Goal: Transaction & Acquisition: Purchase product/service

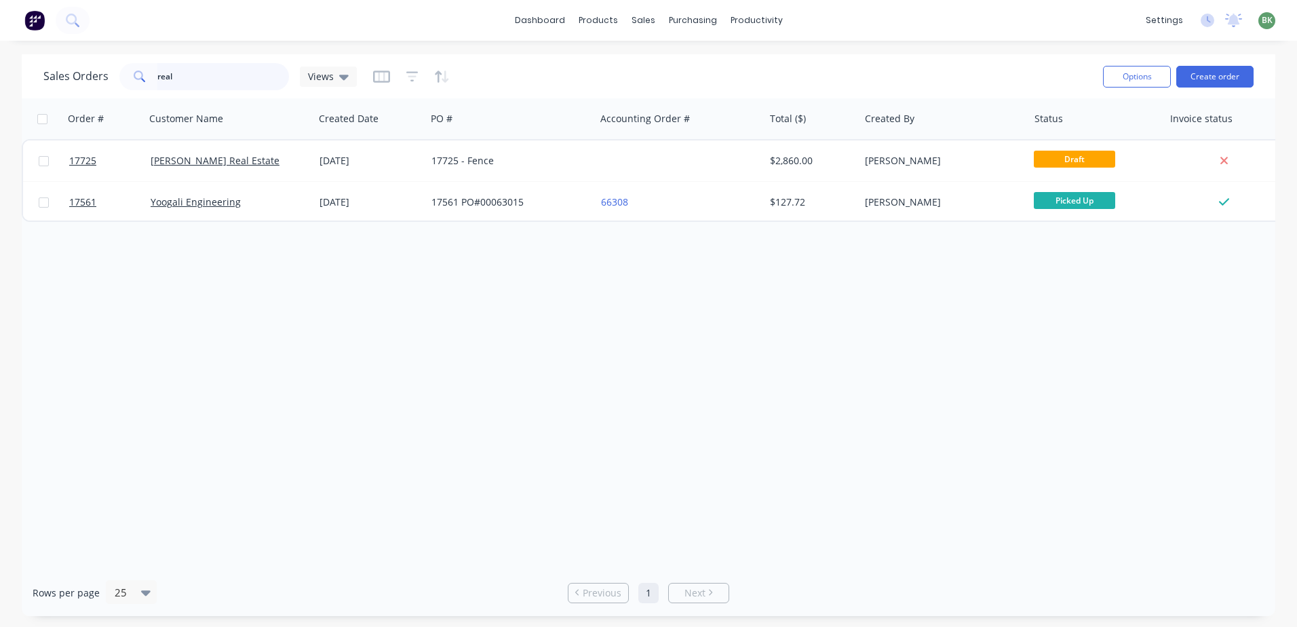
click at [56, 63] on div "Sales Orders real Views" at bounding box center [199, 76] width 313 height 27
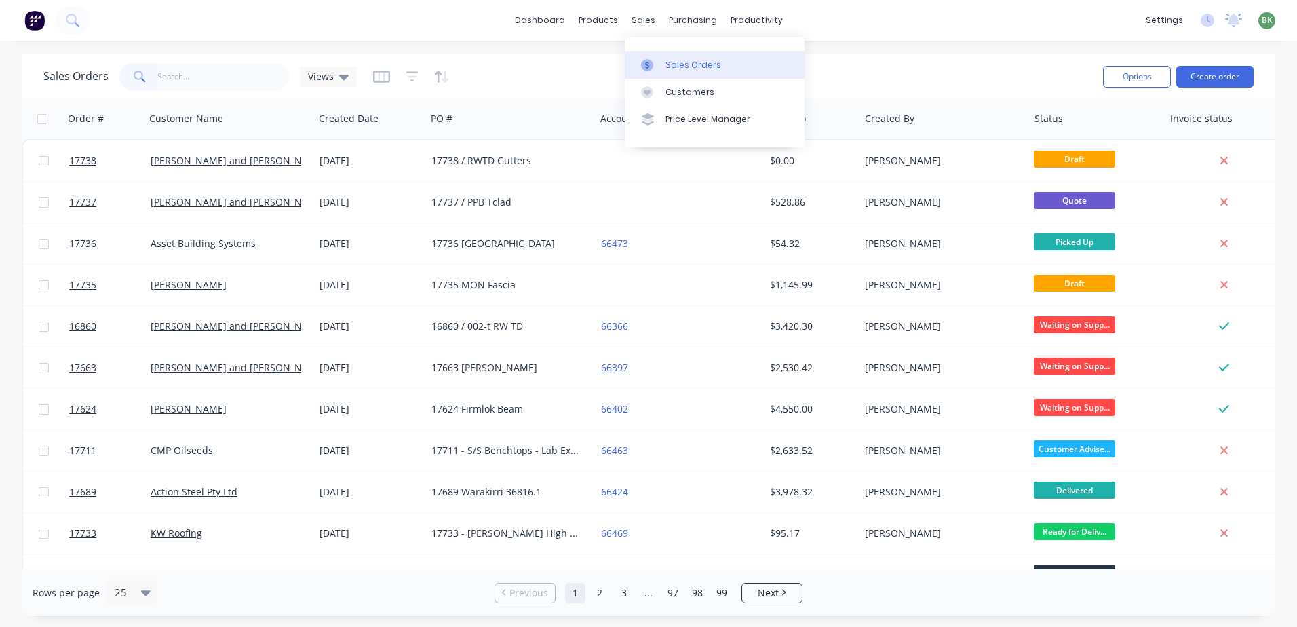
click at [683, 66] on div "Sales Orders" at bounding box center [694, 65] width 56 height 12
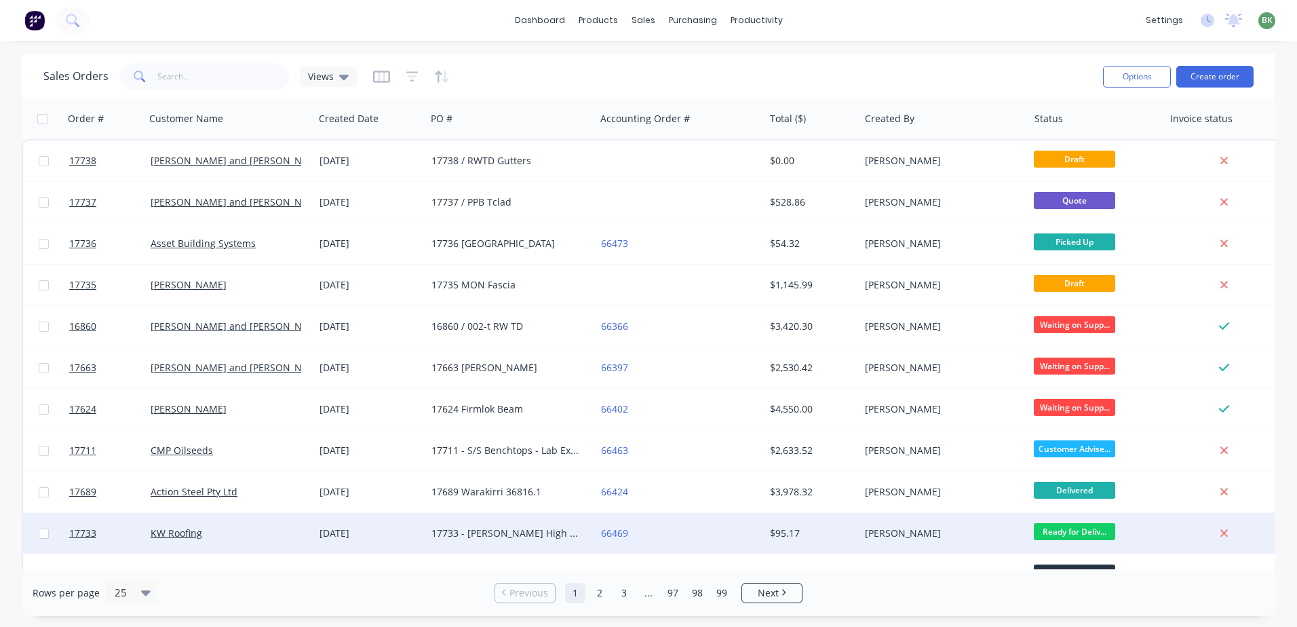
click at [505, 538] on div "17733 - [PERSON_NAME] High Fascia Samples" at bounding box center [507, 534] width 151 height 14
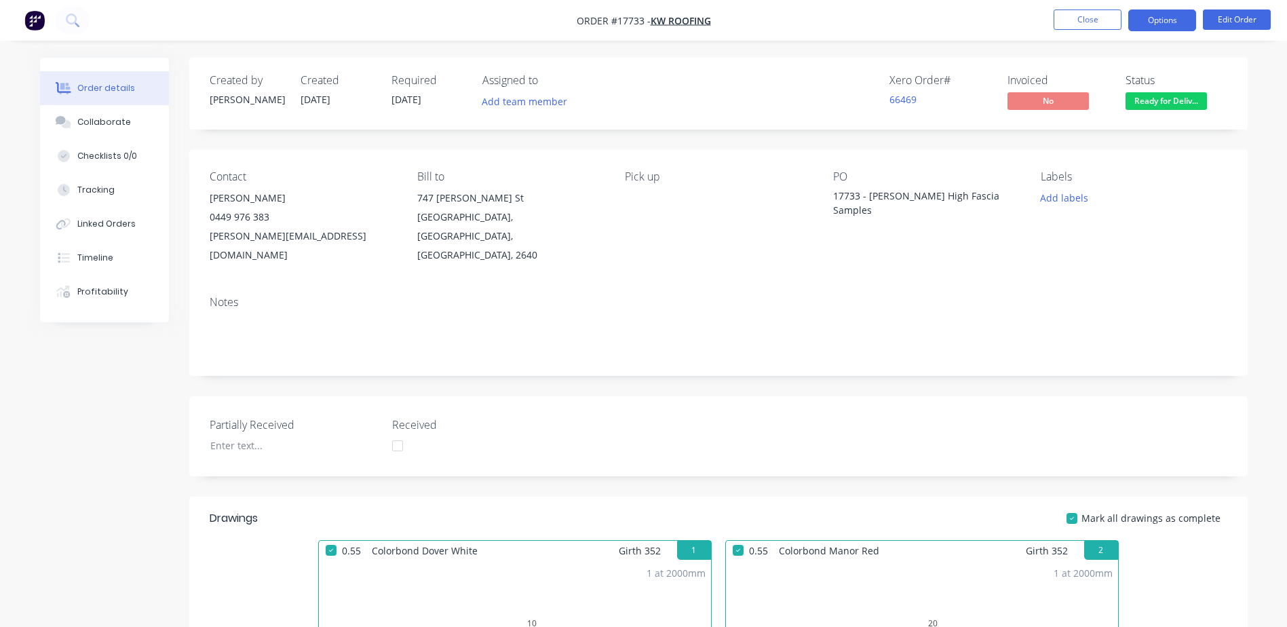
click at [1170, 16] on button "Options" at bounding box center [1162, 20] width 68 height 22
click at [1231, 73] on div "Created by [PERSON_NAME] Created [DATE] Required [DATE] Assigned to Add team me…" at bounding box center [718, 94] width 1058 height 72
click at [1047, 110] on div "No Invoiced $ 0.00 Remaining $ 86.52" at bounding box center [1059, 102] width 102 height 20
click at [1162, 20] on button "Options" at bounding box center [1162, 20] width 68 height 22
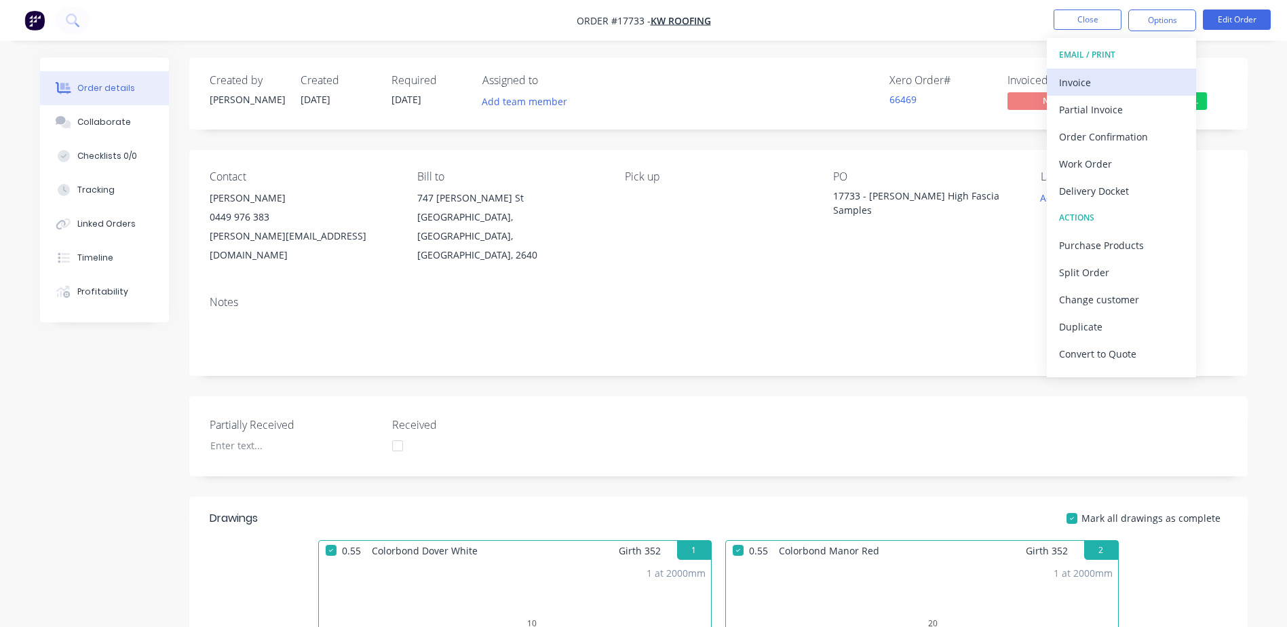
click at [1077, 86] on div "Invoice" at bounding box center [1121, 83] width 125 height 20
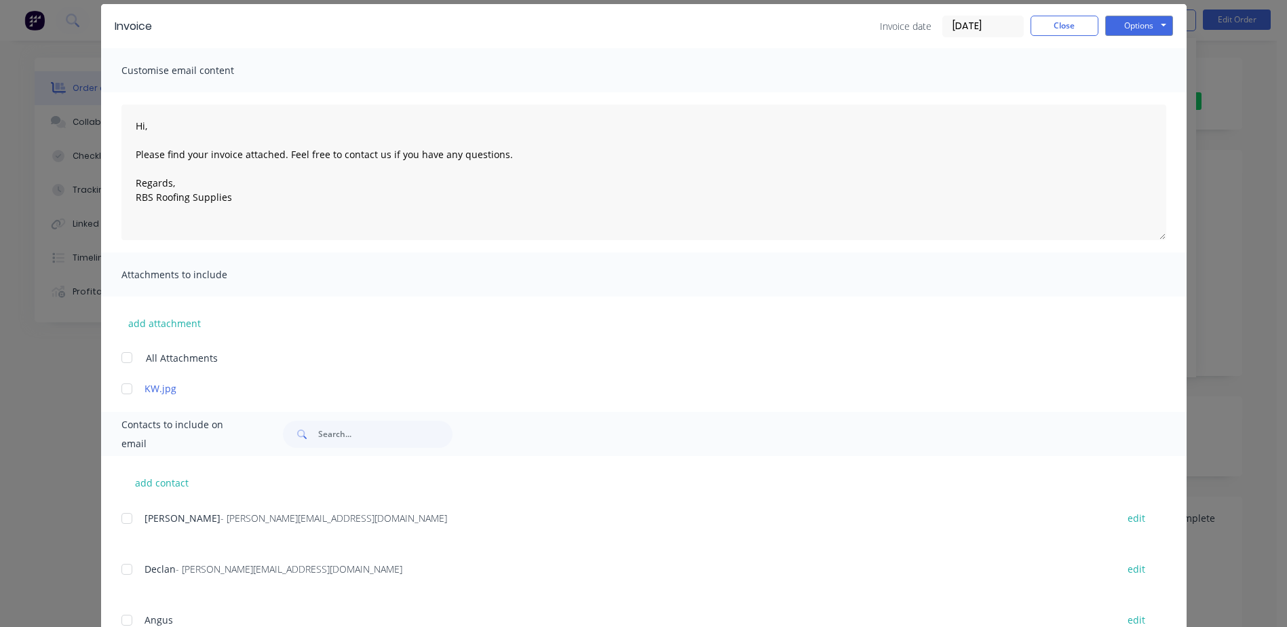
scroll to position [256, 0]
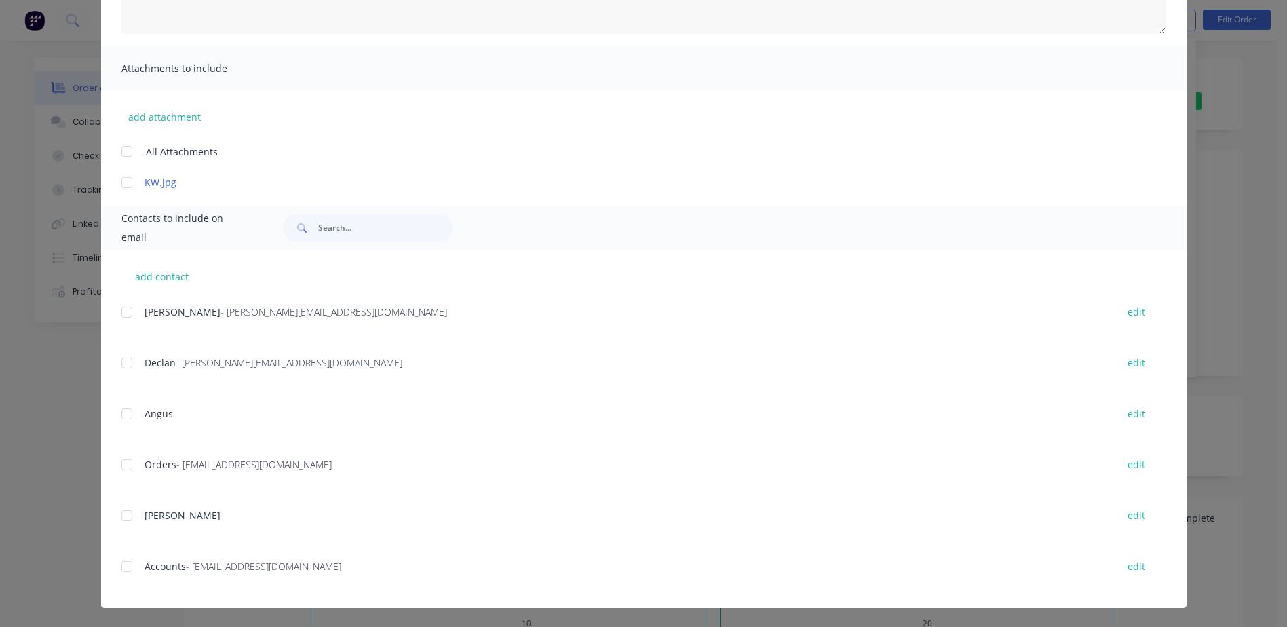
drag, startPoint x: 122, startPoint y: 569, endPoint x: 144, endPoint y: 567, distance: 21.8
click at [122, 569] on div at bounding box center [126, 566] width 27 height 27
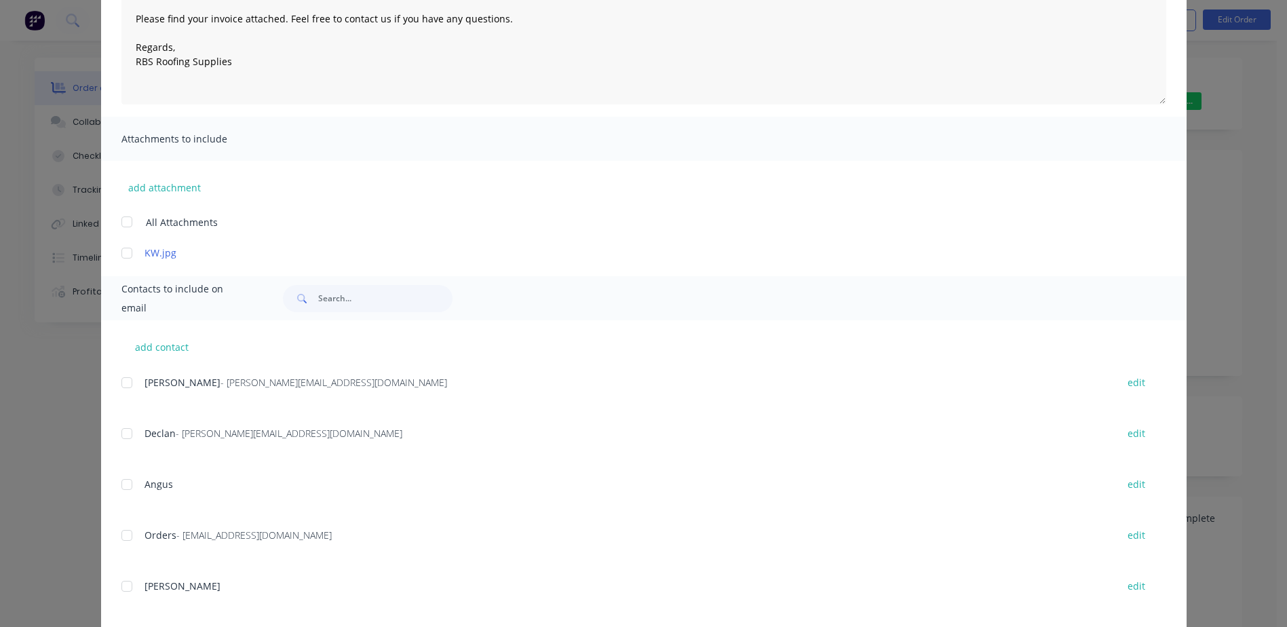
scroll to position [0, 0]
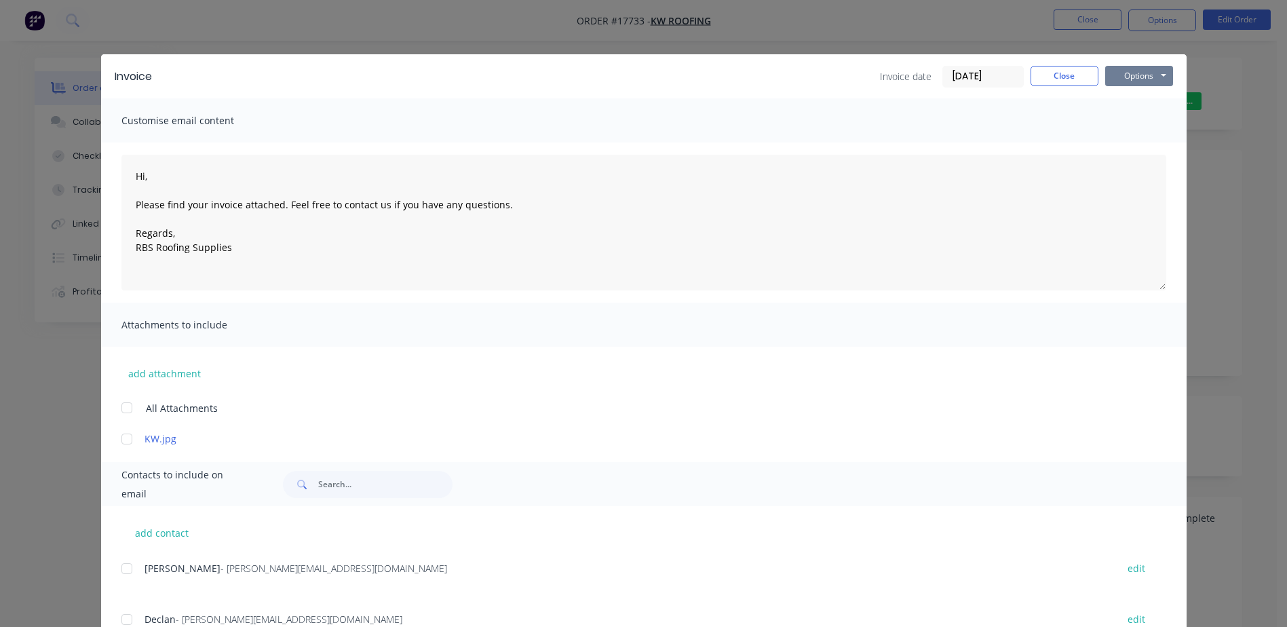
click at [1132, 80] on button "Options" at bounding box center [1139, 76] width 68 height 20
click at [1127, 145] on button "Email" at bounding box center [1148, 145] width 87 height 22
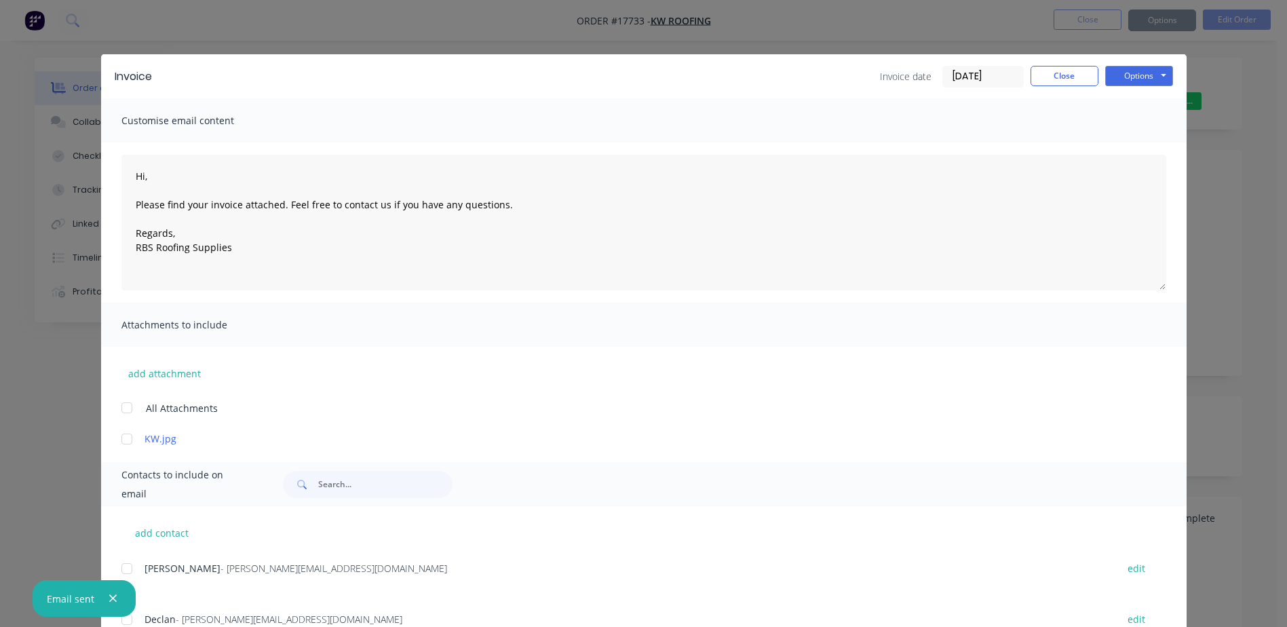
type textarea "Hi, Please find your invoice attached. Feel free to contact us if you have any …"
click at [1067, 83] on button "Close" at bounding box center [1065, 76] width 68 height 20
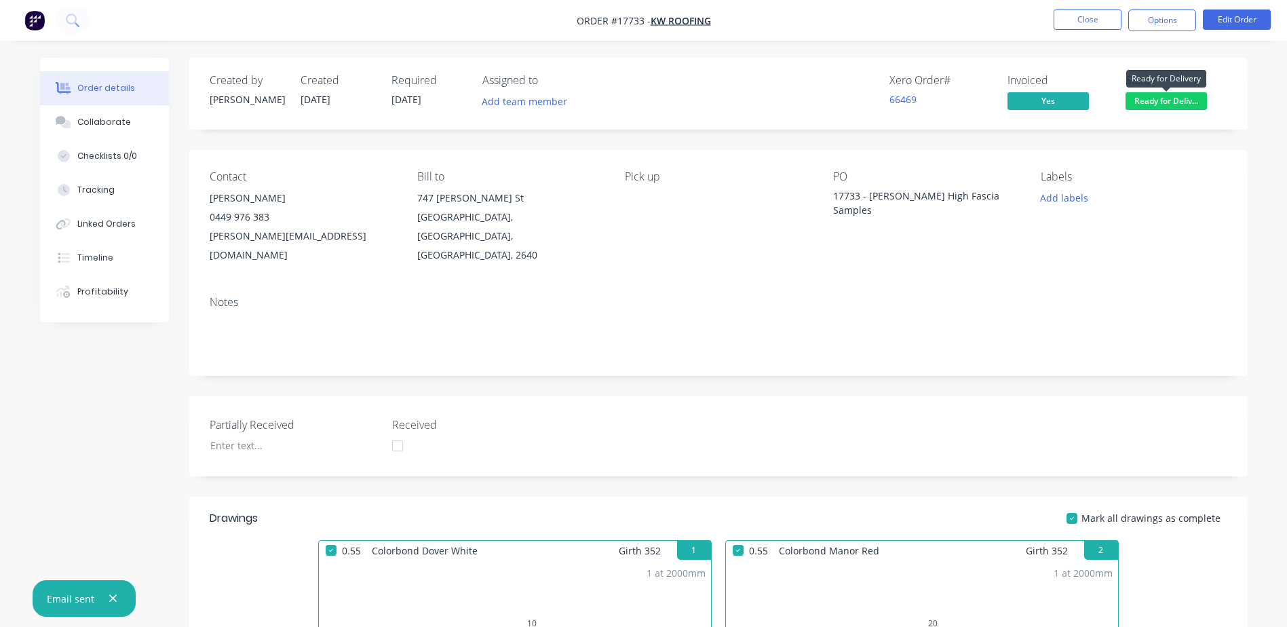
click at [1174, 99] on span "Ready for Deliv..." at bounding box center [1166, 100] width 81 height 17
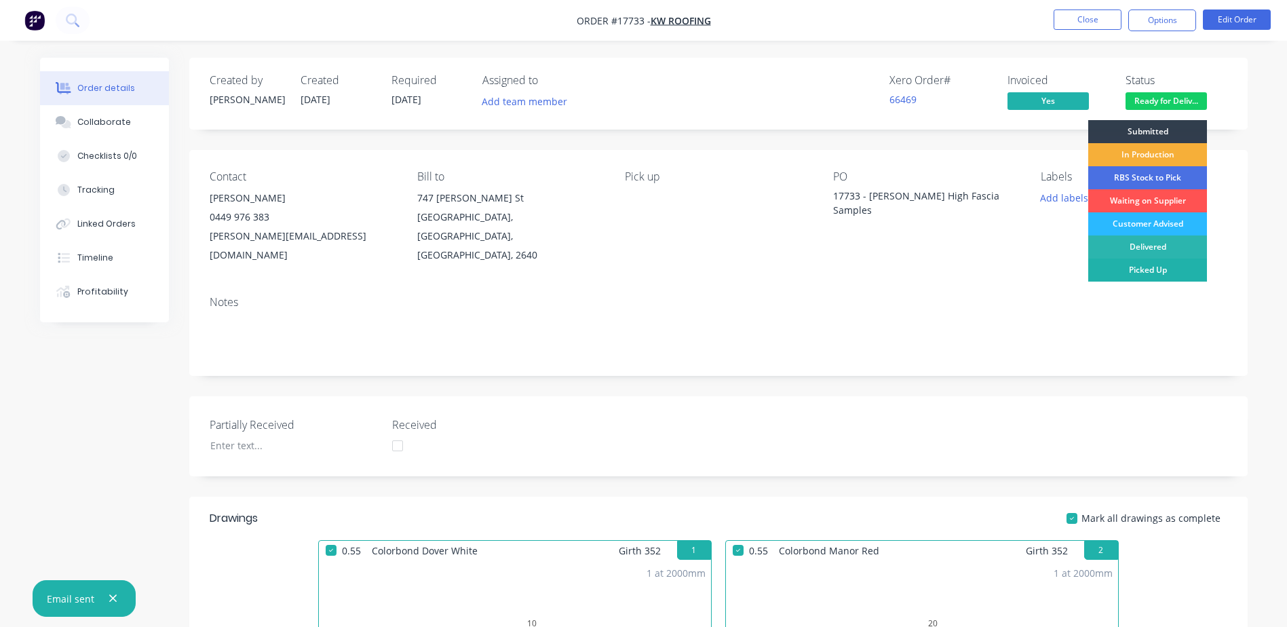
click at [1160, 266] on div "Picked Up" at bounding box center [1147, 270] width 119 height 23
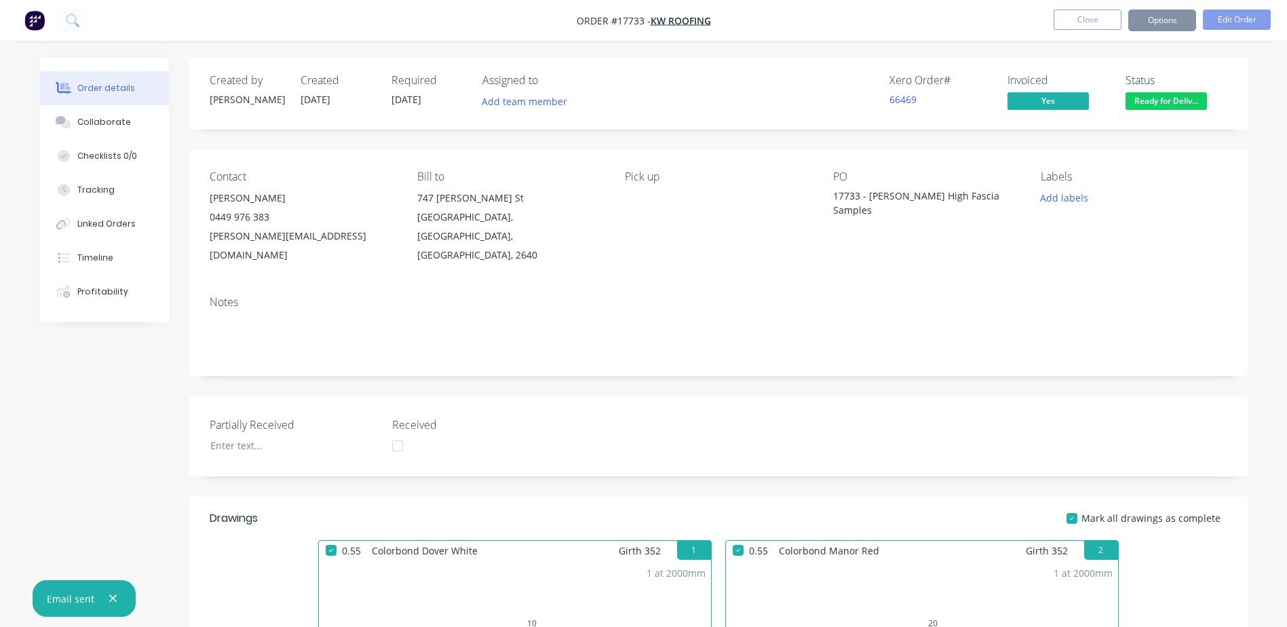
click at [1160, 285] on div "Notes" at bounding box center [718, 330] width 1058 height 91
drag, startPoint x: 1092, startPoint y: 19, endPoint x: 1161, endPoint y: 76, distance: 89.7
click at [860, 183] on div "Order #17733 - KW Roofing Close Options Edit Order Order details Collaborate Ch…" at bounding box center [643, 511] width 1287 height 1023
click at [1178, 24] on button "Options" at bounding box center [1162, 20] width 68 height 22
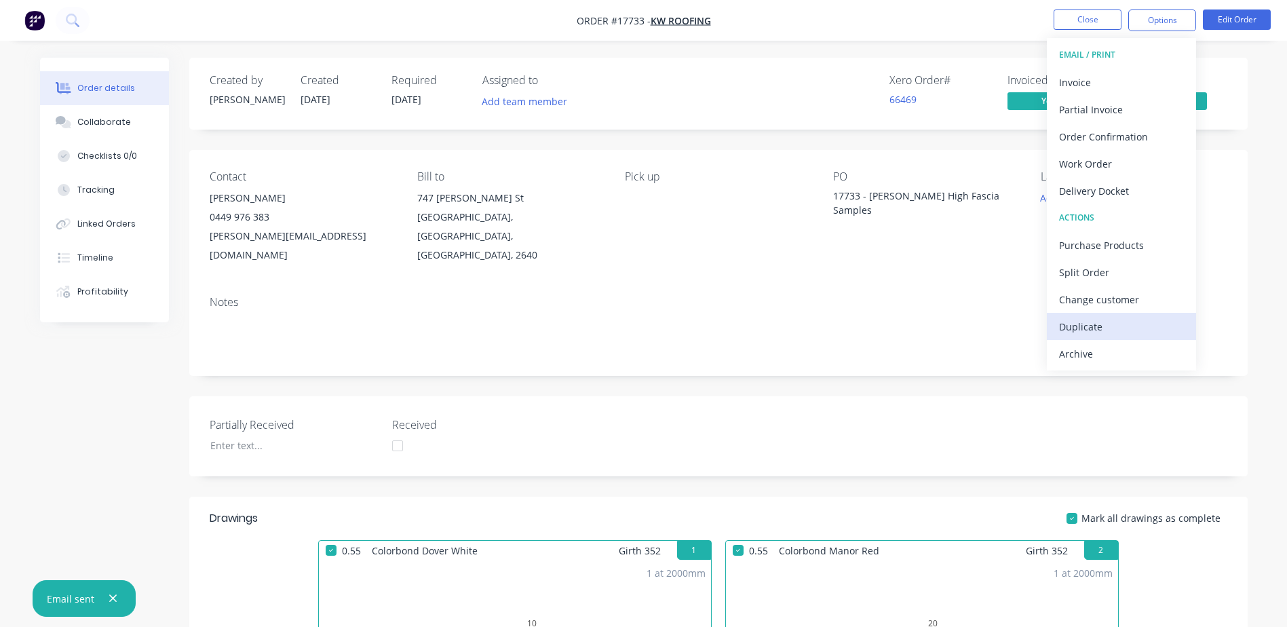
click at [1088, 321] on div "Duplicate" at bounding box center [1121, 327] width 125 height 20
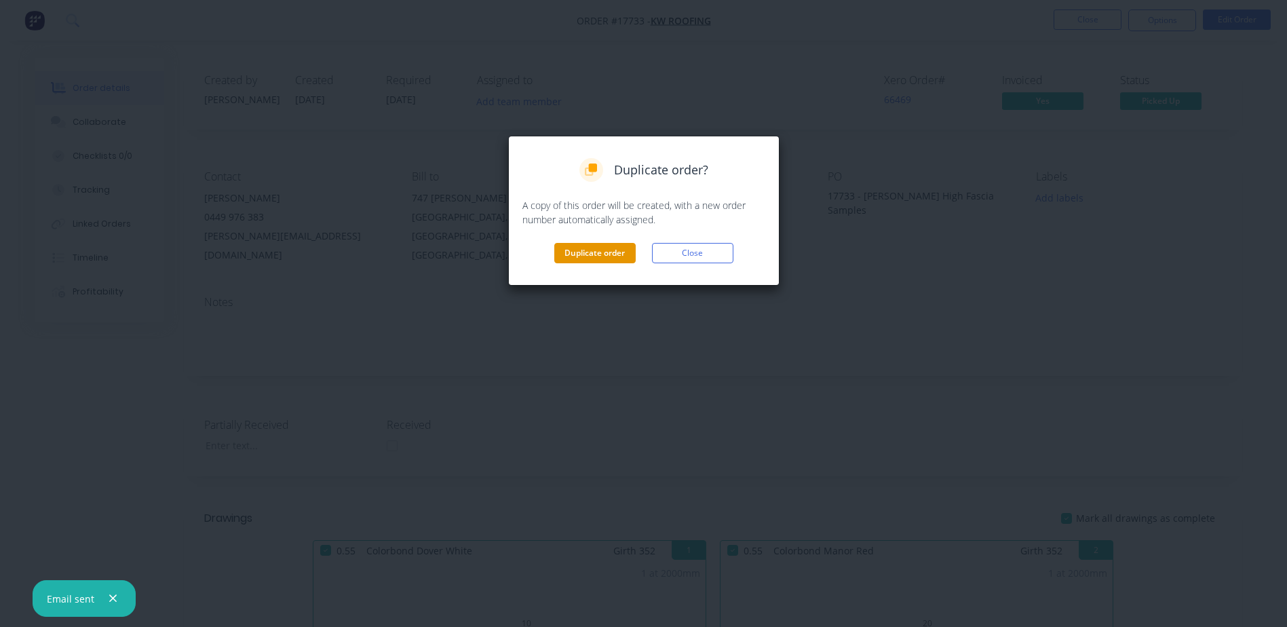
click at [615, 250] on button "Duplicate order" at bounding box center [594, 253] width 81 height 20
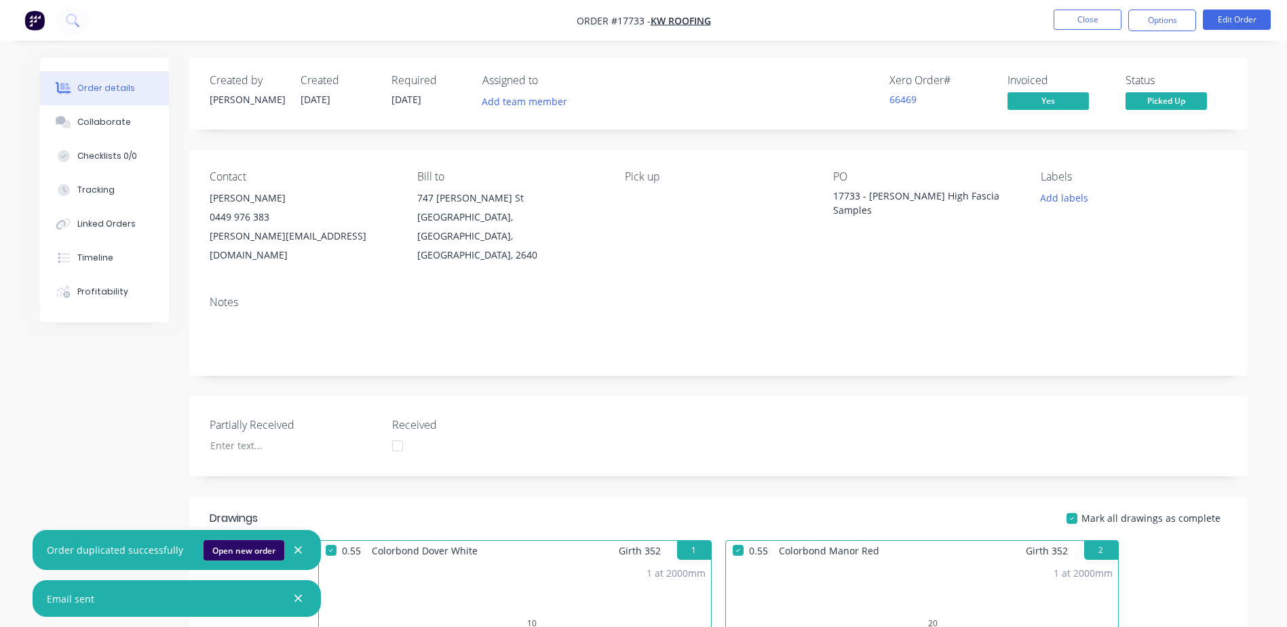
click at [246, 553] on button "Open new order" at bounding box center [244, 550] width 81 height 20
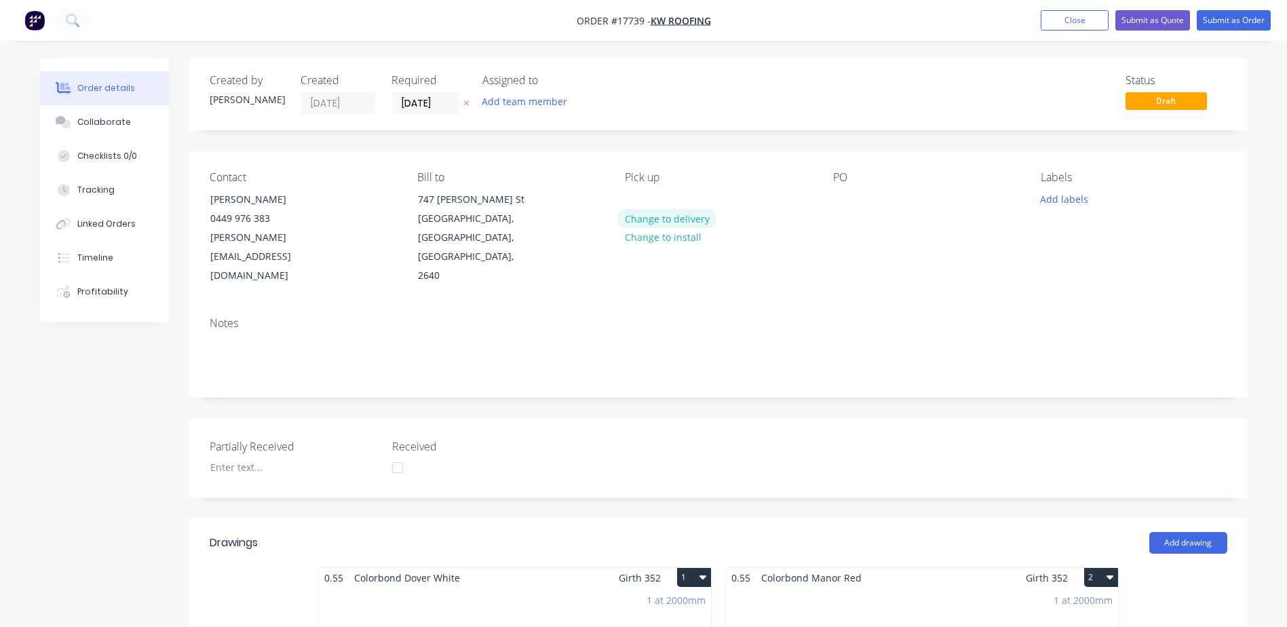
click at [687, 222] on button "Change to delivery" at bounding box center [666, 218] width 99 height 18
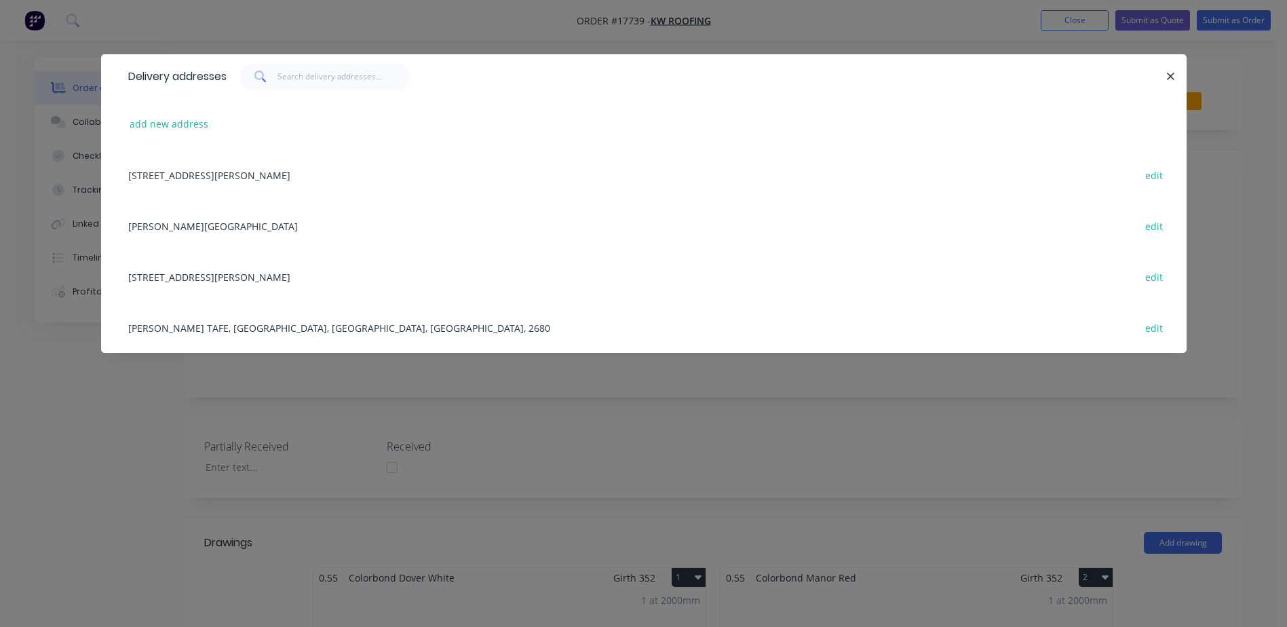
click at [180, 225] on div "[PERSON_NAME] High School edit" at bounding box center [643, 225] width 1045 height 51
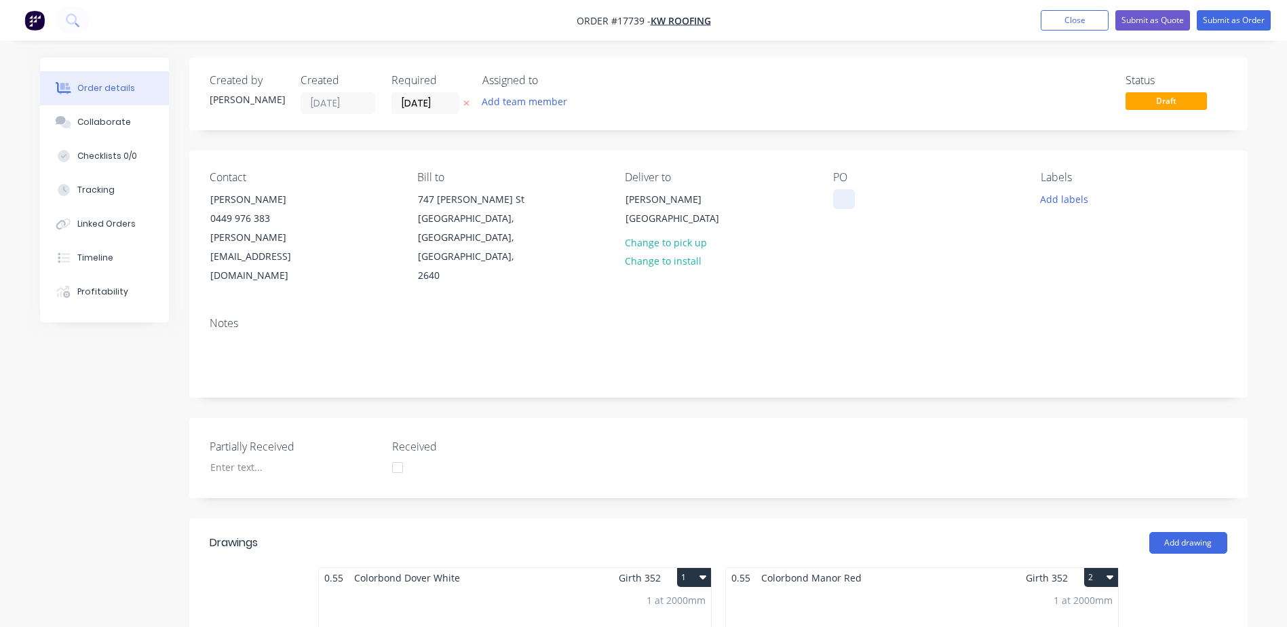
click at [843, 202] on div at bounding box center [844, 199] width 22 height 20
click at [1191, 532] on button "Add drawing" at bounding box center [1188, 543] width 78 height 22
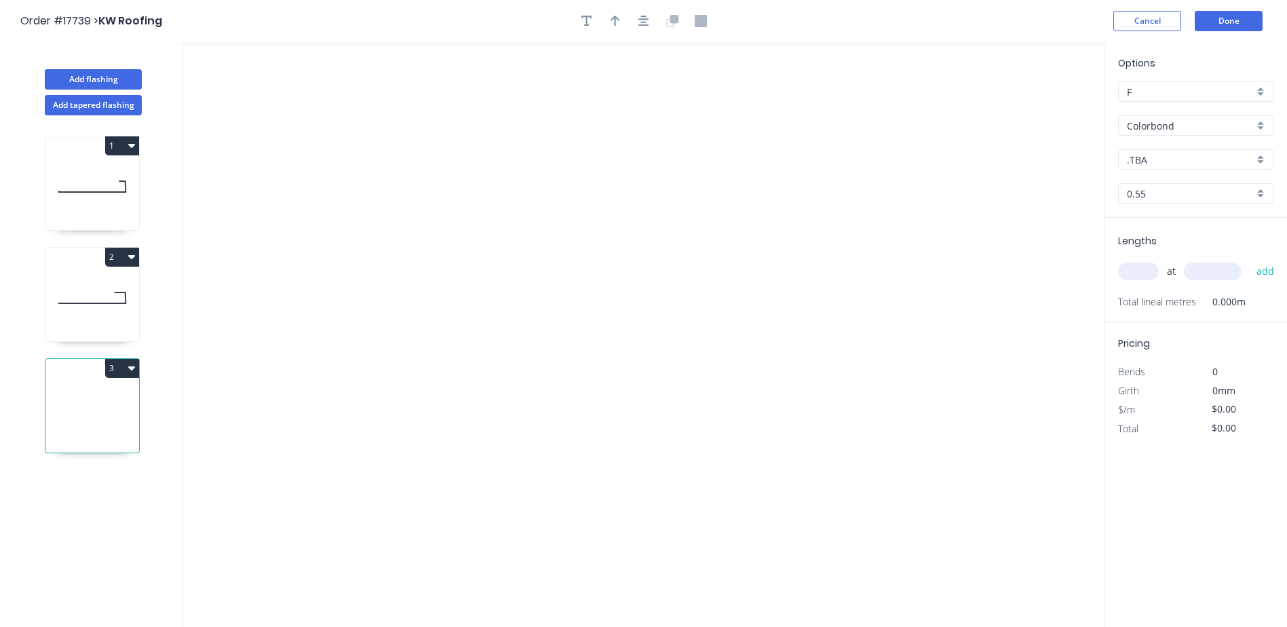
click at [130, 373] on button "3" at bounding box center [122, 368] width 34 height 19
click at [50, 432] on div "Delete" at bounding box center [74, 429] width 104 height 20
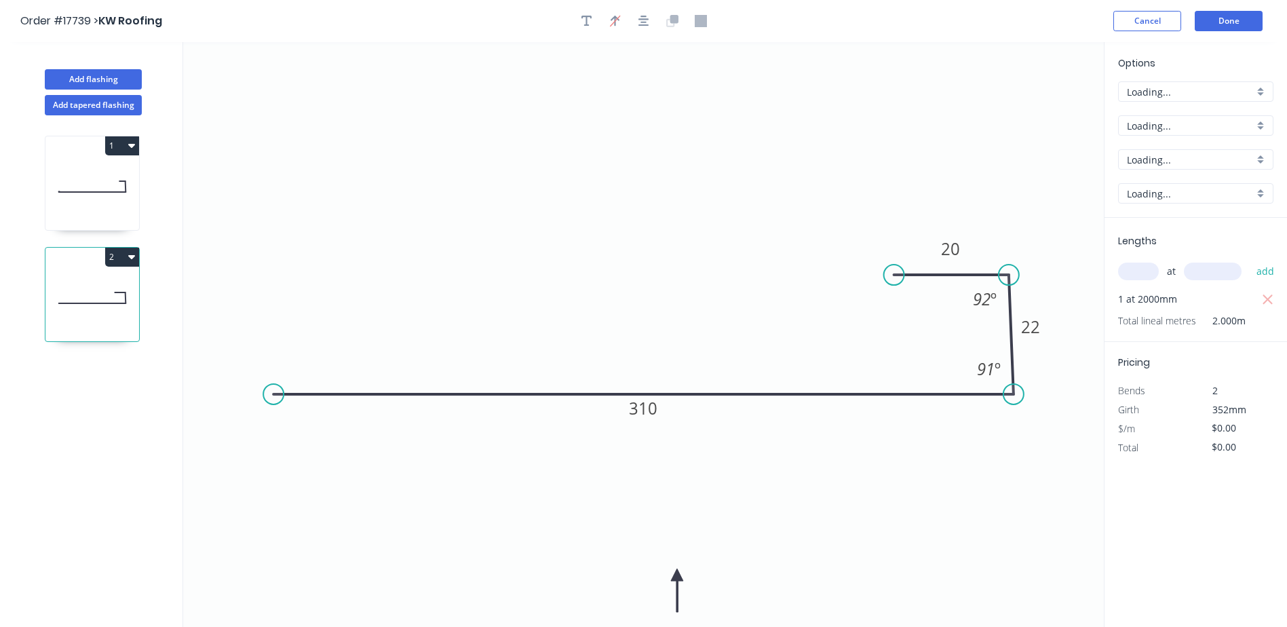
type input "$19.75"
type input "$39.50"
click at [93, 305] on icon at bounding box center [92, 297] width 94 height 87
click at [134, 260] on icon "button" at bounding box center [131, 256] width 7 height 11
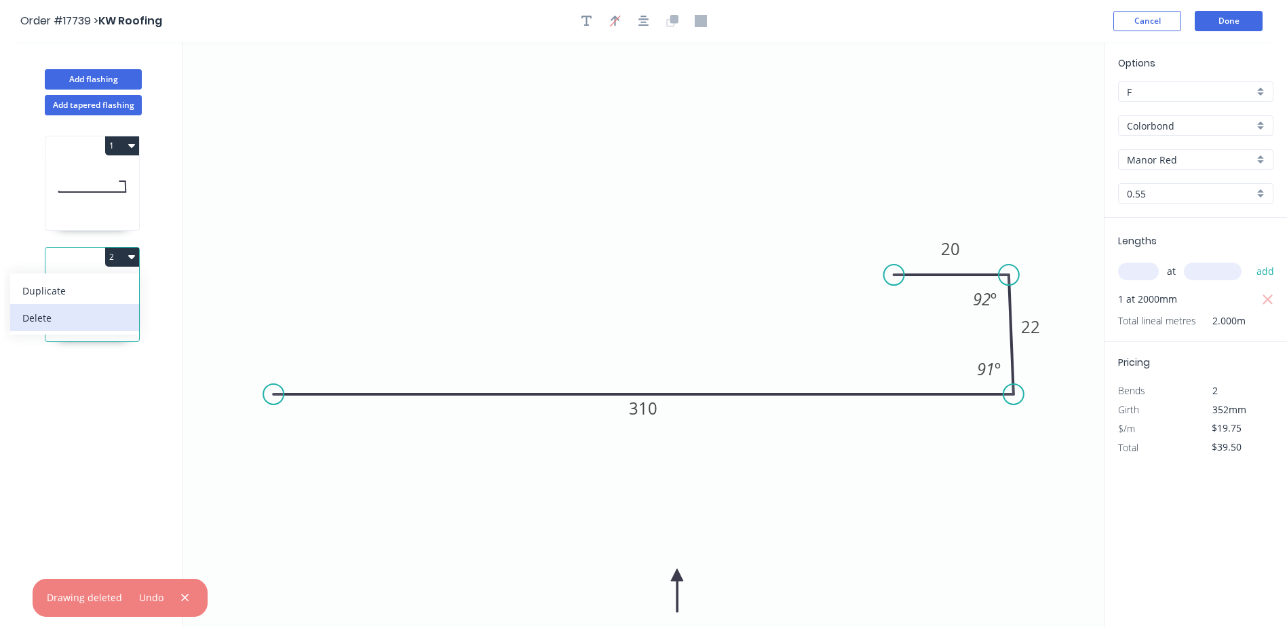
click at [68, 315] on div "Delete" at bounding box center [74, 318] width 104 height 20
type input "$0.00"
type input "$23.51"
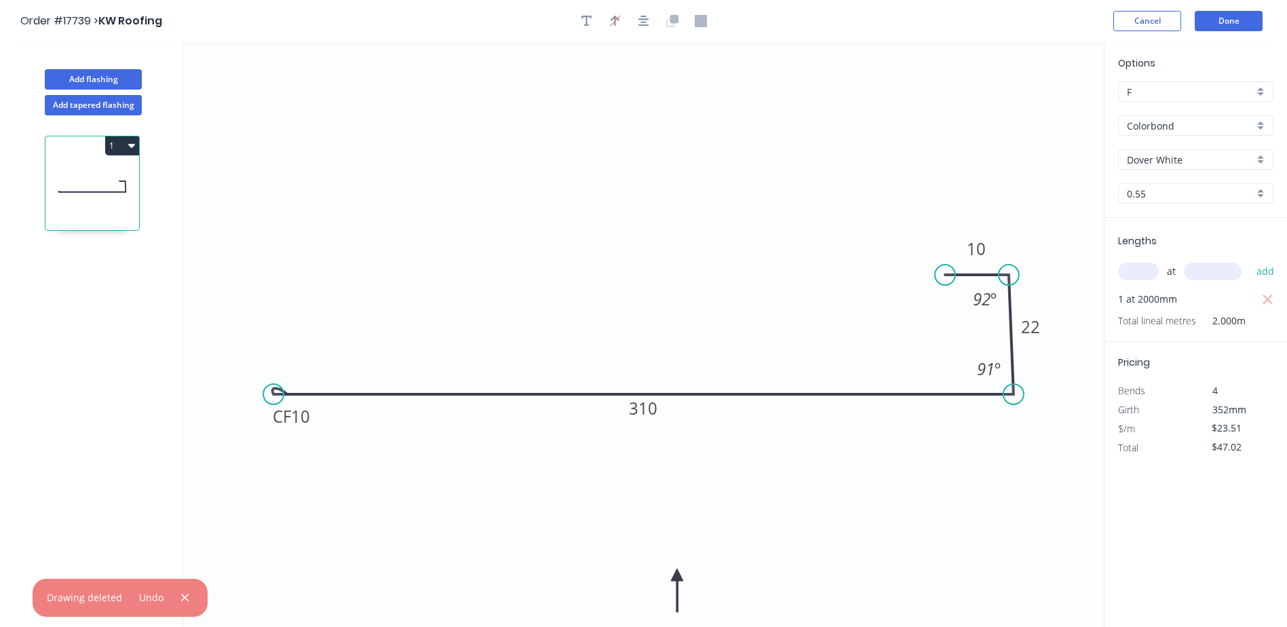
click at [1271, 299] on icon "button" at bounding box center [1268, 300] width 12 height 16
type input "$0.00"
click at [1140, 273] on input "text" at bounding box center [1138, 272] width 41 height 18
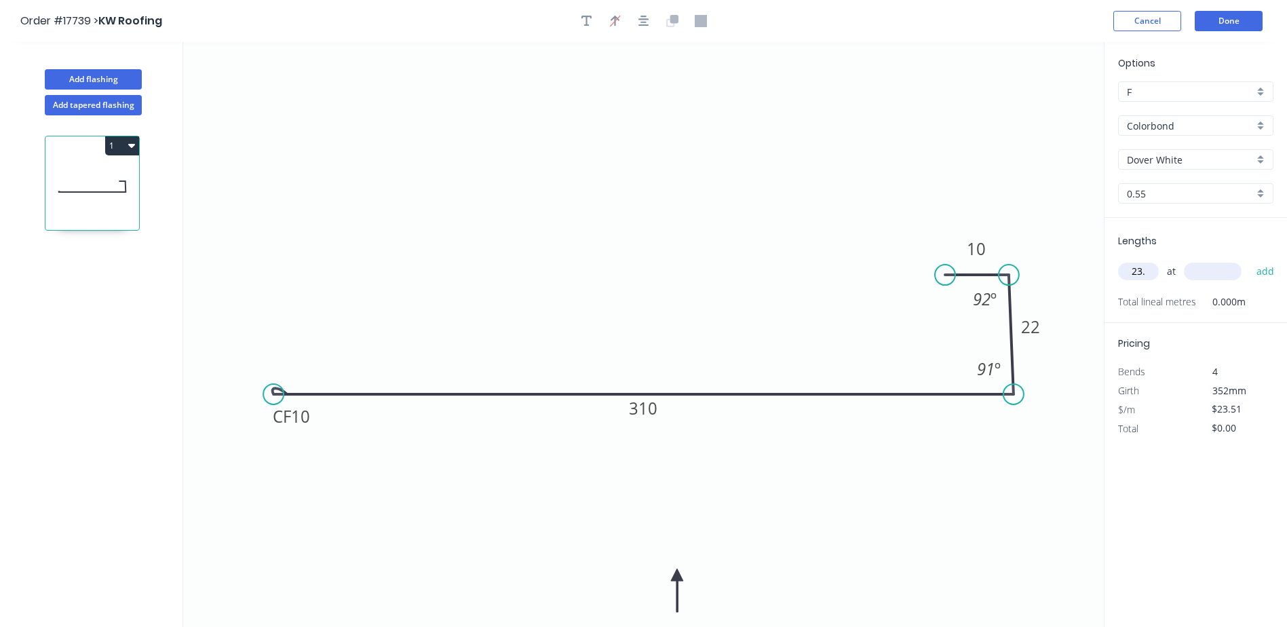
type input "23.5"
drag, startPoint x: 1147, startPoint y: 269, endPoint x: 1136, endPoint y: 267, distance: 10.9
click at [1136, 267] on input "23.5" at bounding box center [1138, 272] width 41 height 18
click at [1151, 268] on input "23.5" at bounding box center [1138, 272] width 41 height 18
drag, startPoint x: 1151, startPoint y: 268, endPoint x: 1096, endPoint y: 268, distance: 55.0
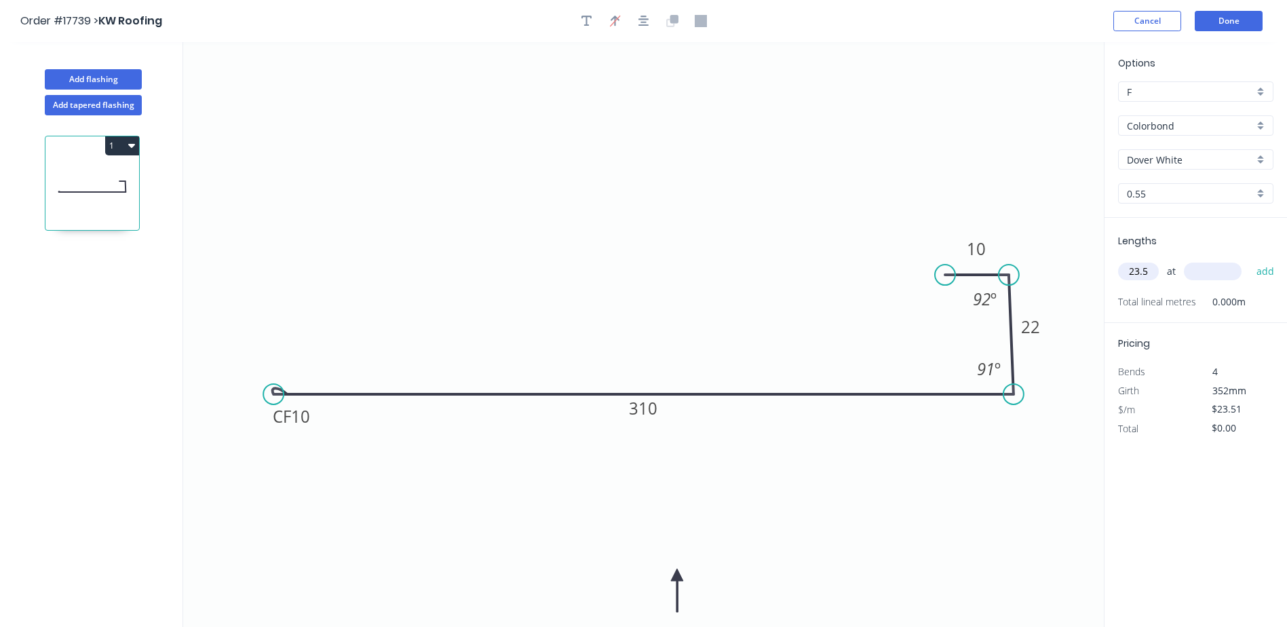
click at [1096, 268] on div "Add flashing Add tapered flashing 1 0 CF 10 310 22 10 91 º 92 º Options F F Col…" at bounding box center [643, 347] width 1287 height 610
type input "1"
type input "2"
type input "23.5"
click at [1250, 260] on button "add" at bounding box center [1266, 271] width 32 height 23
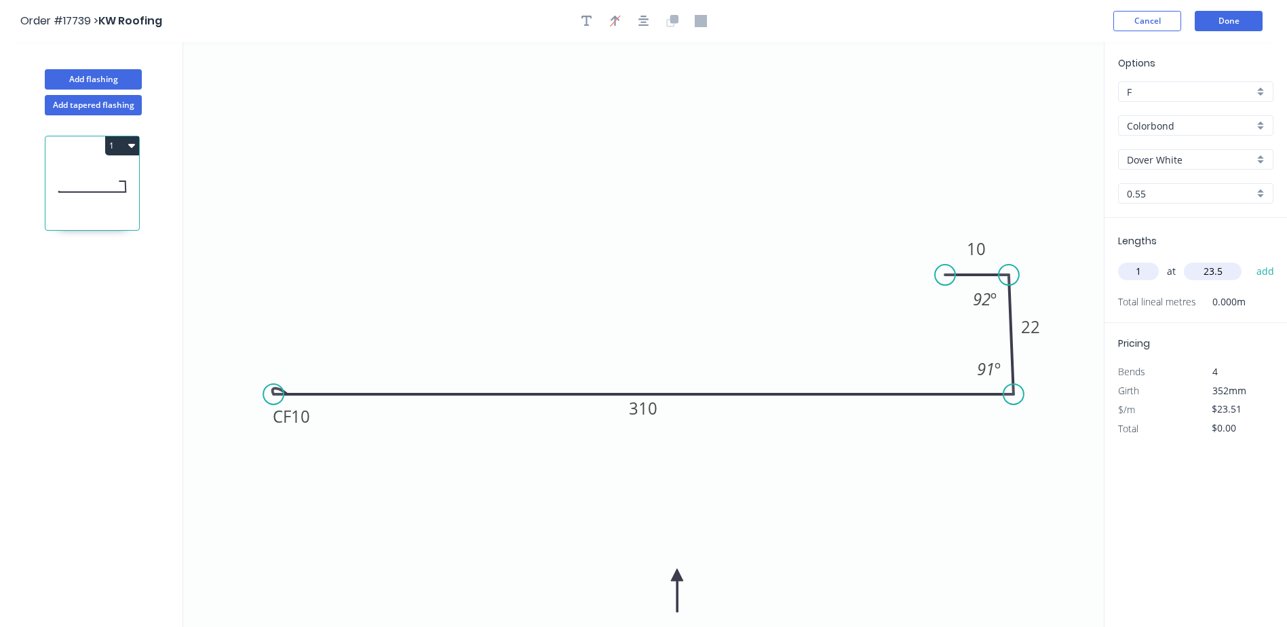
type input "$23.51"
type input "1"
type input "43.5"
click at [1250, 260] on button "add" at bounding box center [1266, 271] width 32 height 23
type input "$47.02"
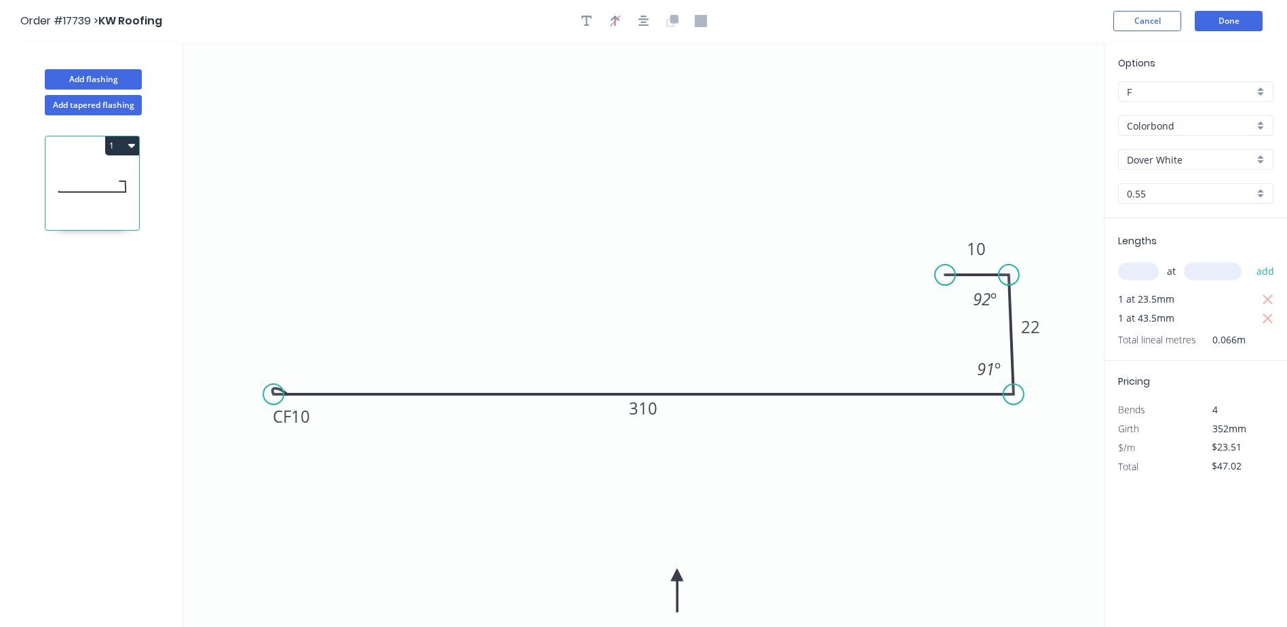
click at [1134, 269] on input "text" at bounding box center [1138, 272] width 41 height 18
type input "1"
type input "37.5"
click at [1250, 260] on button "add" at bounding box center [1266, 271] width 32 height 23
type input "$70.53"
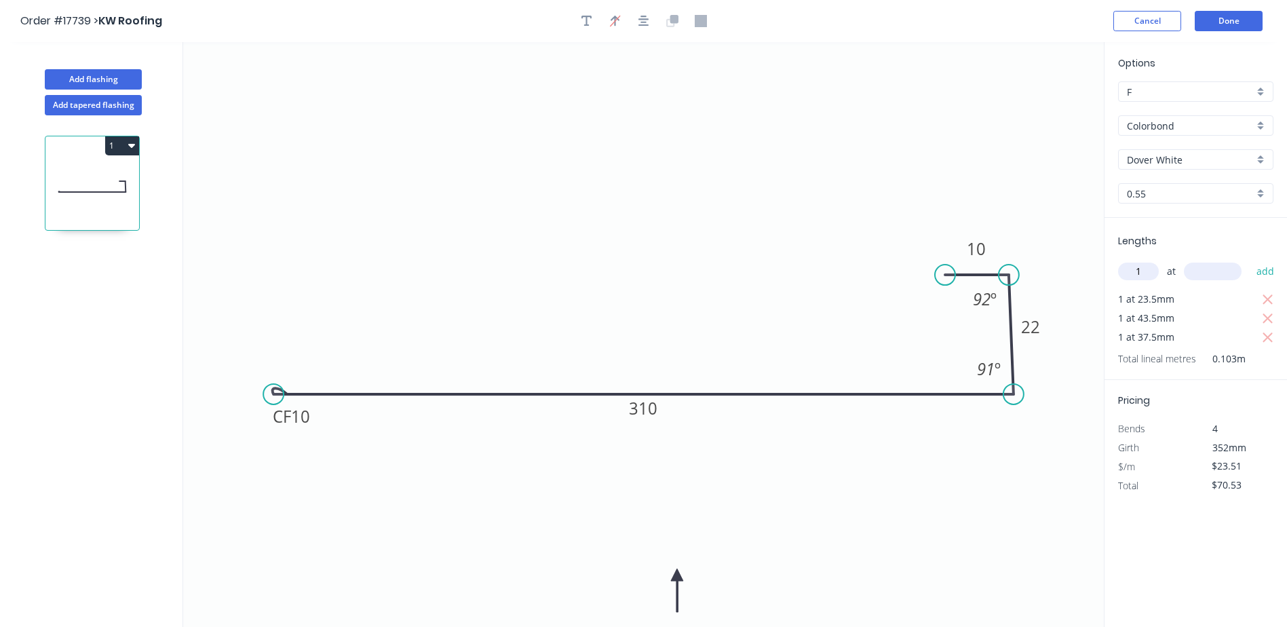
type input "1"
type input "32"
click at [1250, 260] on button "add" at bounding box center [1266, 271] width 32 height 23
type input "$94.04"
click at [1225, 18] on button "Done" at bounding box center [1229, 21] width 68 height 20
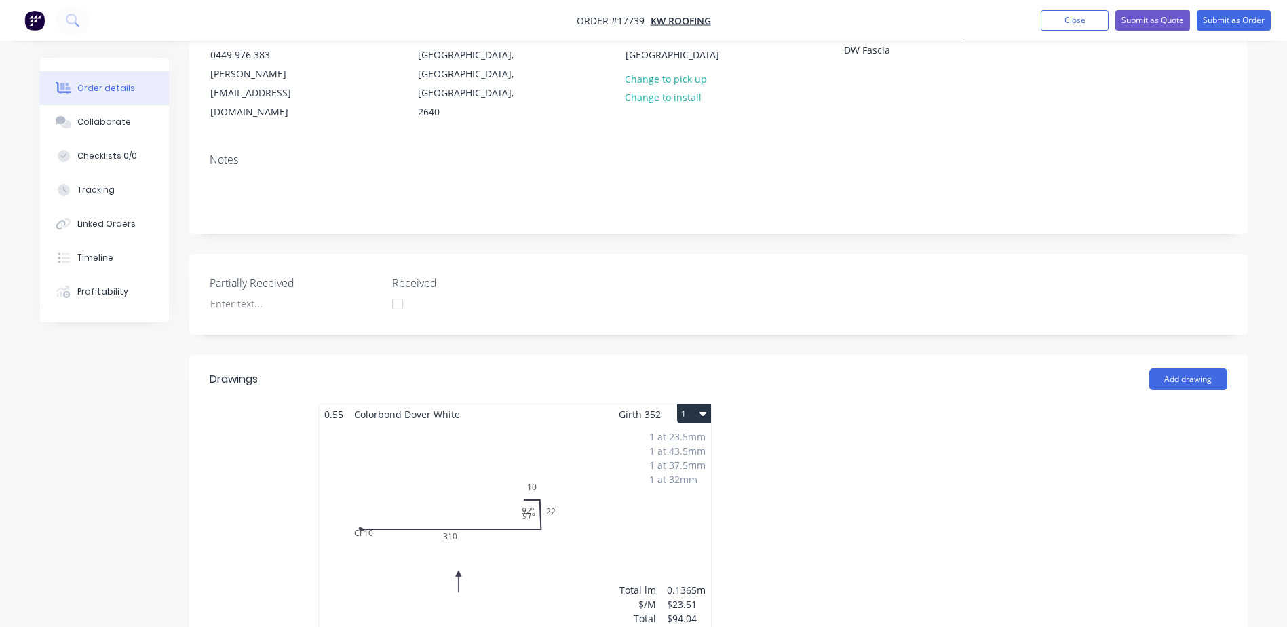
scroll to position [271, 0]
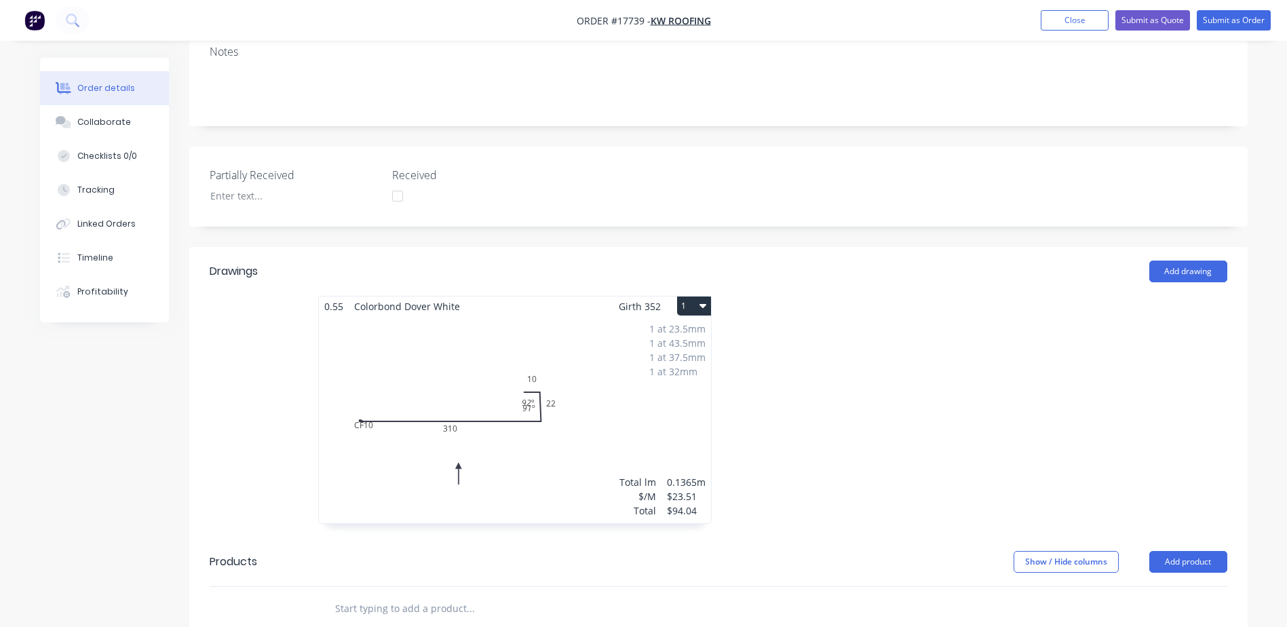
click at [596, 389] on div "1 at 23.5mm 1 at 43.5mm 1 at 37.5mm 1 at 32mm Total lm $/M Total 0.1365m $23.51…" at bounding box center [515, 419] width 392 height 207
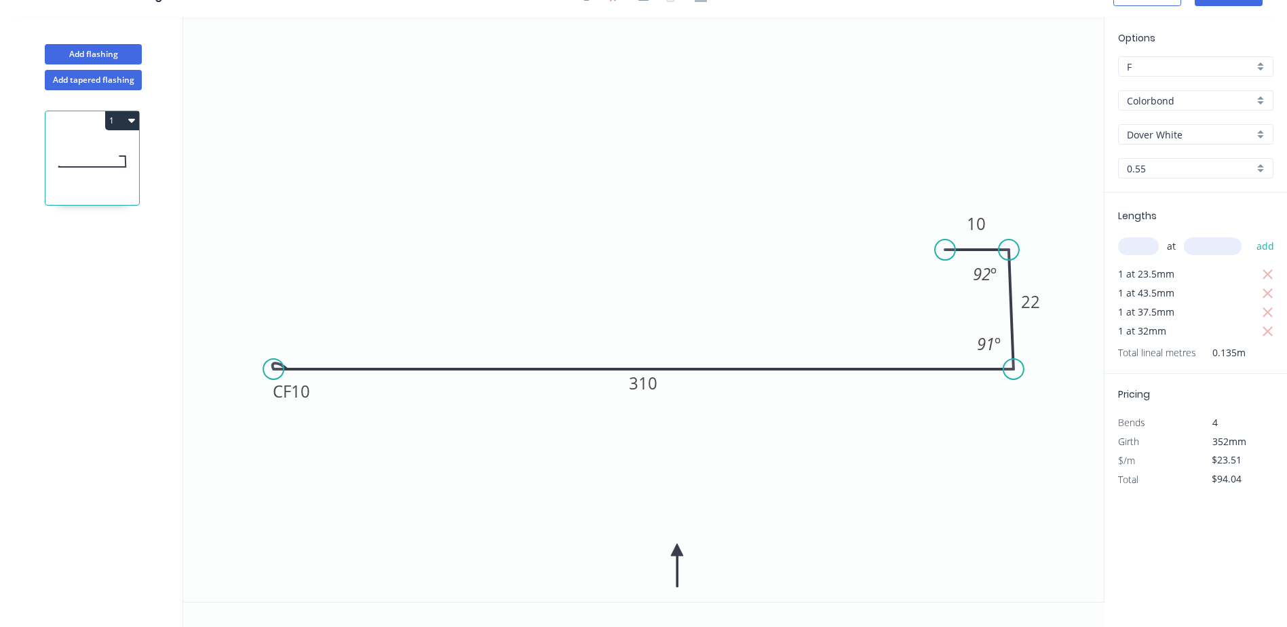
scroll to position [25, 0]
click at [1137, 242] on input "text" at bounding box center [1138, 246] width 41 height 18
click at [1274, 271] on button "button" at bounding box center [1267, 274] width 17 height 19
click at [1273, 277] on icon "button" at bounding box center [1268, 275] width 12 height 16
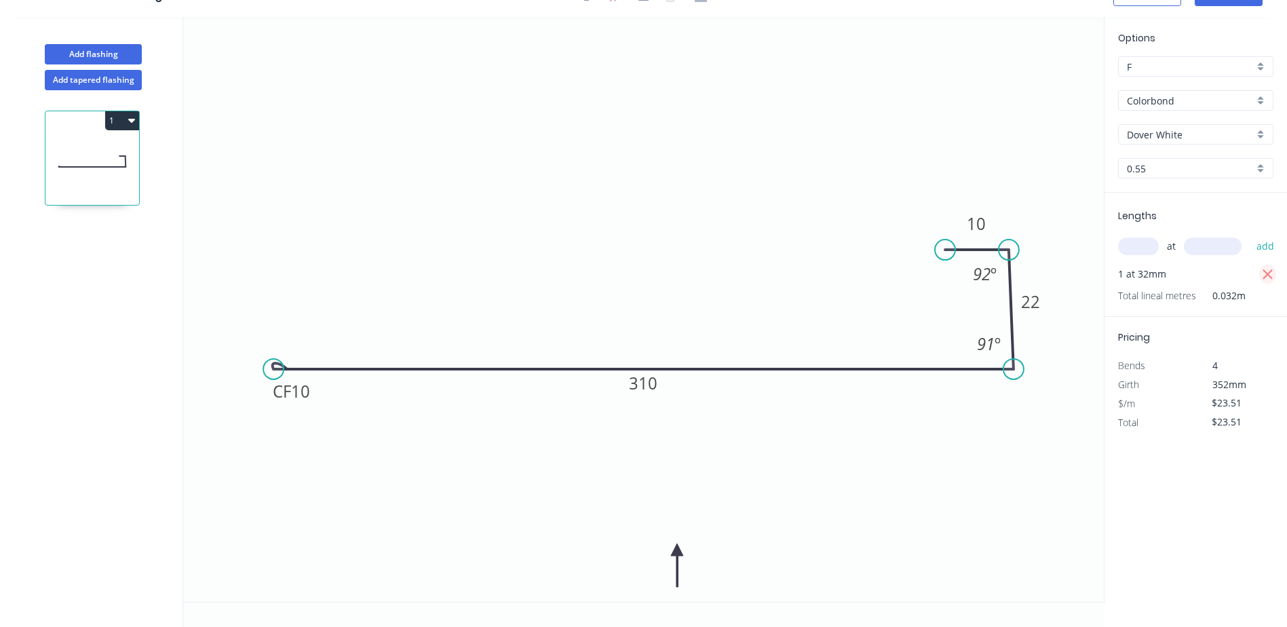
click at [1273, 277] on icon "button" at bounding box center [1268, 275] width 12 height 16
type input "$0.00"
click at [1146, 246] on input "text" at bounding box center [1138, 246] width 41 height 18
type input "1"
type input "23500"
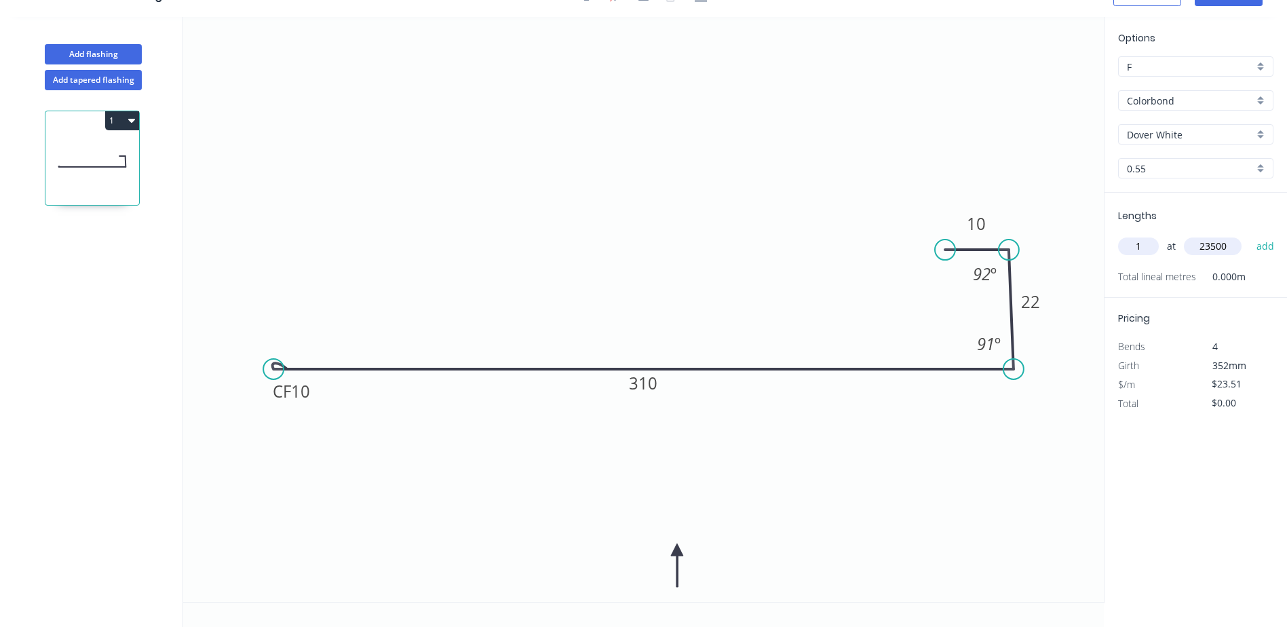
click at [1250, 235] on button "add" at bounding box center [1266, 246] width 32 height 23
type input "$552.49"
type input "1"
type input "43500"
click at [1250, 235] on button "add" at bounding box center [1266, 246] width 32 height 23
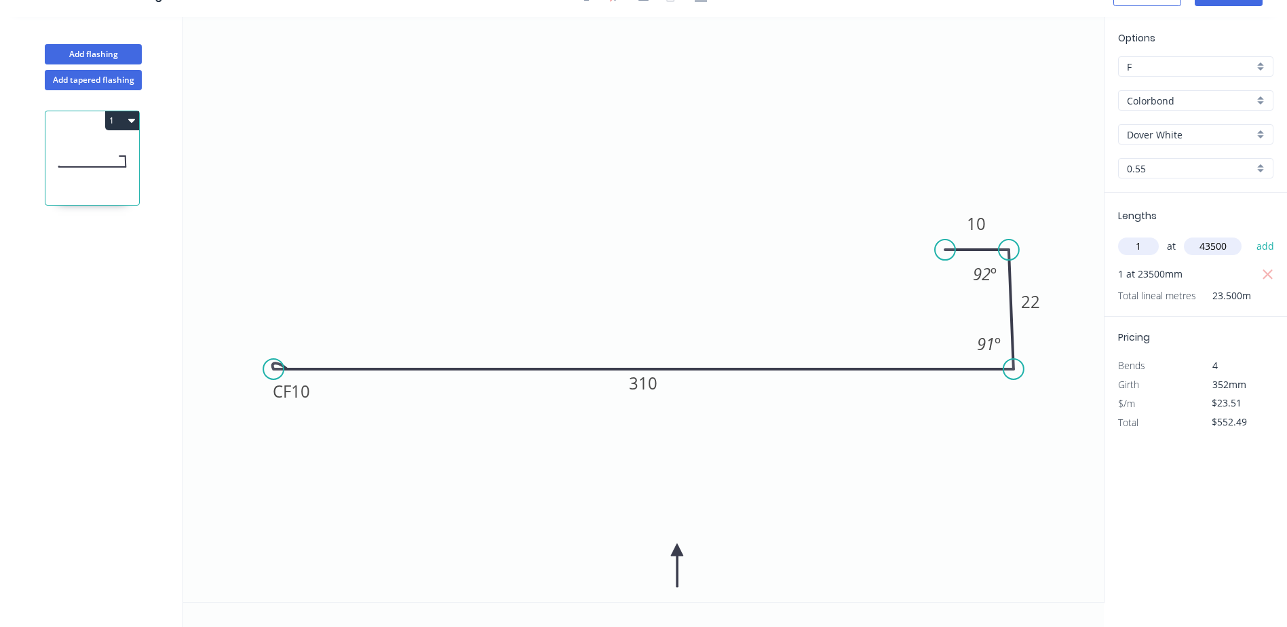
type input "$1,575.17"
type input "1"
type input "37500"
click at [1250, 235] on button "add" at bounding box center [1266, 246] width 32 height 23
type input "$2,456.80"
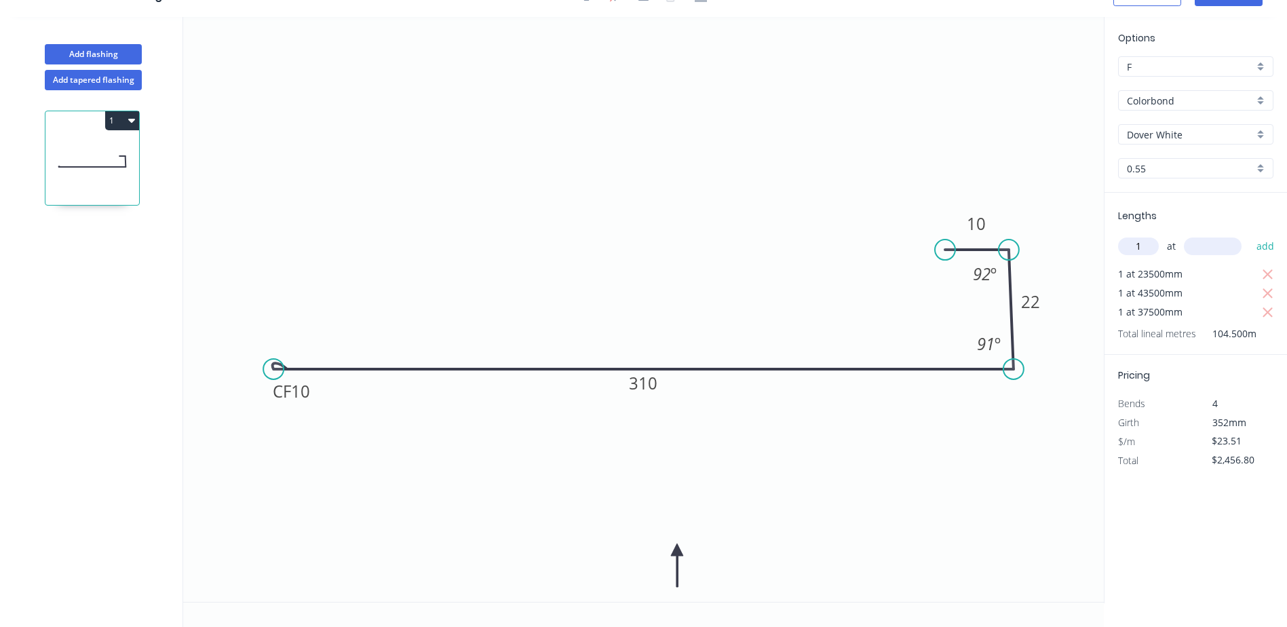
type input "1"
type input "32000"
click at [1250, 235] on button "add" at bounding box center [1266, 246] width 32 height 23
type input "$3,209.12"
click at [995, 199] on icon "0 CF 10 310 22 10 91 º 92 º" at bounding box center [643, 309] width 921 height 585
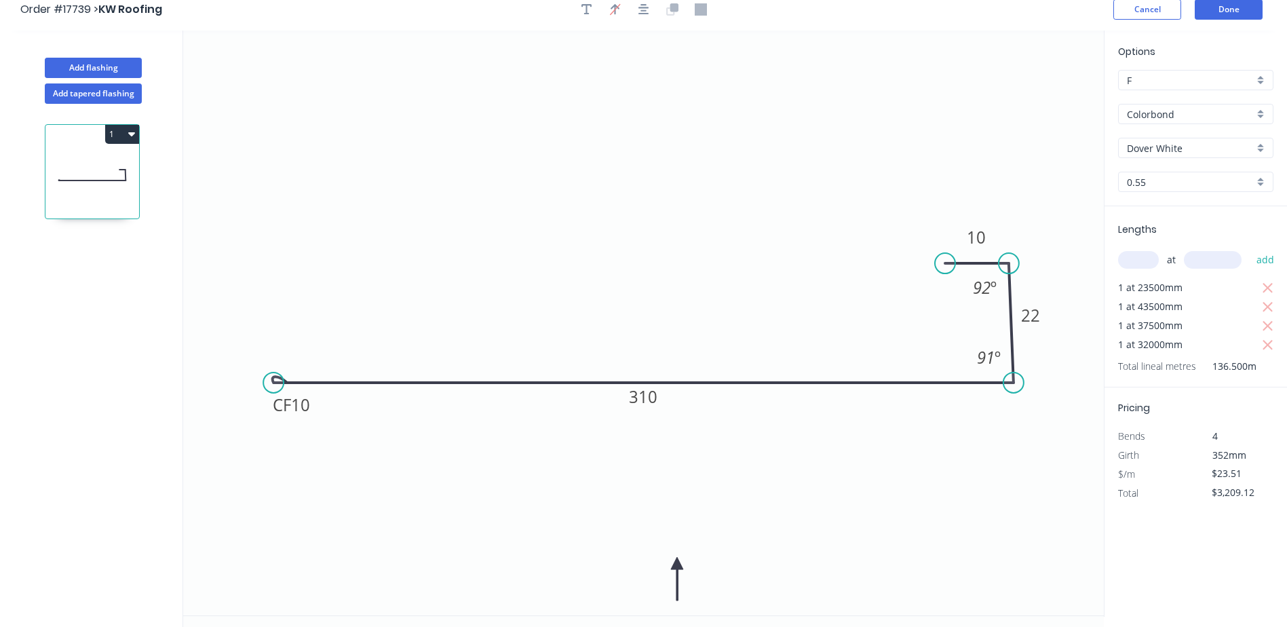
scroll to position [0, 0]
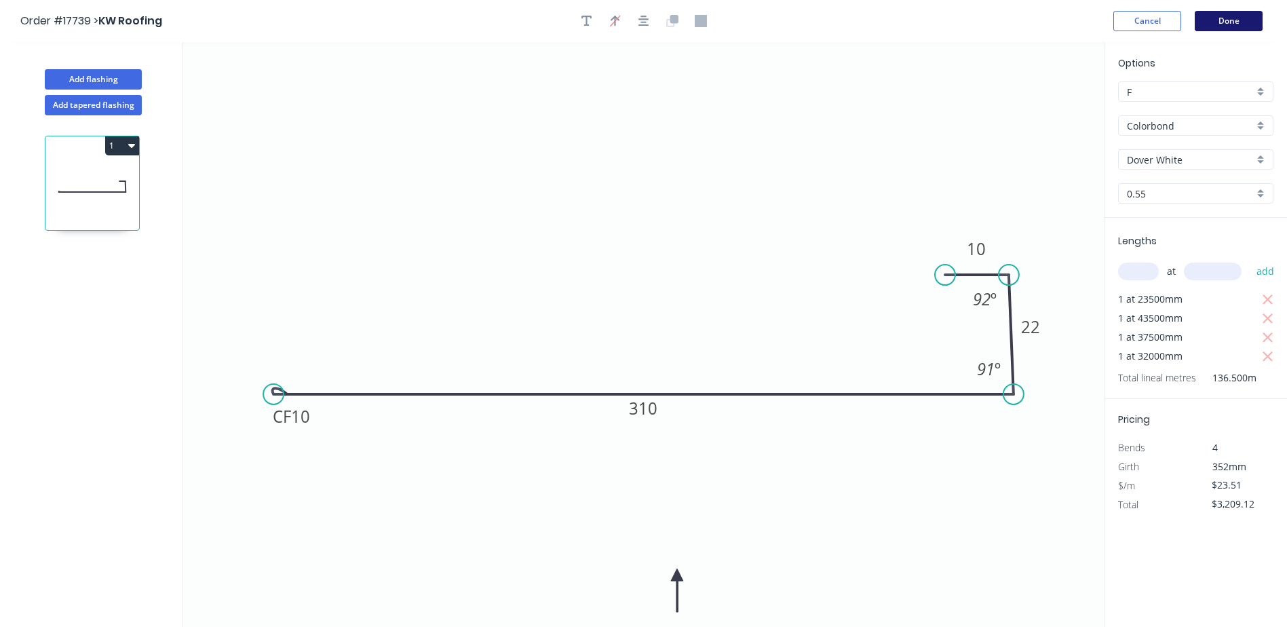
click at [1229, 19] on button "Done" at bounding box center [1229, 21] width 68 height 20
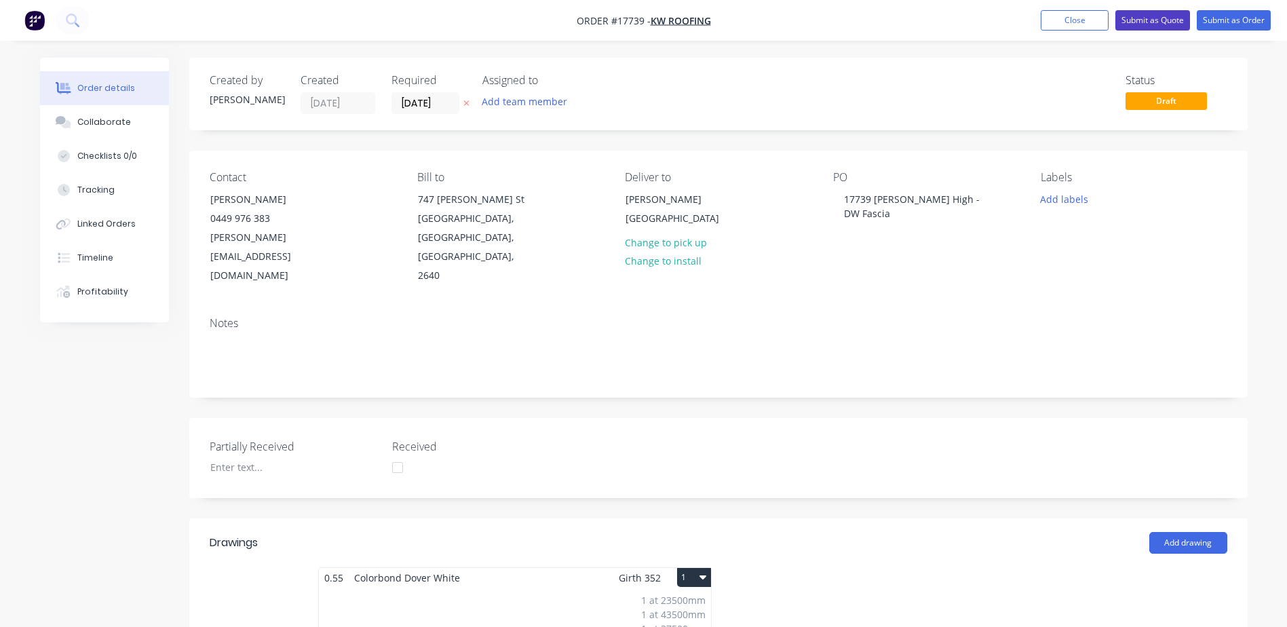
click at [1149, 21] on button "Submit as Quote" at bounding box center [1152, 20] width 75 height 20
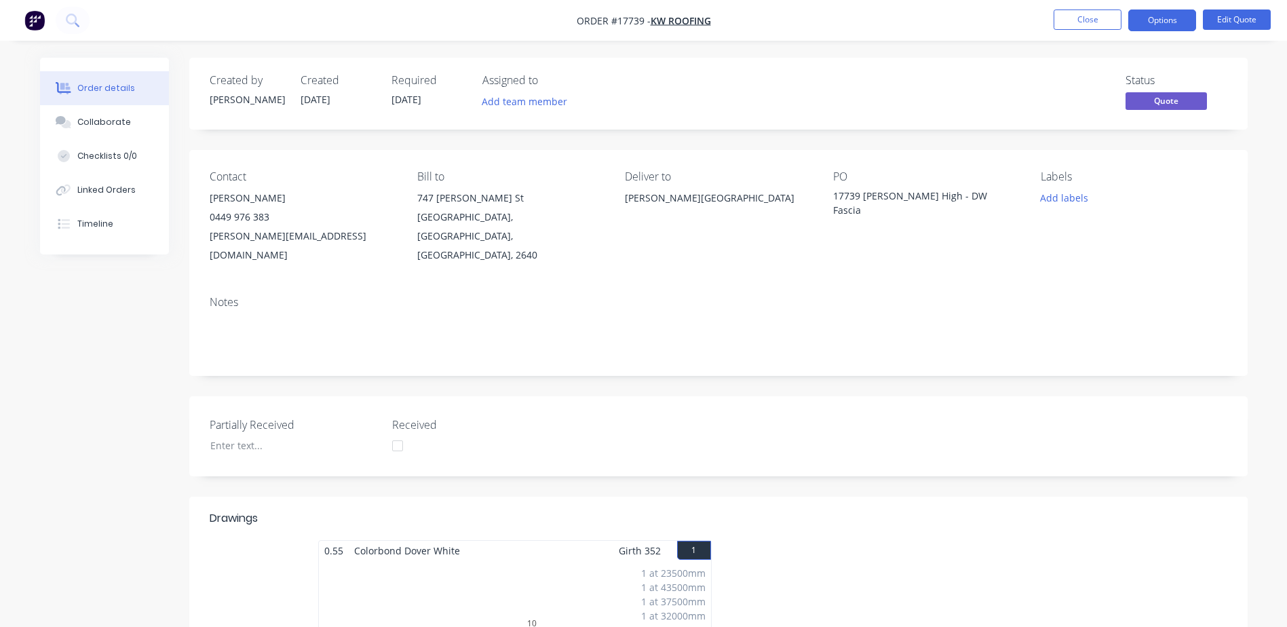
click at [1149, 21] on button "Options" at bounding box center [1162, 20] width 68 height 22
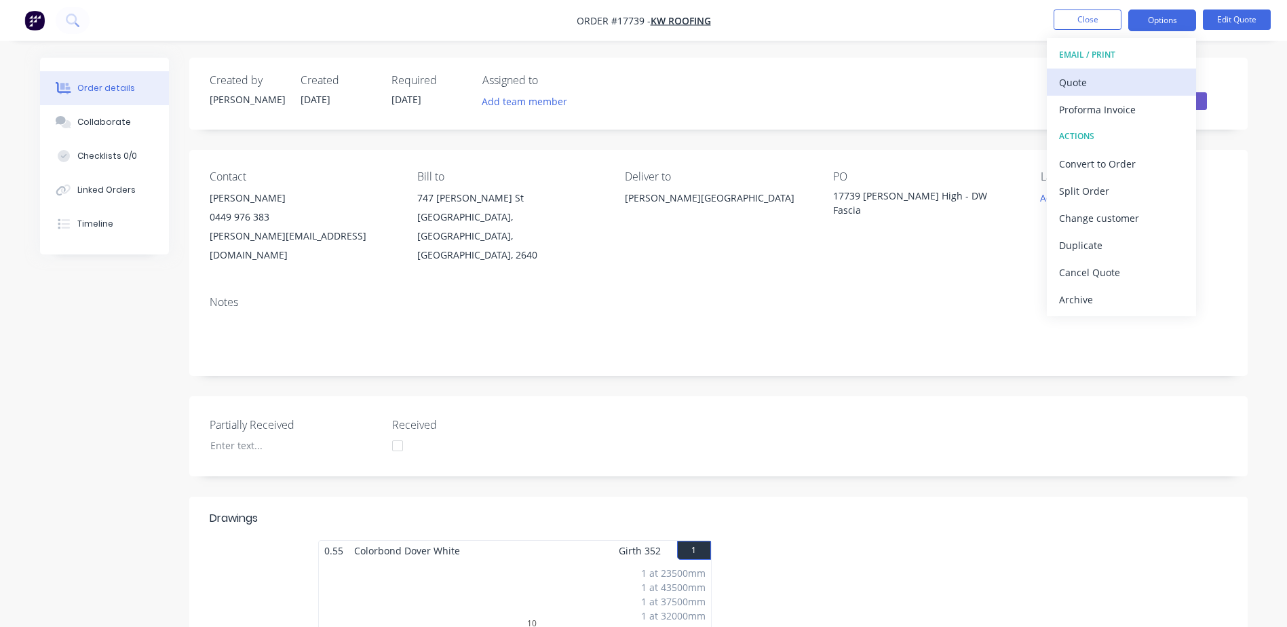
click at [1082, 86] on div "Quote" at bounding box center [1121, 83] width 125 height 20
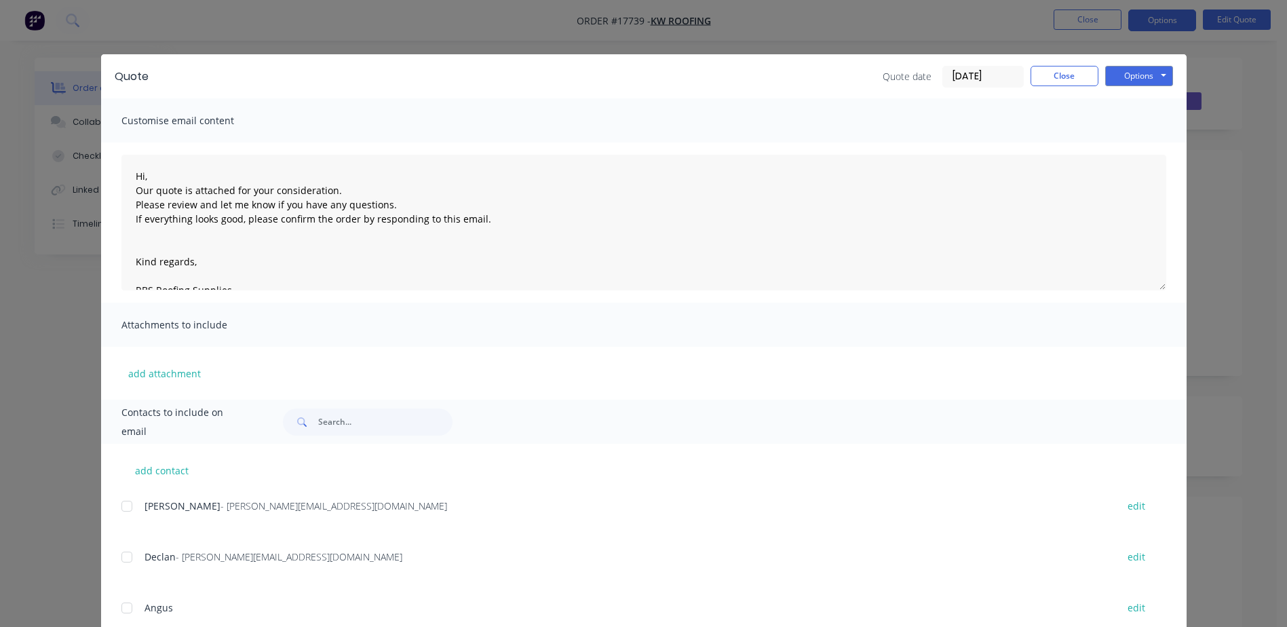
click at [117, 507] on div at bounding box center [126, 506] width 27 height 27
click at [1149, 75] on button "Options" at bounding box center [1139, 76] width 68 height 20
click at [1141, 147] on button "Email" at bounding box center [1148, 145] width 87 height 22
click at [1056, 70] on button "Close" at bounding box center [1065, 76] width 68 height 20
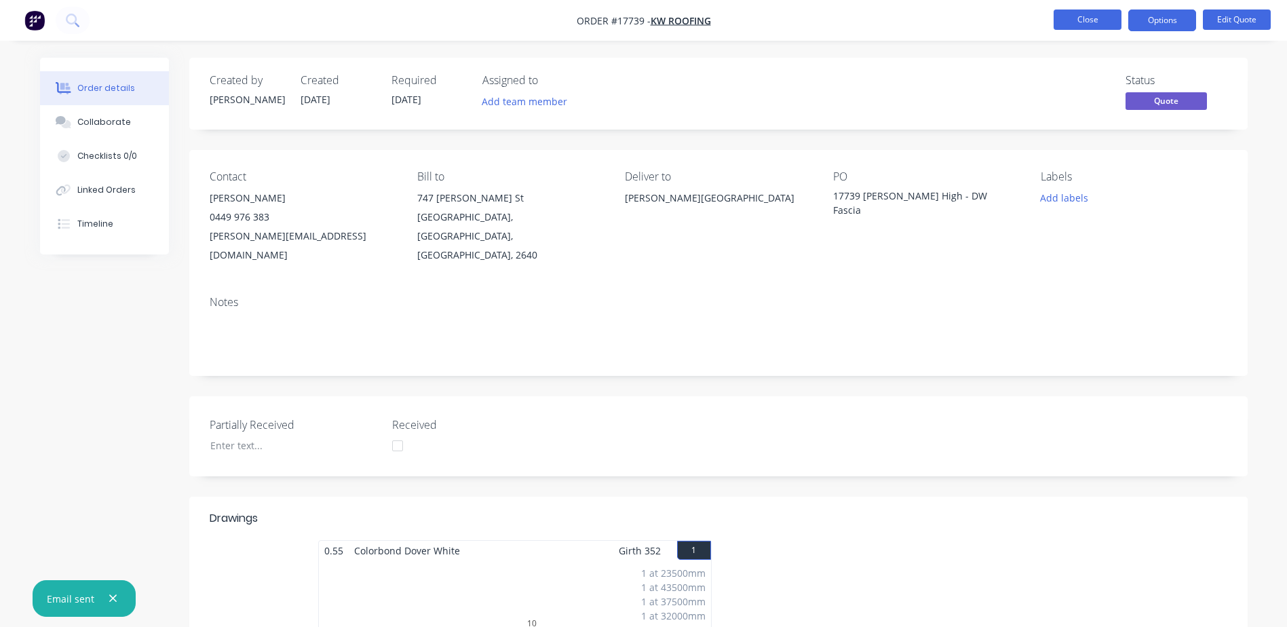
click at [1094, 17] on button "Close" at bounding box center [1088, 19] width 68 height 20
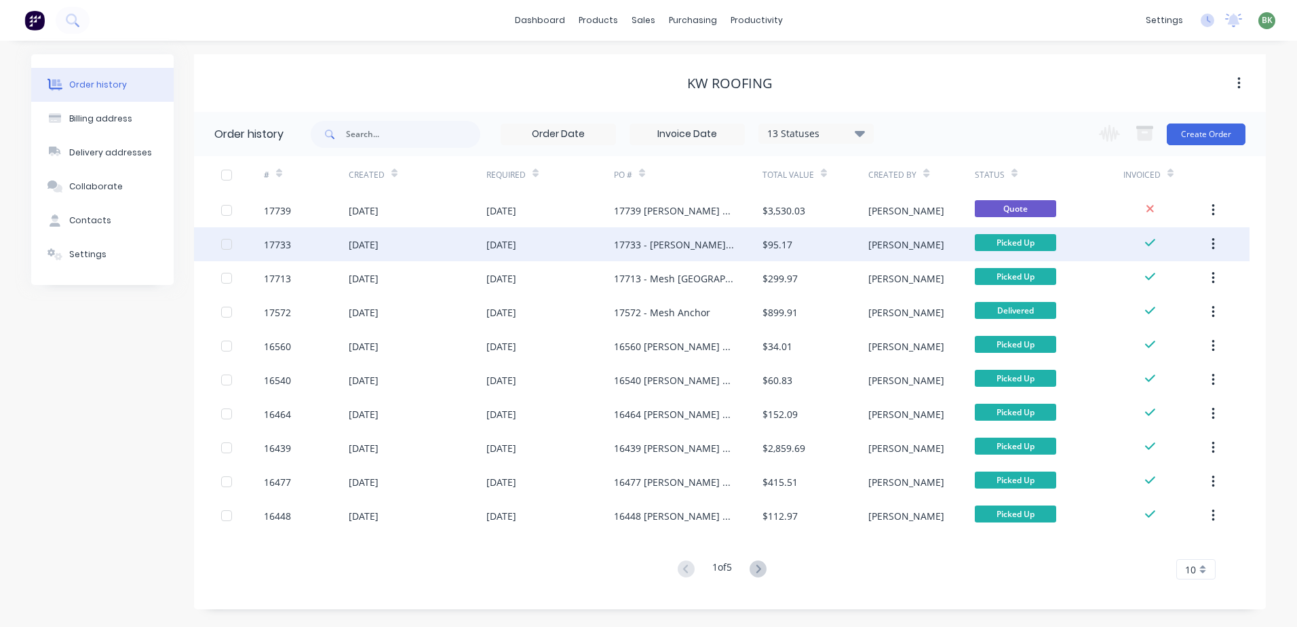
click at [584, 243] on div "[DATE]" at bounding box center [550, 244] width 128 height 34
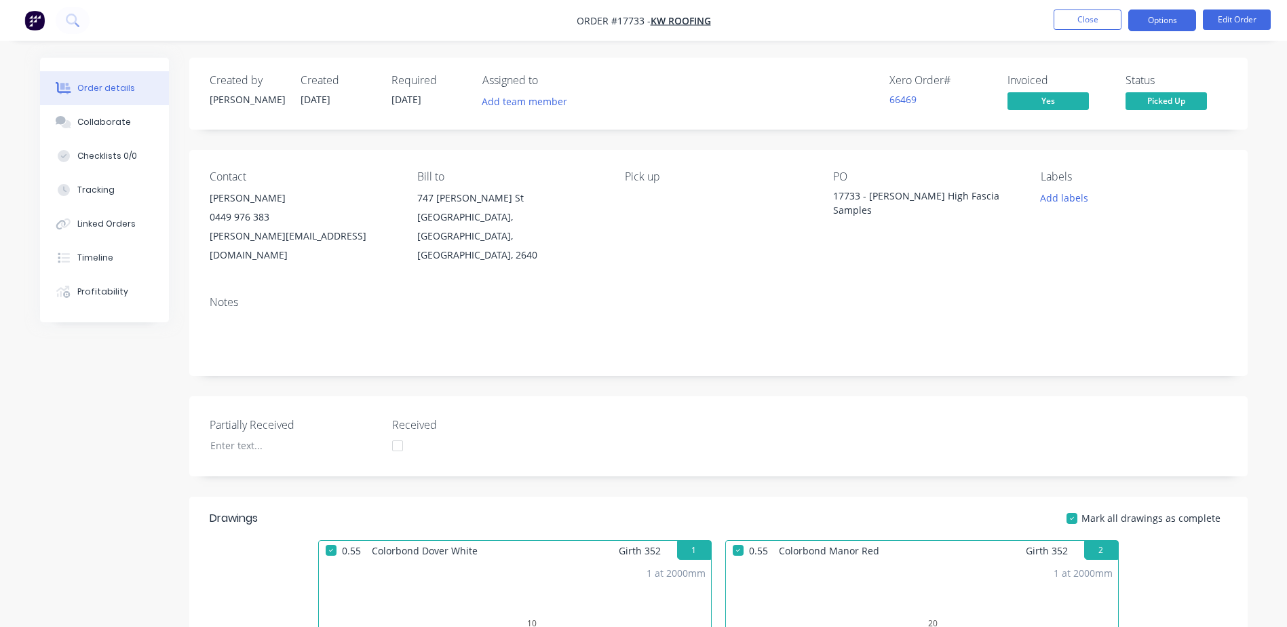
click at [1165, 23] on button "Options" at bounding box center [1162, 20] width 68 height 22
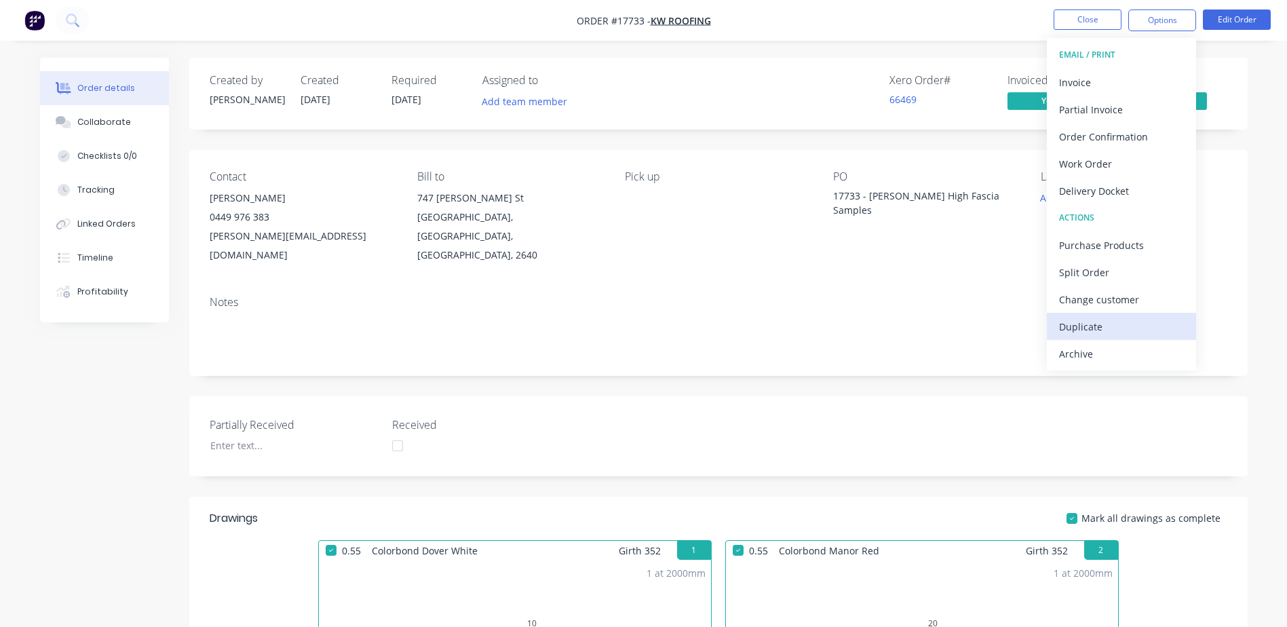
click at [1084, 330] on div "Duplicate" at bounding box center [1121, 327] width 125 height 20
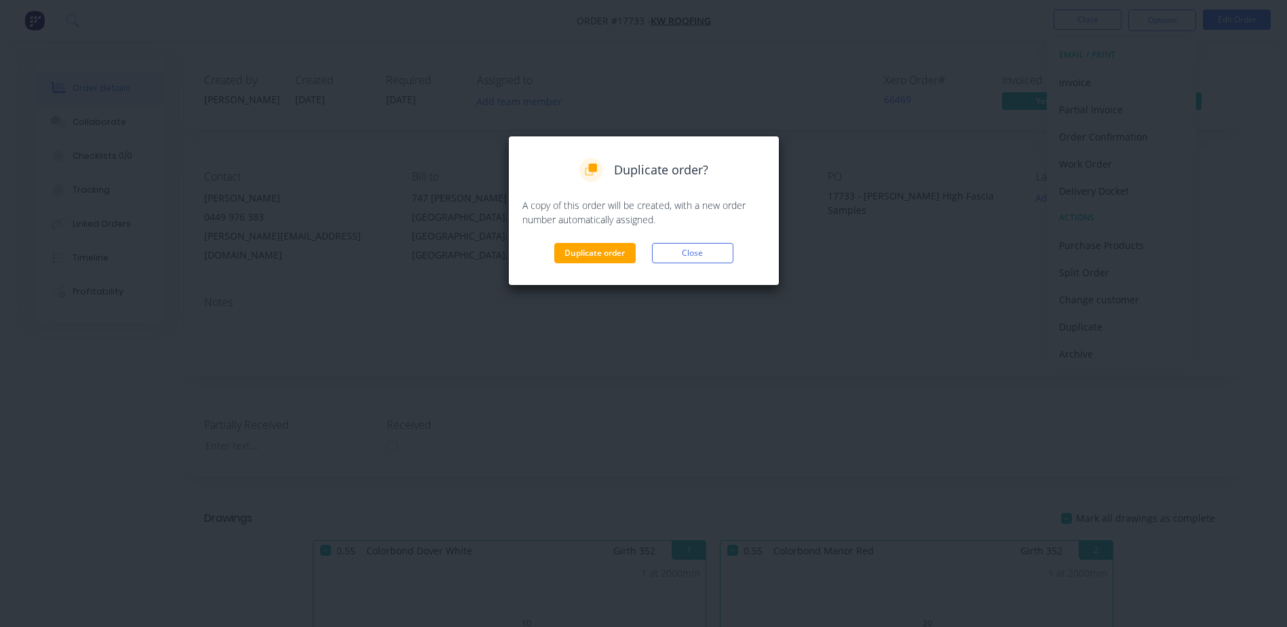
click at [613, 240] on div "Duplicate order? A copy of this order will be created, with a new order number …" at bounding box center [643, 210] width 243 height 105
click at [611, 254] on button "Duplicate order" at bounding box center [594, 253] width 81 height 20
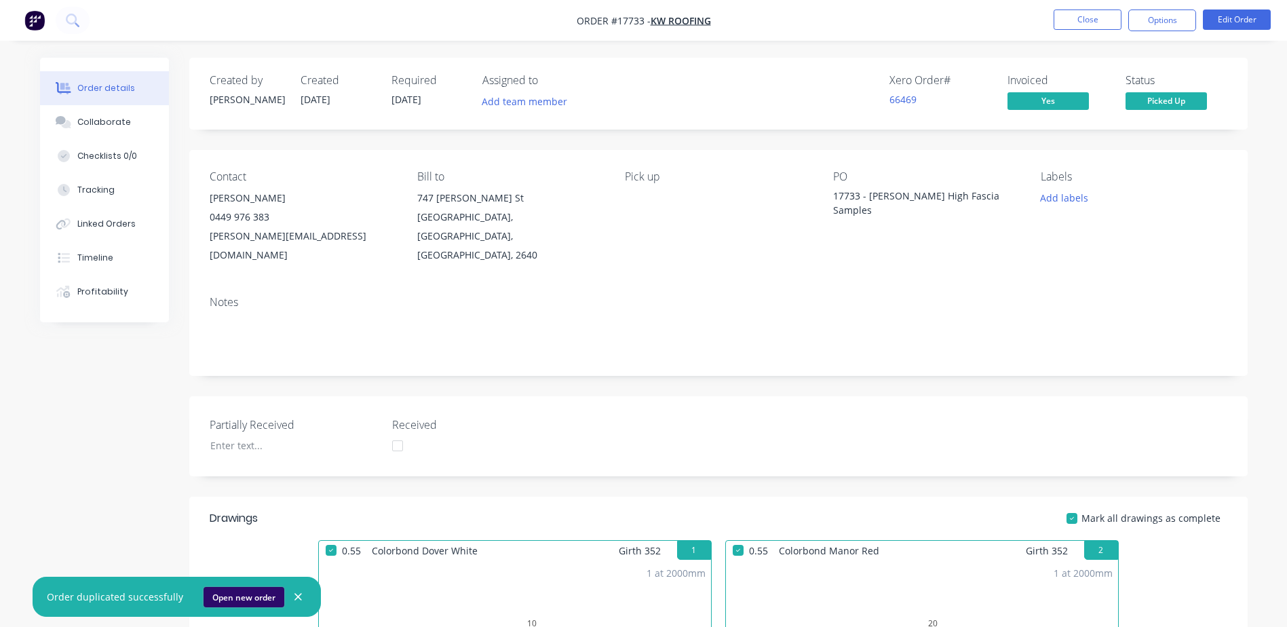
click at [240, 596] on button "Open new order" at bounding box center [244, 597] width 81 height 20
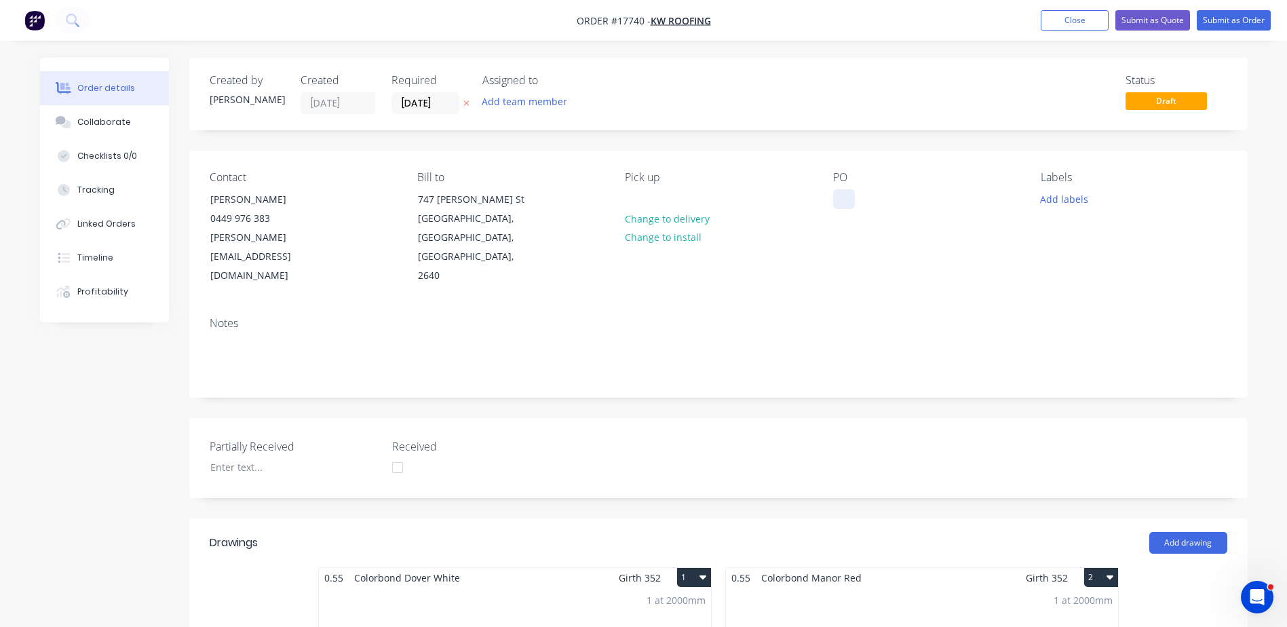
drag, startPoint x: 832, startPoint y: 200, endPoint x: 854, endPoint y: 196, distance: 22.1
click at [832, 199] on div "Contact Kane Westlow 0449 976 383 kane@kwroof.com Bill to 747 Alma St Albury, N…" at bounding box center [718, 228] width 1058 height 155
click at [854, 196] on div at bounding box center [844, 199] width 22 height 20
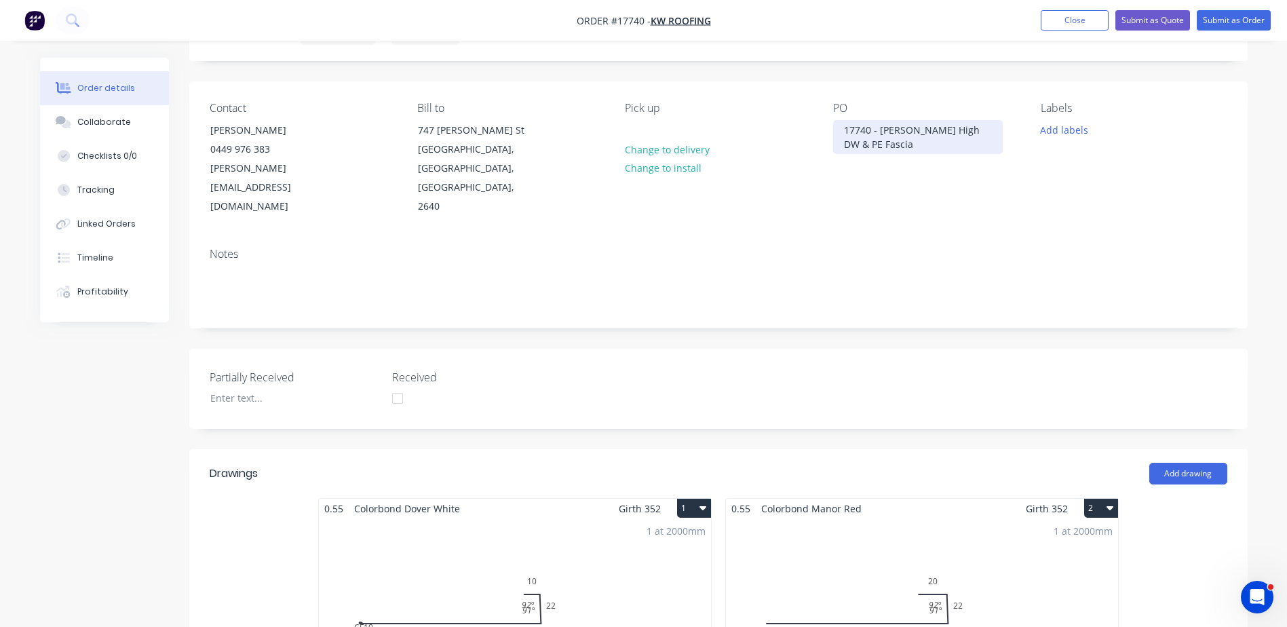
scroll to position [271, 0]
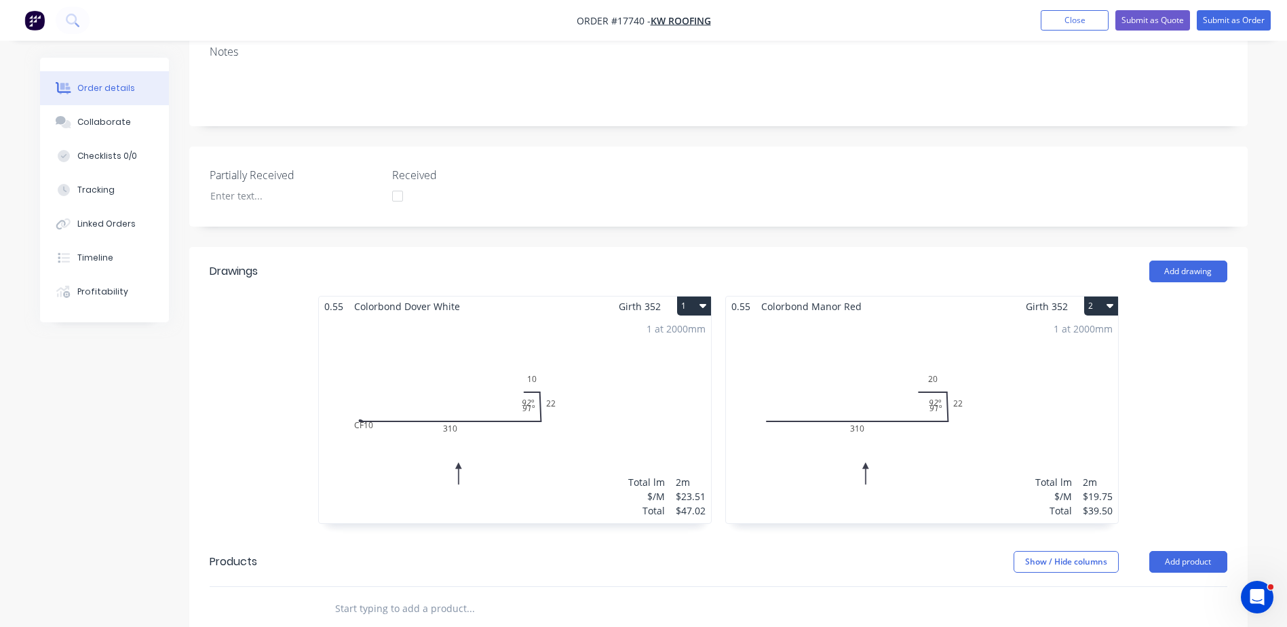
click at [622, 408] on div "1 at 2000mm Total lm $/M Total 2m $23.51 $47.02" at bounding box center [515, 419] width 392 height 207
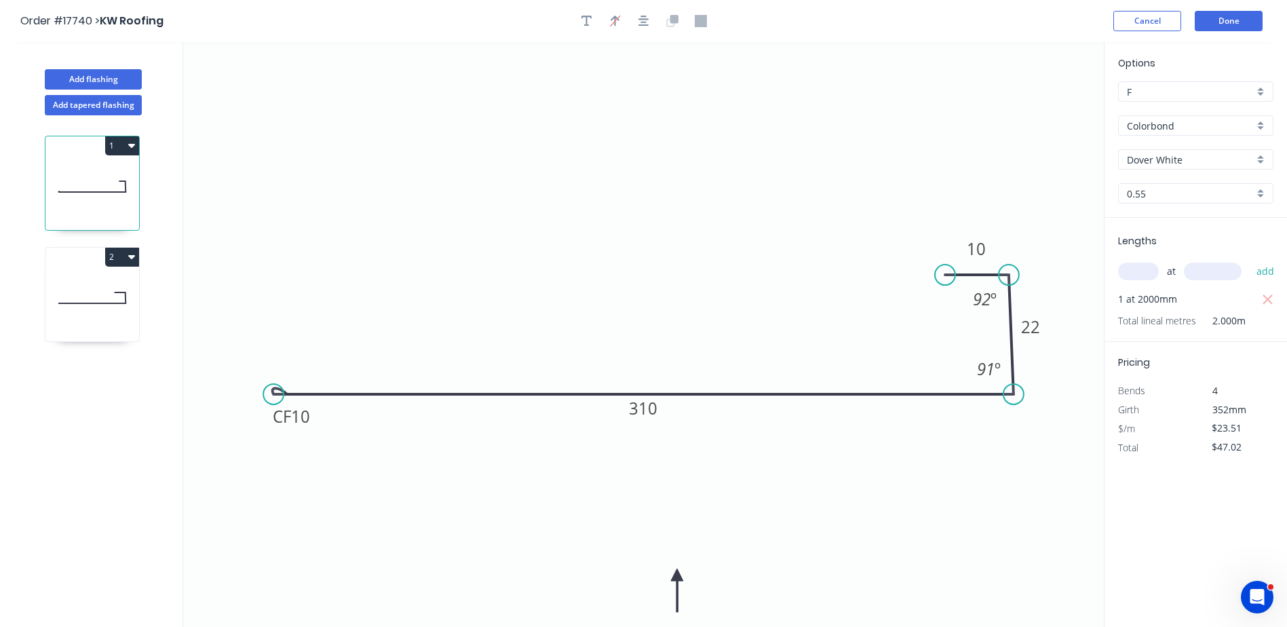
click at [1143, 271] on input "text" at bounding box center [1138, 272] width 41 height 18
click at [1269, 297] on icon "button" at bounding box center [1268, 300] width 12 height 16
type input "$0.00"
click at [1135, 267] on input "text" at bounding box center [1138, 272] width 41 height 18
type input "1"
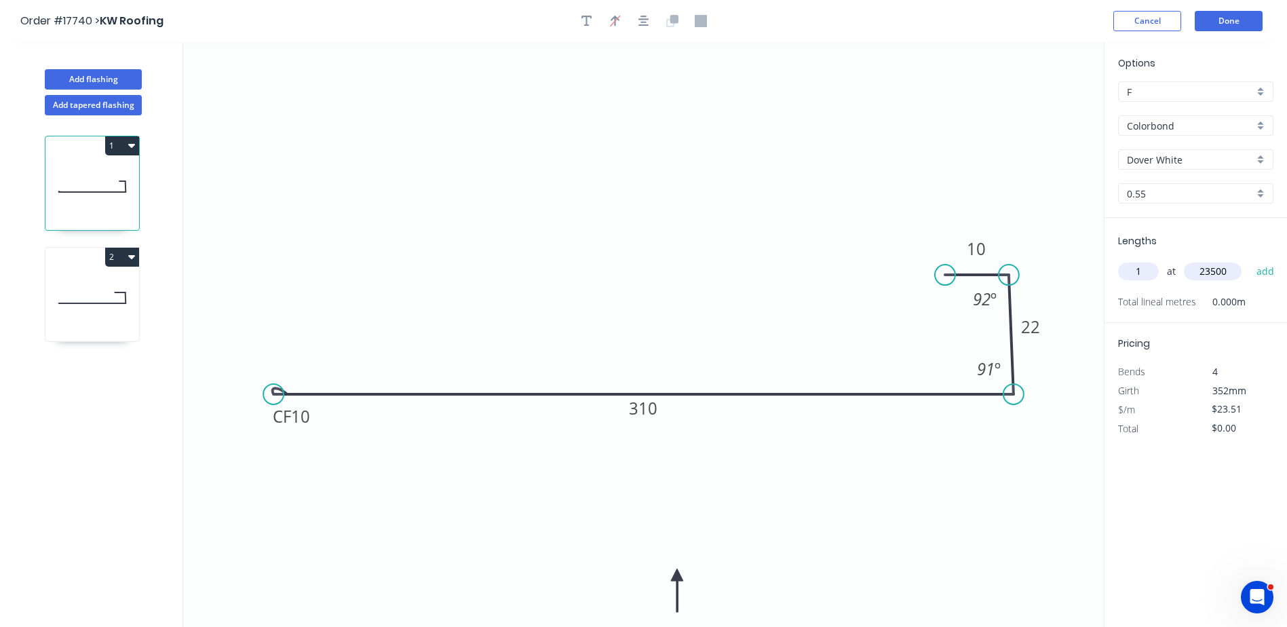
type input "23500"
click at [1250, 260] on button "add" at bounding box center [1266, 271] width 32 height 23
type input "$552.49"
type input "1"
type input "43500"
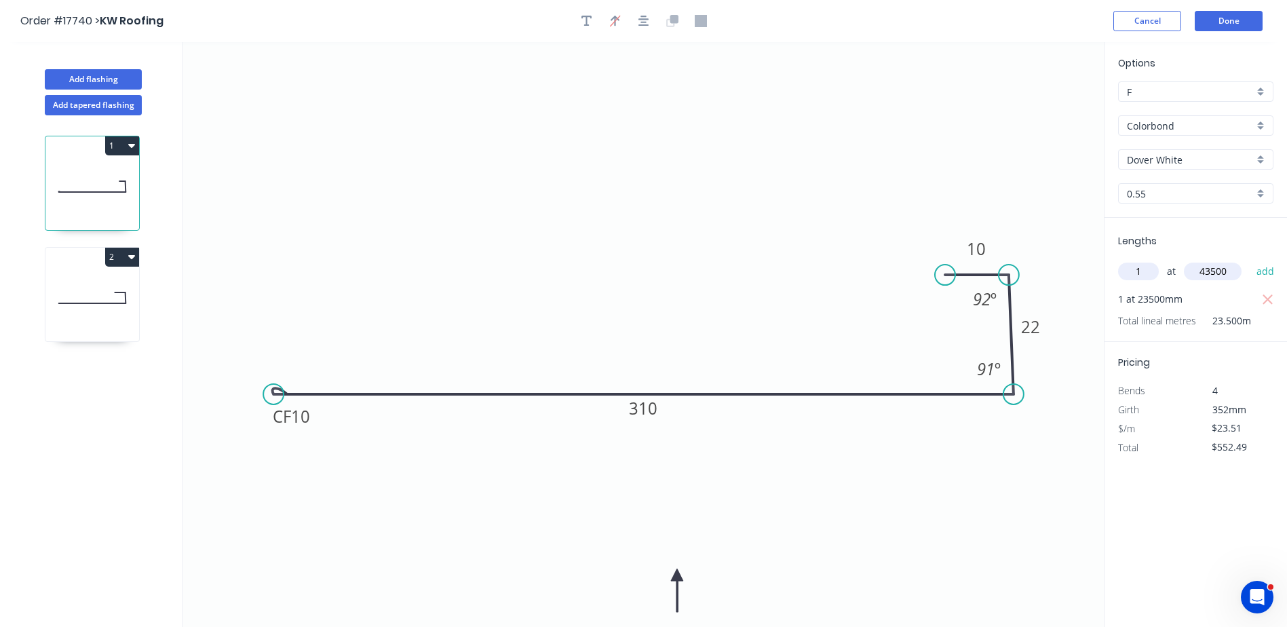
click at [1250, 260] on button "add" at bounding box center [1266, 271] width 32 height 23
type input "$1,575.17"
click at [1142, 274] on input "text" at bounding box center [1138, 272] width 41 height 18
type input "1"
type input "37500"
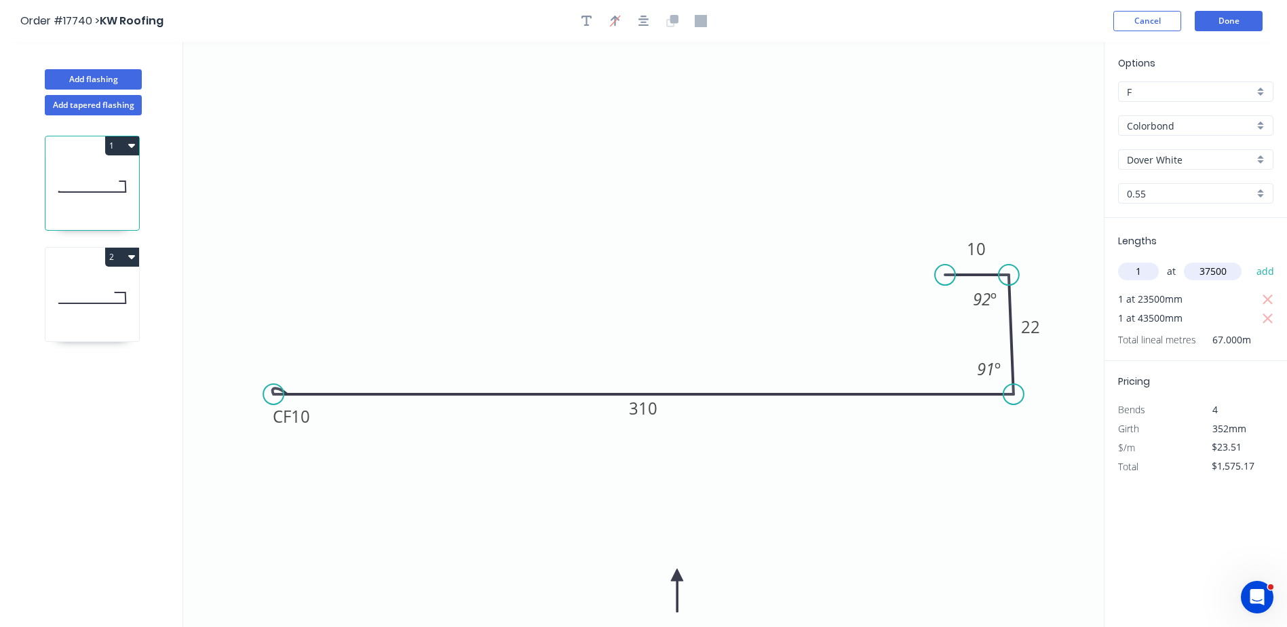
click at [1250, 260] on button "add" at bounding box center [1266, 271] width 32 height 23
type input "$2,456.80"
type input "1"
type input "32000"
click at [1250, 260] on button "add" at bounding box center [1266, 271] width 32 height 23
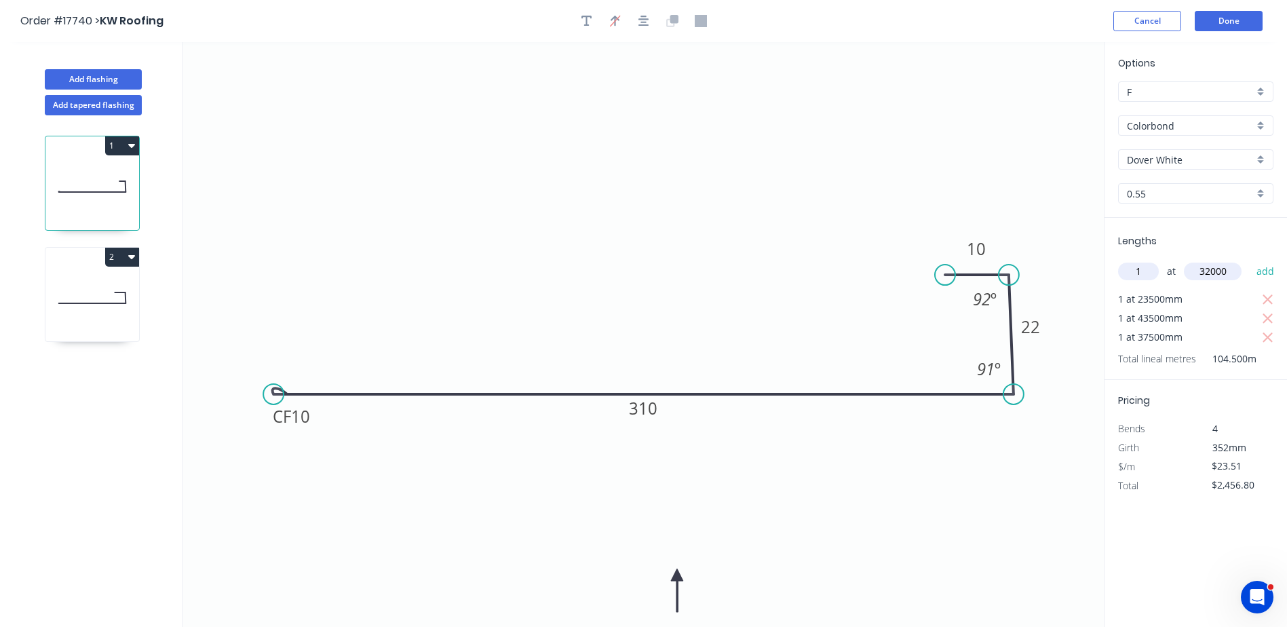
type input "$3,209.12"
click at [1238, 16] on button "Done" at bounding box center [1229, 21] width 68 height 20
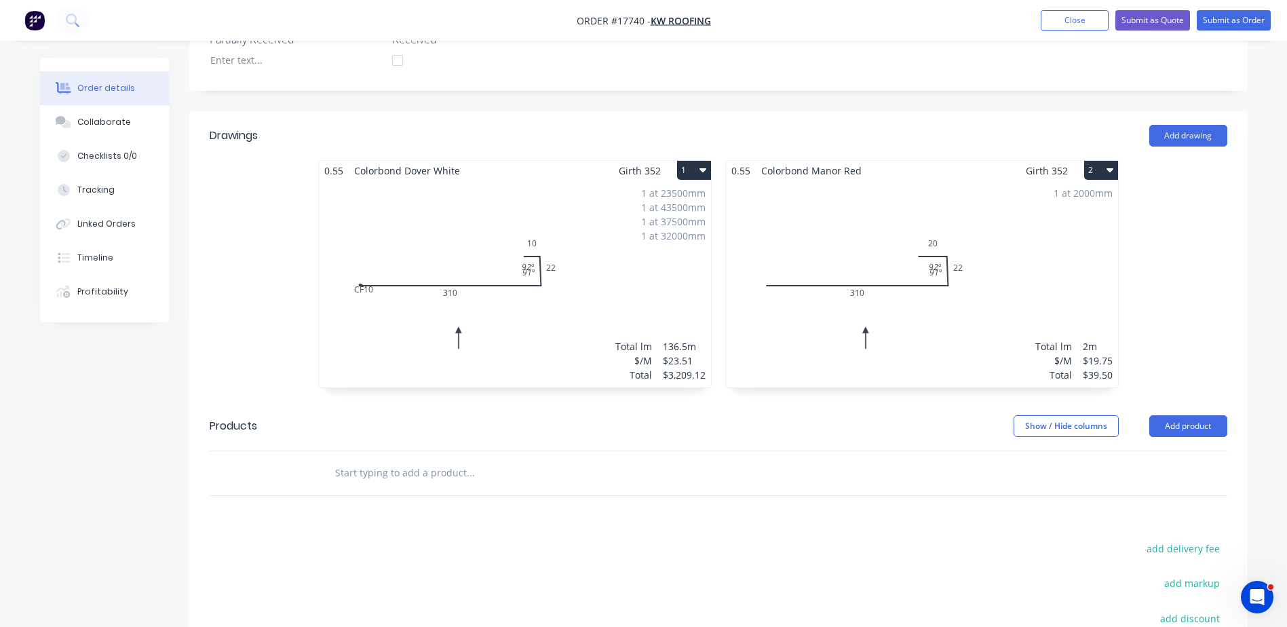
click at [849, 268] on div "1 at 2000mm Total lm $/M Total 2m $19.75 $39.50" at bounding box center [922, 283] width 392 height 207
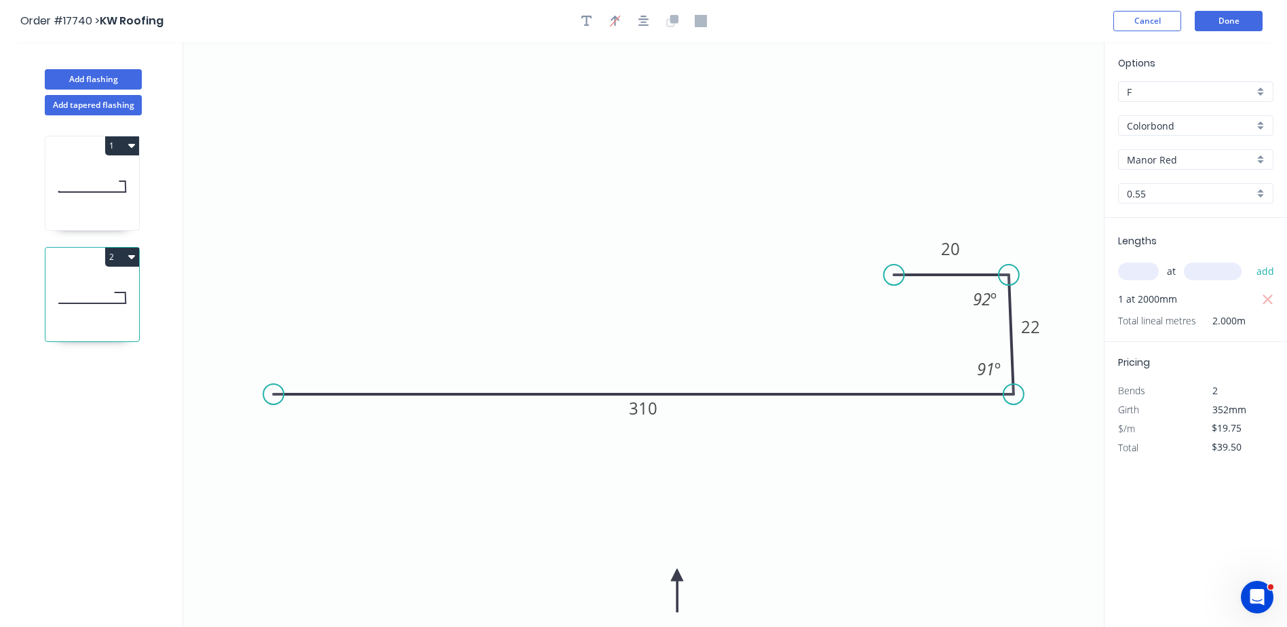
click at [1259, 155] on div "Manor Red" at bounding box center [1195, 159] width 155 height 20
click at [1160, 202] on div "Pale Eucalypt" at bounding box center [1196, 203] width 154 height 24
type input "Pale Eucalypt"
click at [1150, 263] on input "text" at bounding box center [1138, 272] width 41 height 18
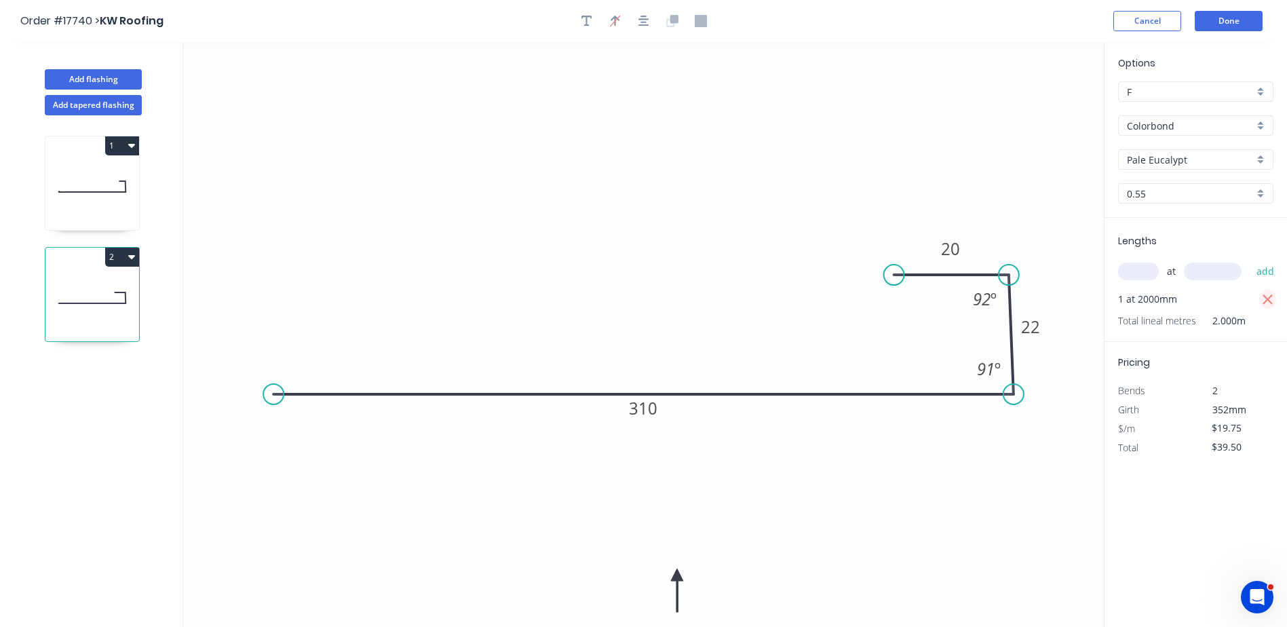
click at [1265, 295] on icon "button" at bounding box center [1268, 300] width 12 height 16
type input "$0.00"
click at [1153, 273] on input "text" at bounding box center [1138, 272] width 41 height 18
type input "1"
type input "23500"
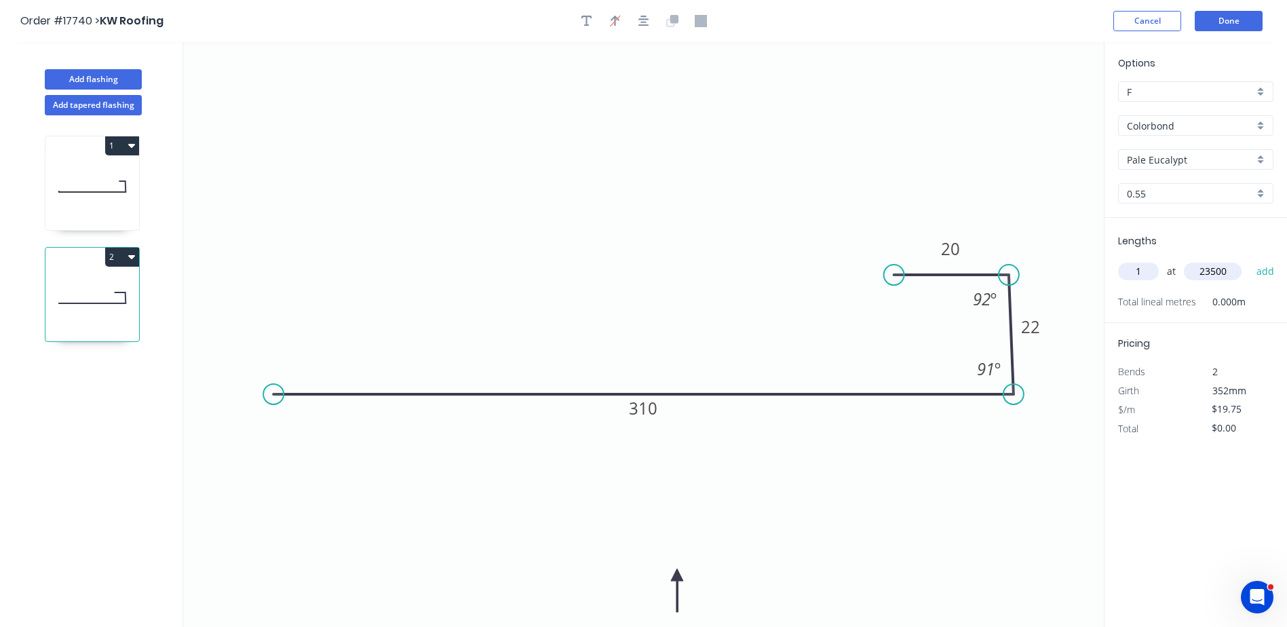
click at [1250, 260] on button "add" at bounding box center [1266, 271] width 32 height 23
type input "$464.13"
type input "1"
type input "43500"
click at [1250, 260] on button "add" at bounding box center [1266, 271] width 32 height 23
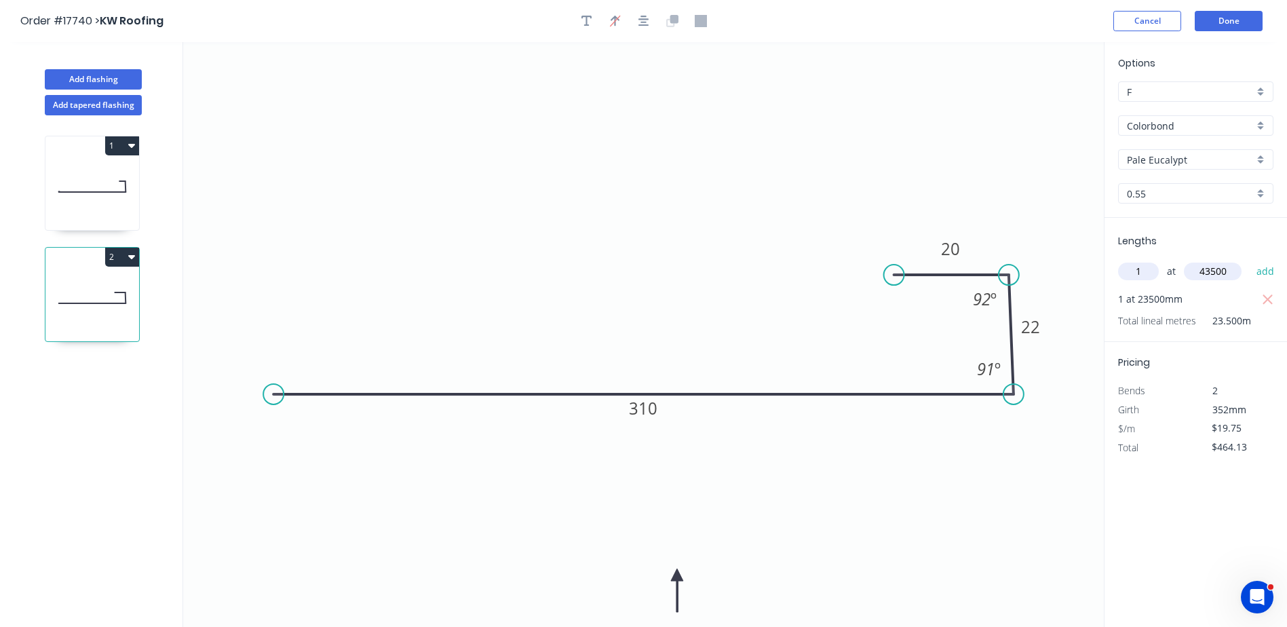
type input "$1,323.25"
type input "1"
type input "37500"
click at [1250, 260] on button "add" at bounding box center [1266, 271] width 32 height 23
type input "$2,063.88"
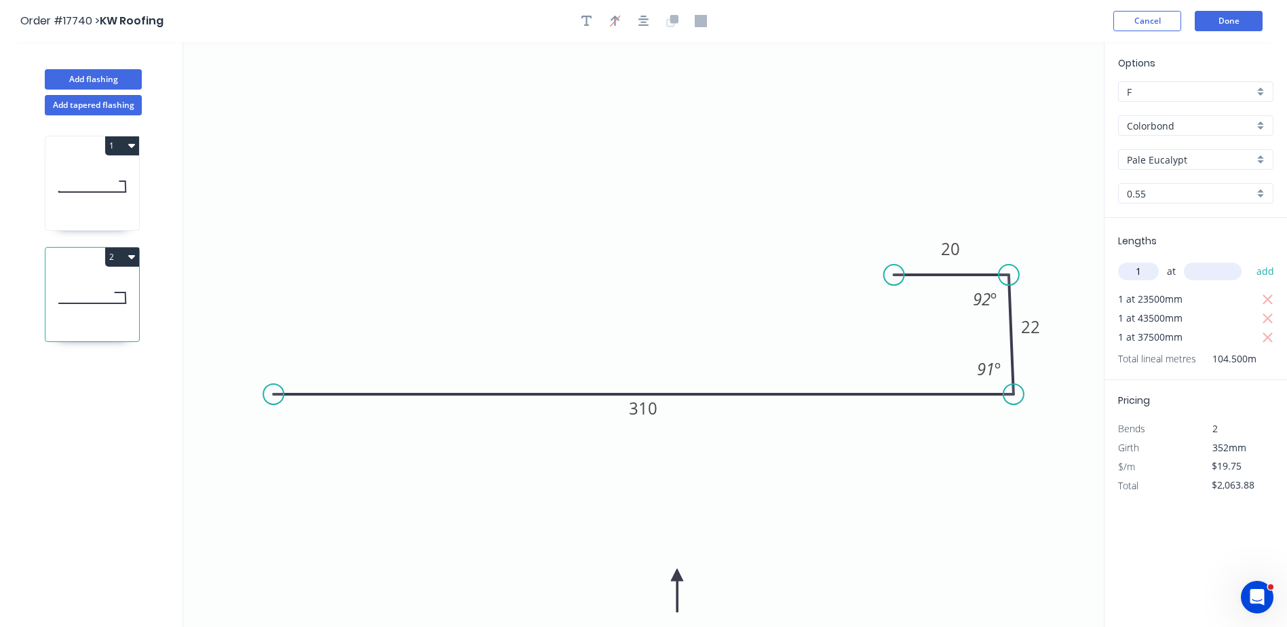
type input "1"
type input "32000"
click at [1250, 260] on button "add" at bounding box center [1266, 271] width 32 height 23
type input "$2,695.88"
click at [1242, 22] on button "Done" at bounding box center [1229, 21] width 68 height 20
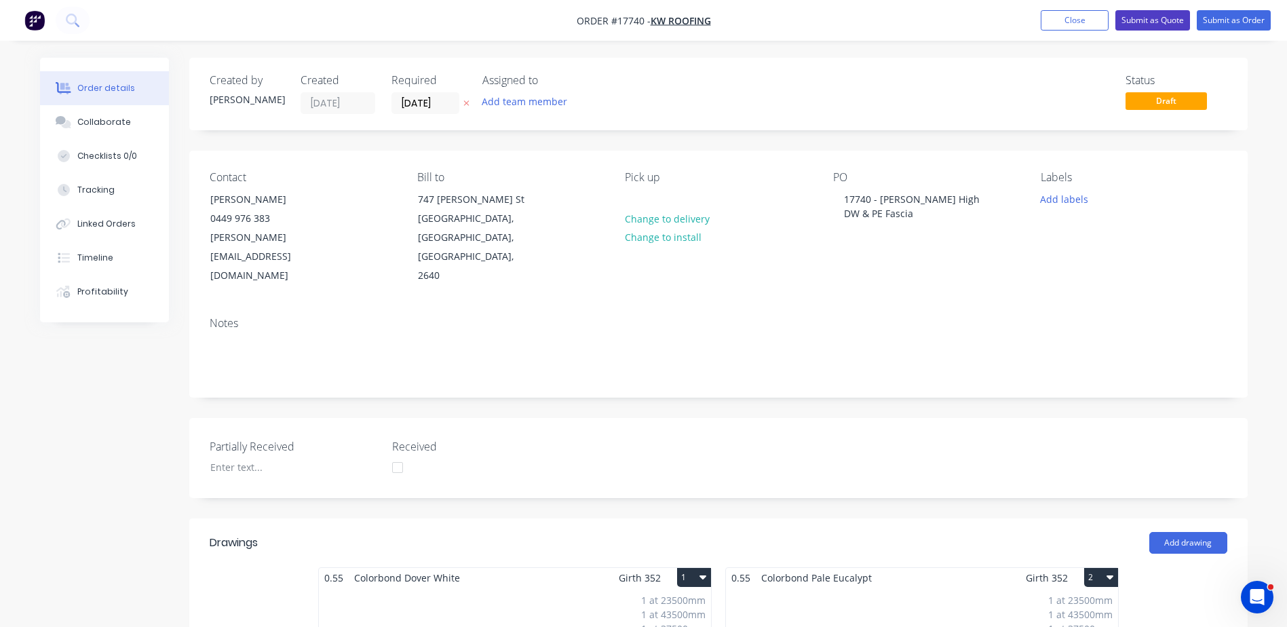
click at [1158, 21] on button "Submit as Quote" at bounding box center [1152, 20] width 75 height 20
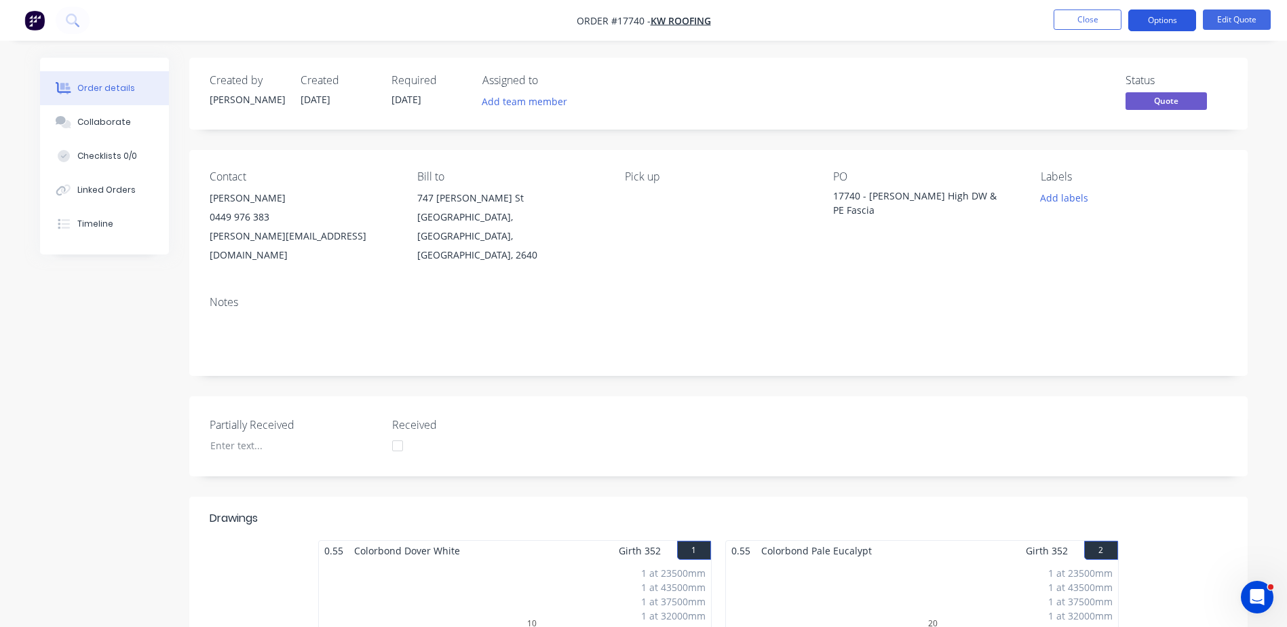
click at [1158, 21] on button "Options" at bounding box center [1162, 20] width 68 height 22
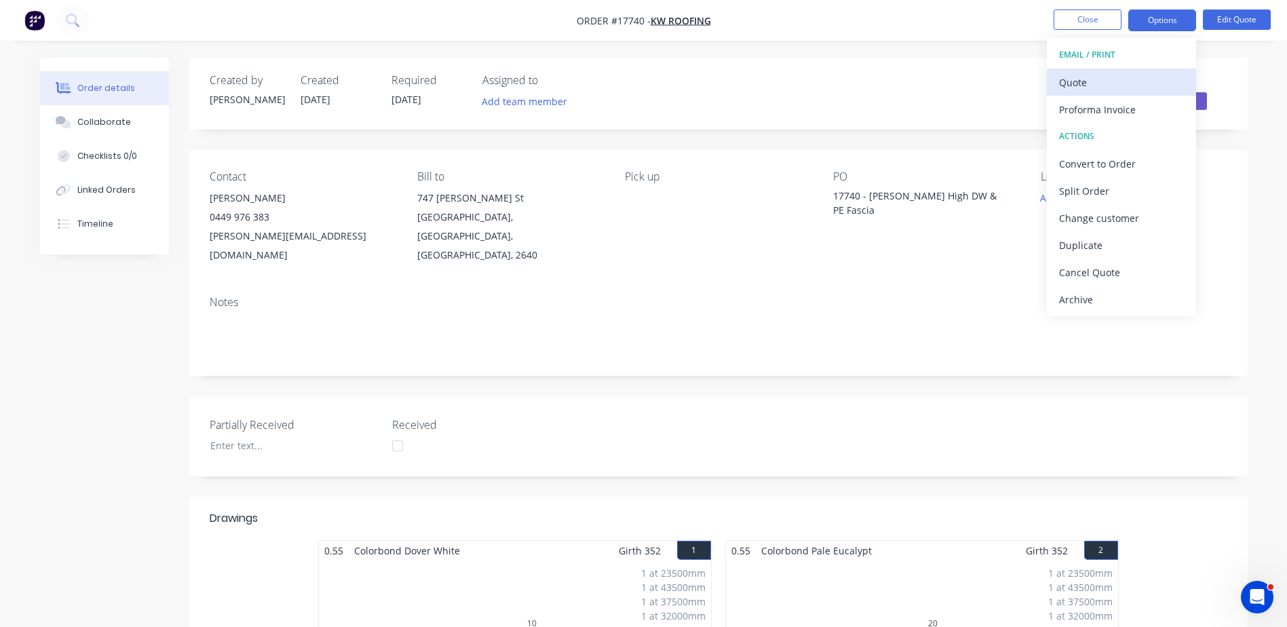
click at [1096, 83] on div "Quote" at bounding box center [1121, 83] width 125 height 20
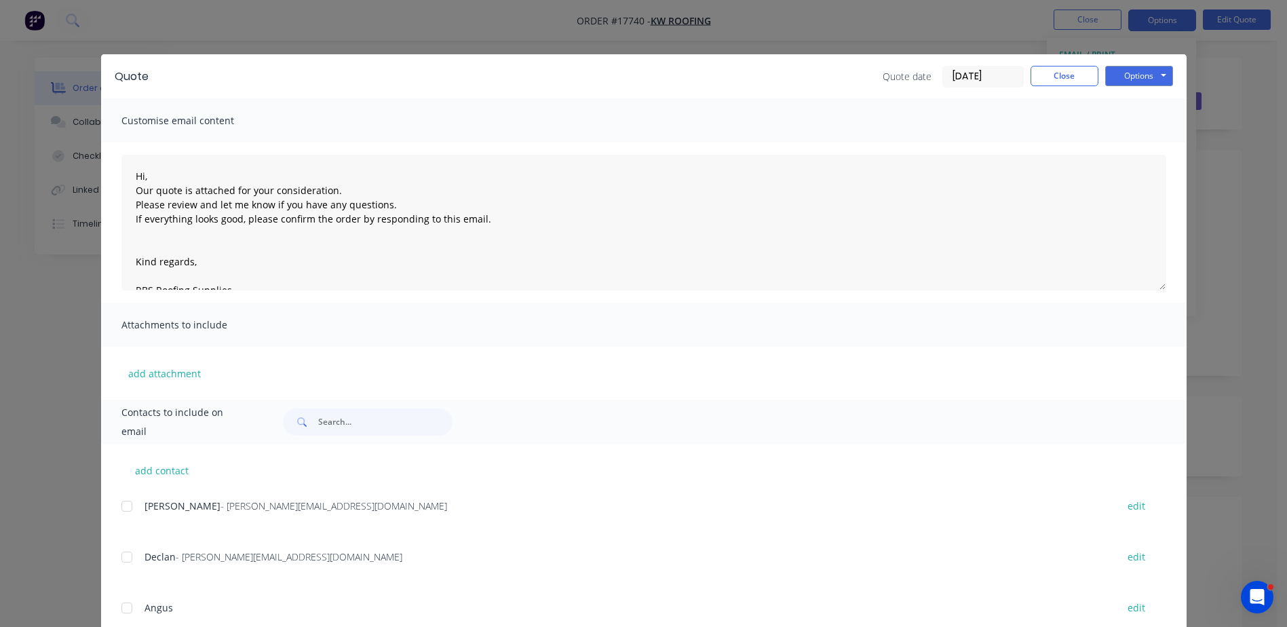
click at [117, 506] on div "add contact Kane Westlow - kane@kwroof.com edit Declan - aaron@kwroof.com edit …" at bounding box center [644, 623] width 1086 height 358
click at [119, 508] on div at bounding box center [126, 506] width 27 height 27
click at [1126, 77] on button "Options" at bounding box center [1139, 76] width 68 height 20
click at [1139, 143] on button "Email" at bounding box center [1148, 145] width 87 height 22
click at [1068, 85] on button "Close" at bounding box center [1065, 76] width 68 height 20
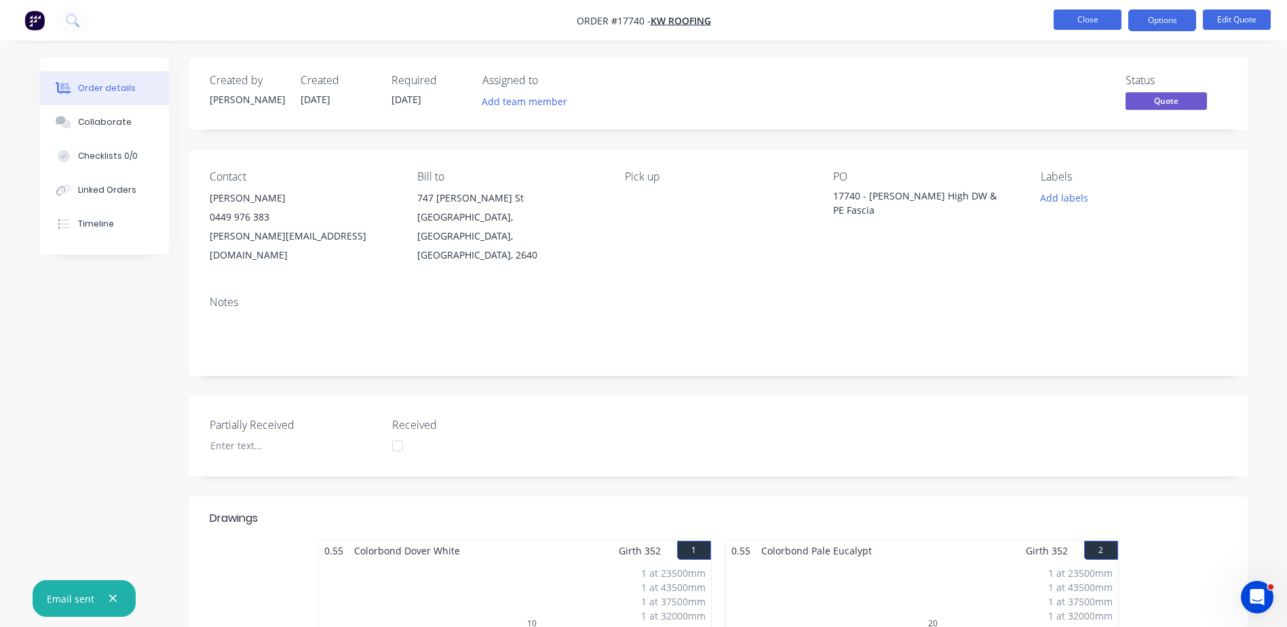
click at [1087, 19] on button "Close" at bounding box center [1088, 19] width 68 height 20
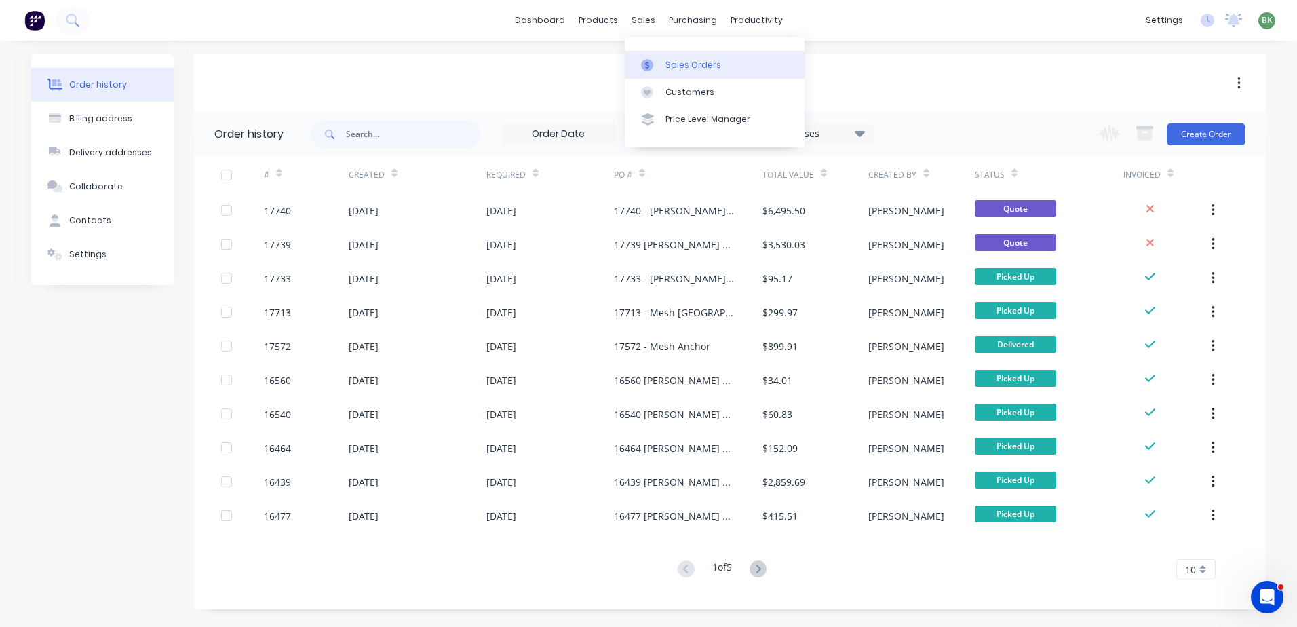
click at [681, 57] on link "Sales Orders" at bounding box center [715, 64] width 180 height 27
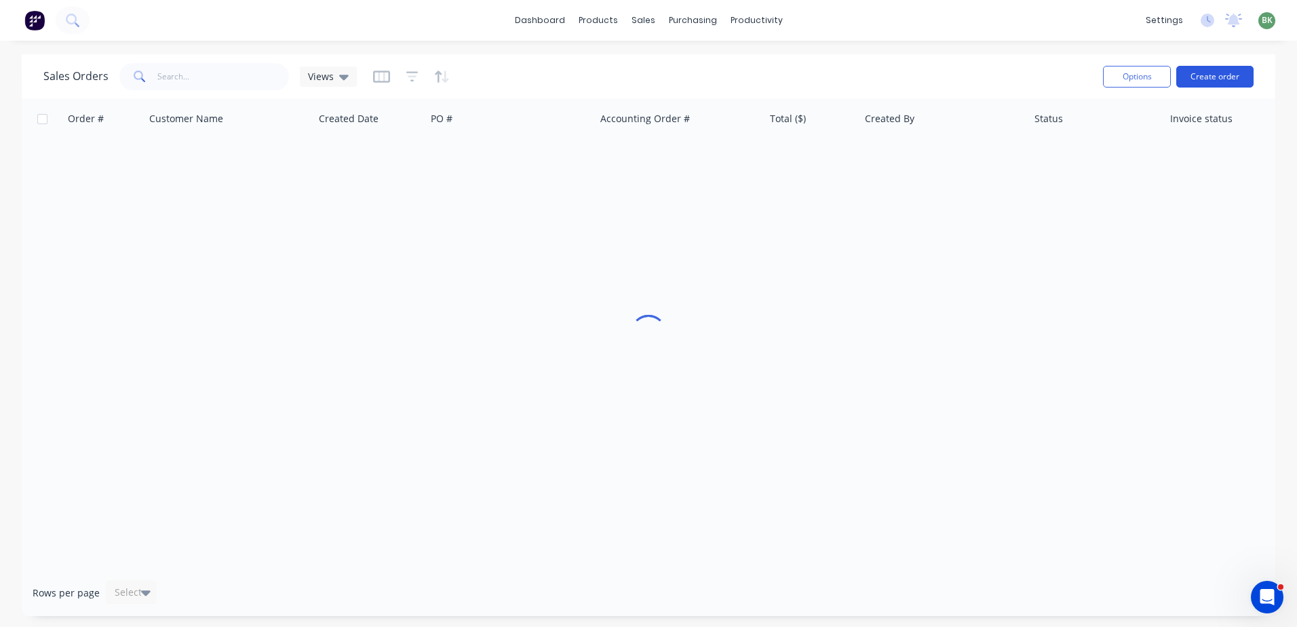
click at [1223, 77] on button "Create order" at bounding box center [1215, 77] width 77 height 22
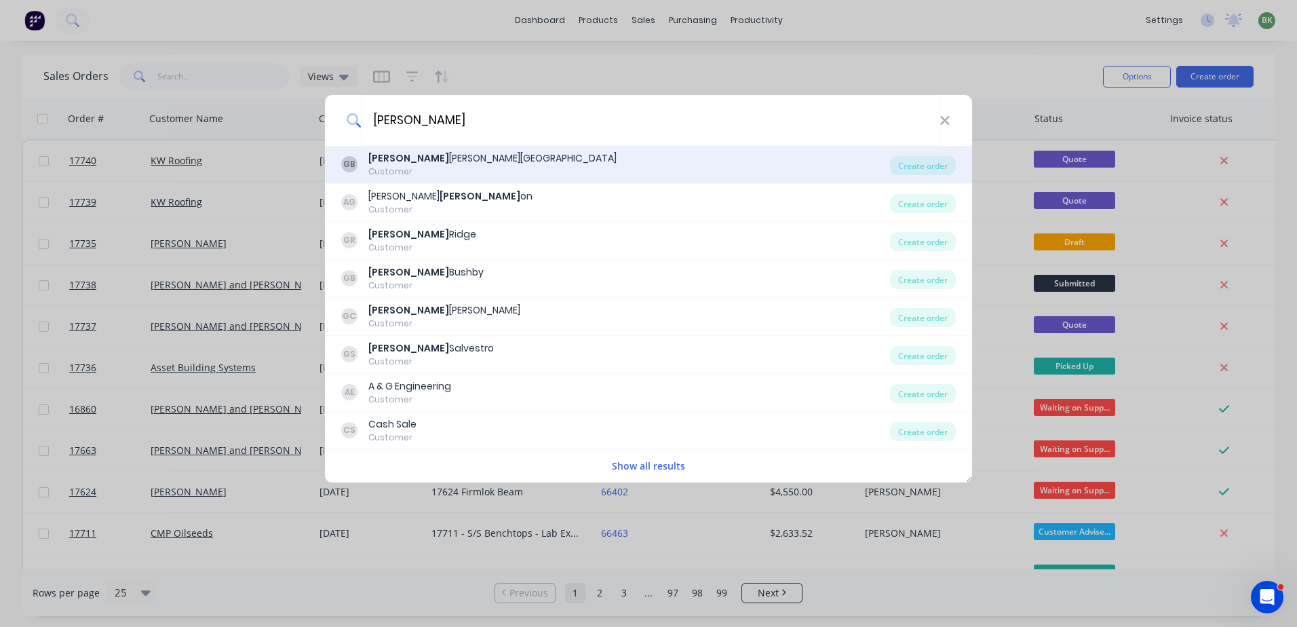
type input "glenn"
click at [460, 162] on div "Glenn Walsh Building" at bounding box center [492, 158] width 248 height 14
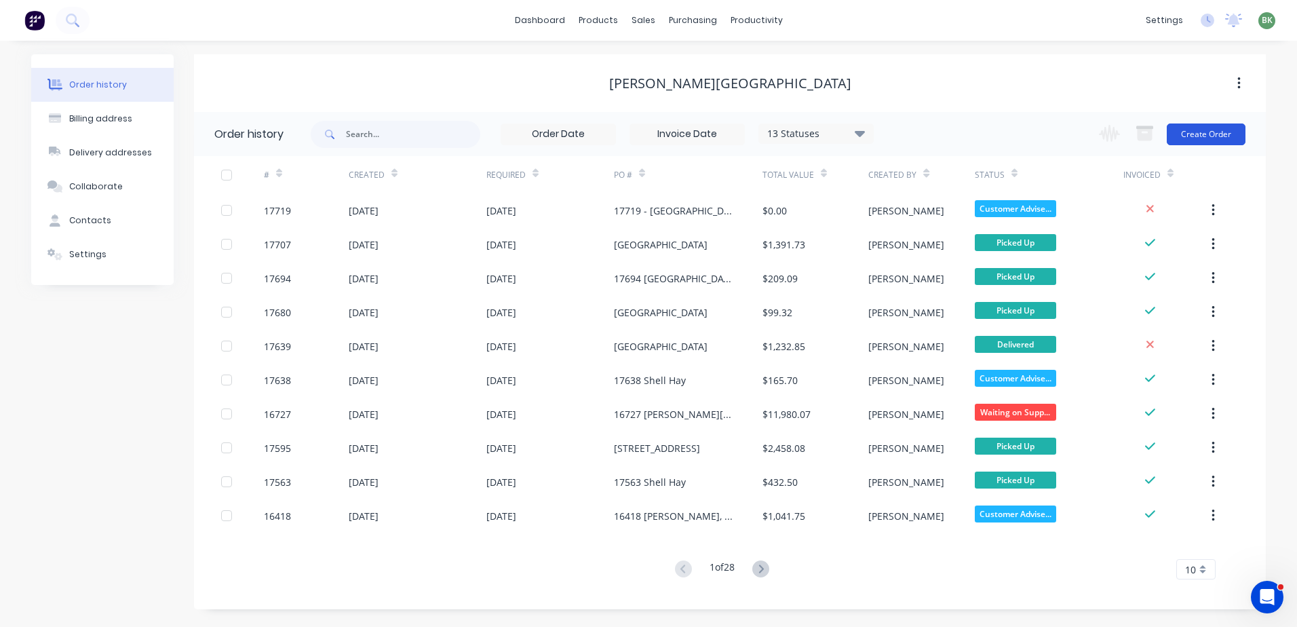
click at [1202, 132] on button "Create Order" at bounding box center [1206, 134] width 79 height 22
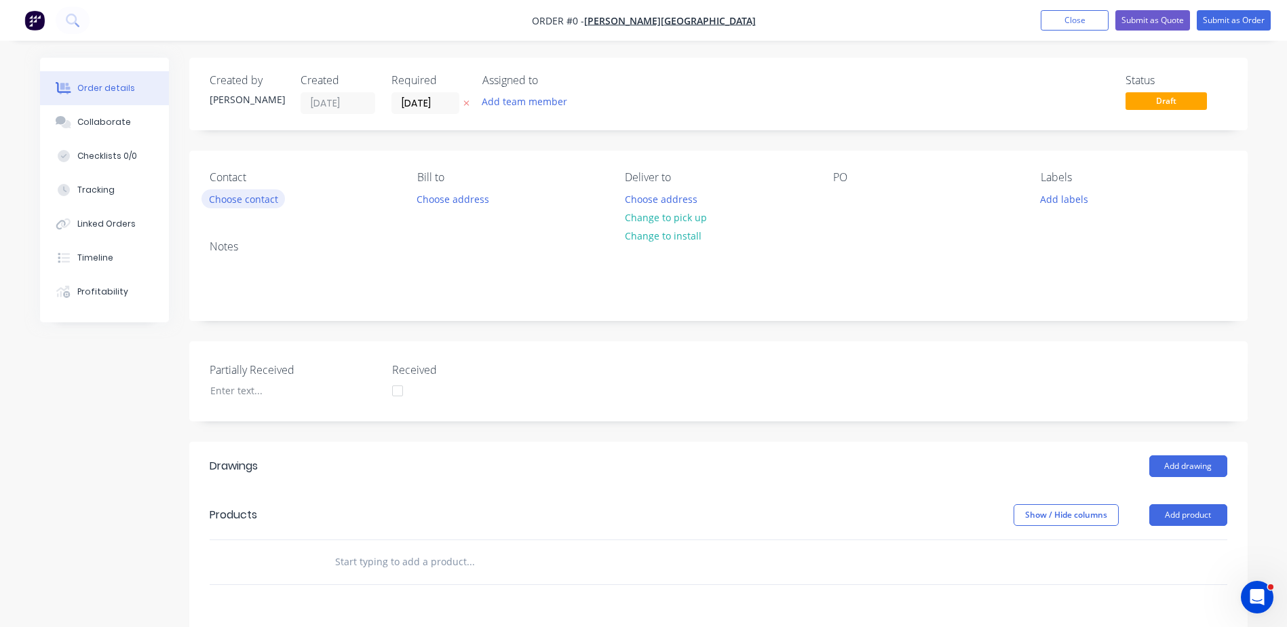
click at [222, 199] on button "Choose contact" at bounding box center [243, 198] width 83 height 18
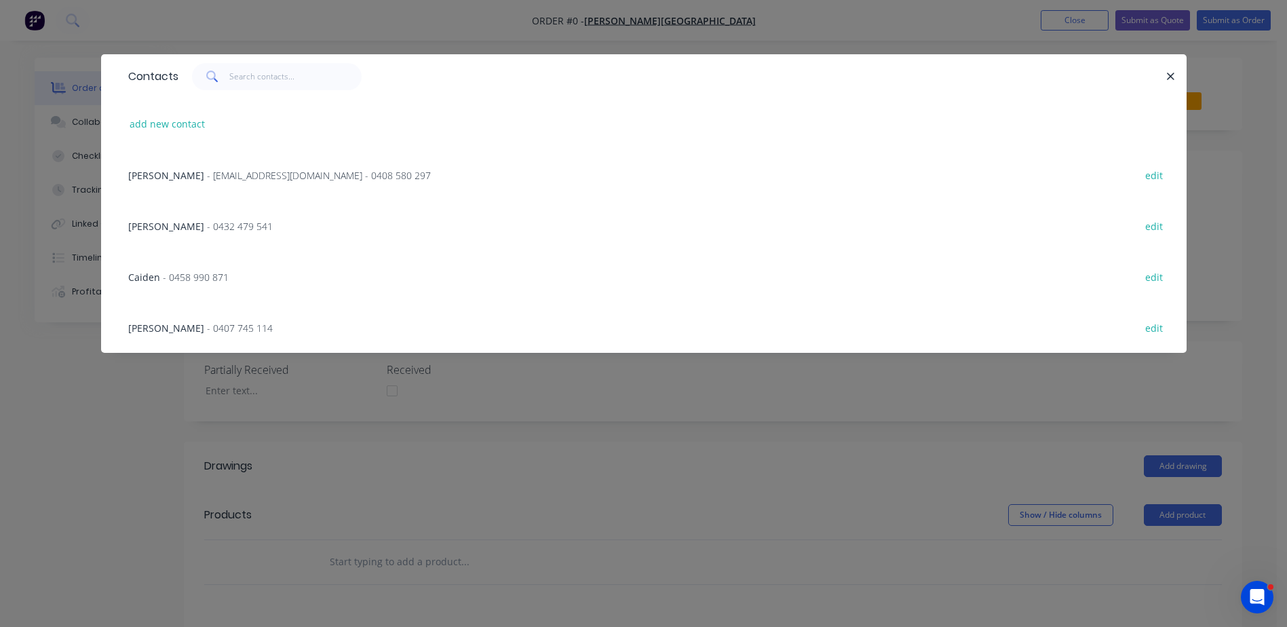
click at [231, 176] on span "- glenn67@live.com.au - 0408 580 297" at bounding box center [319, 175] width 224 height 13
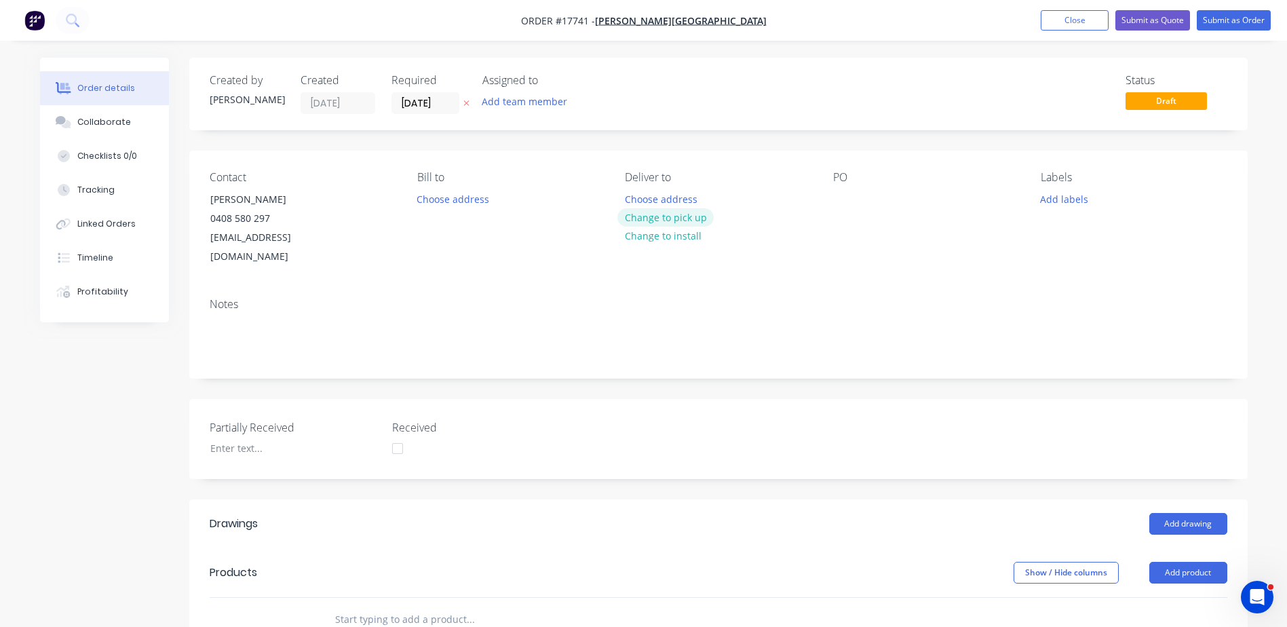
click at [692, 219] on button "Change to pick up" at bounding box center [665, 217] width 96 height 18
click at [839, 197] on div at bounding box center [844, 199] width 22 height 20
click at [880, 200] on div "17741 - 100mm Offsets" at bounding box center [896, 199] width 127 height 20
click at [926, 221] on div "17741 - Wellness Centre100mm Offsets" at bounding box center [918, 206] width 170 height 34
click at [847, 287] on div "Notes" at bounding box center [718, 332] width 1058 height 91
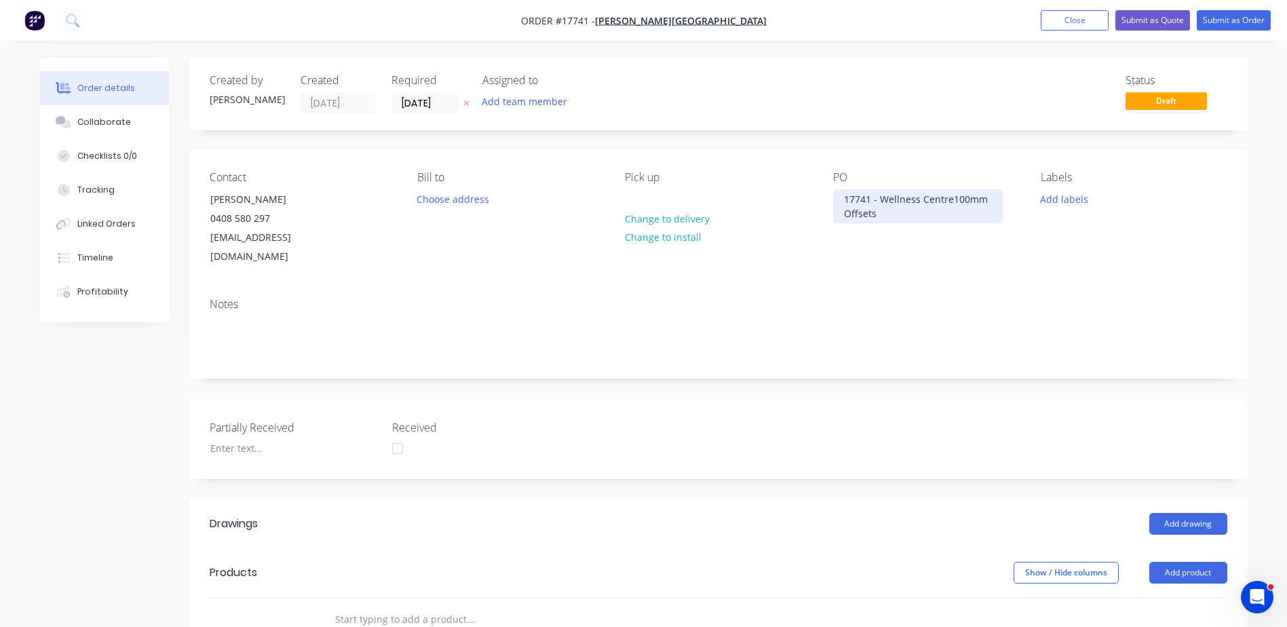
click at [953, 195] on div "17741 - Wellness Centre100mm Offsets" at bounding box center [918, 206] width 170 height 34
click at [950, 198] on div "17741 - Wellness Centre100mm Offsets" at bounding box center [918, 206] width 170 height 34
click at [919, 236] on div "PO 17741 - Wellness Centre -100mm Offsets" at bounding box center [926, 219] width 186 height 96
click at [955, 197] on div "17741 - Wellness Centre -100mm Offsets" at bounding box center [918, 206] width 170 height 34
click at [957, 199] on div "17741 - Wellness Centre -100mm Offsets" at bounding box center [918, 206] width 170 height 34
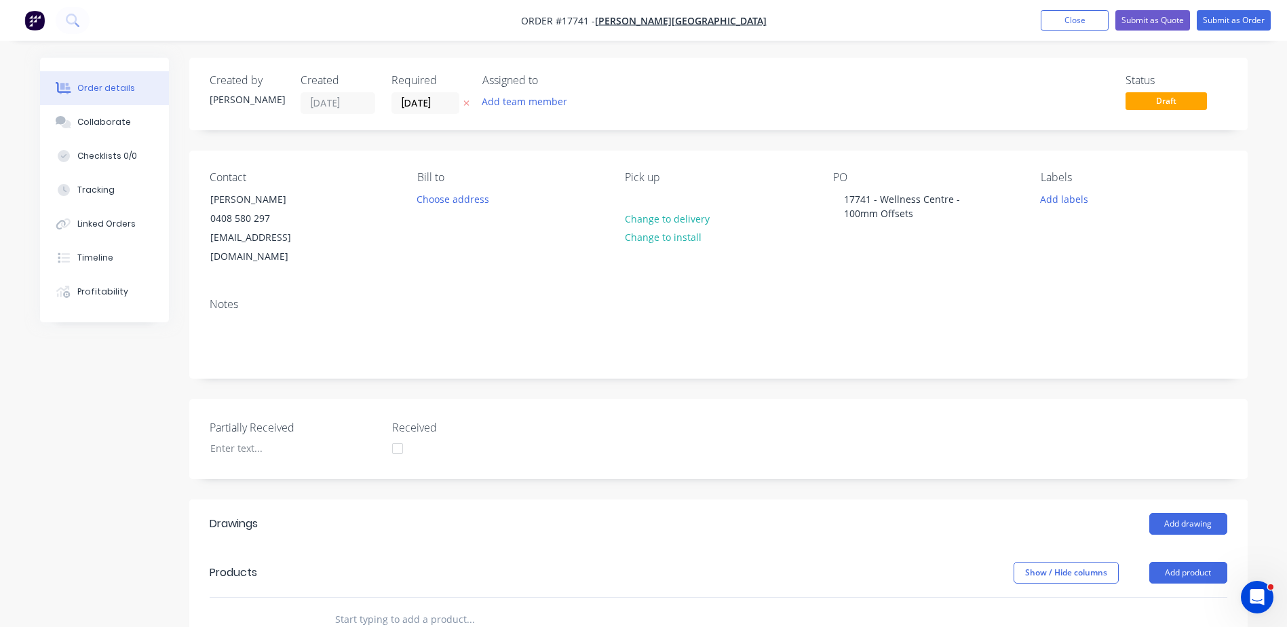
click at [939, 244] on div "PO 17741 - Wellness Centre - 100mm Offsets" at bounding box center [926, 219] width 186 height 96
click at [109, 125] on div "Collaborate" at bounding box center [104, 122] width 54 height 12
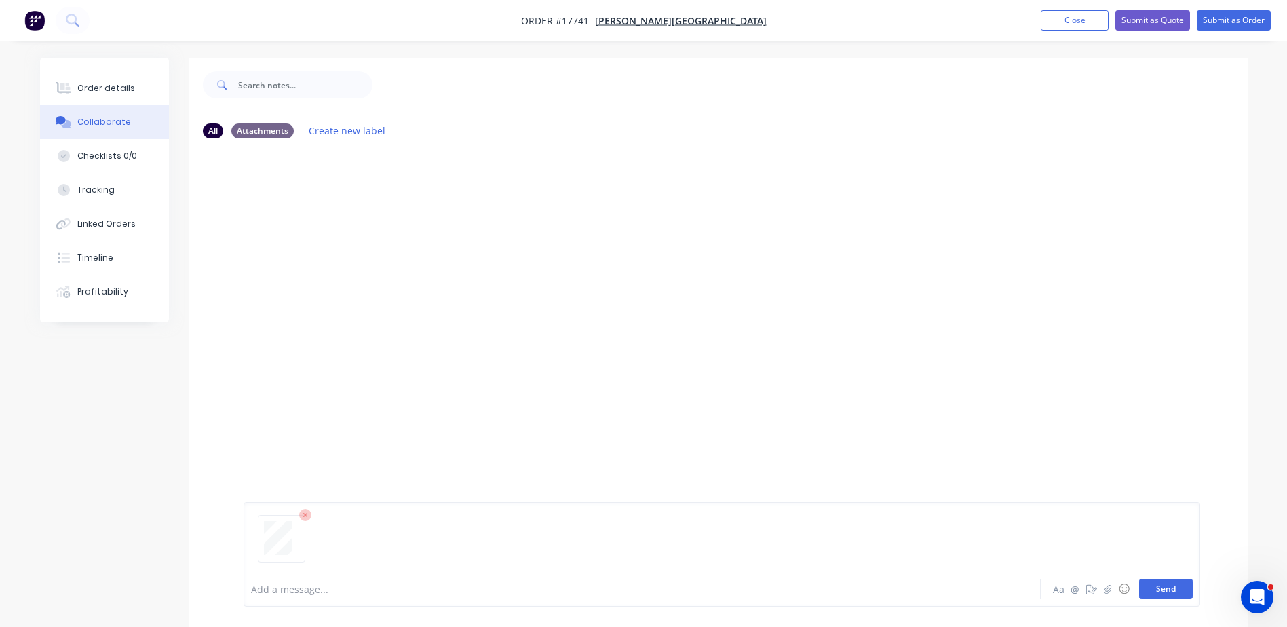
click at [1183, 598] on button "Send" at bounding box center [1166, 589] width 54 height 20
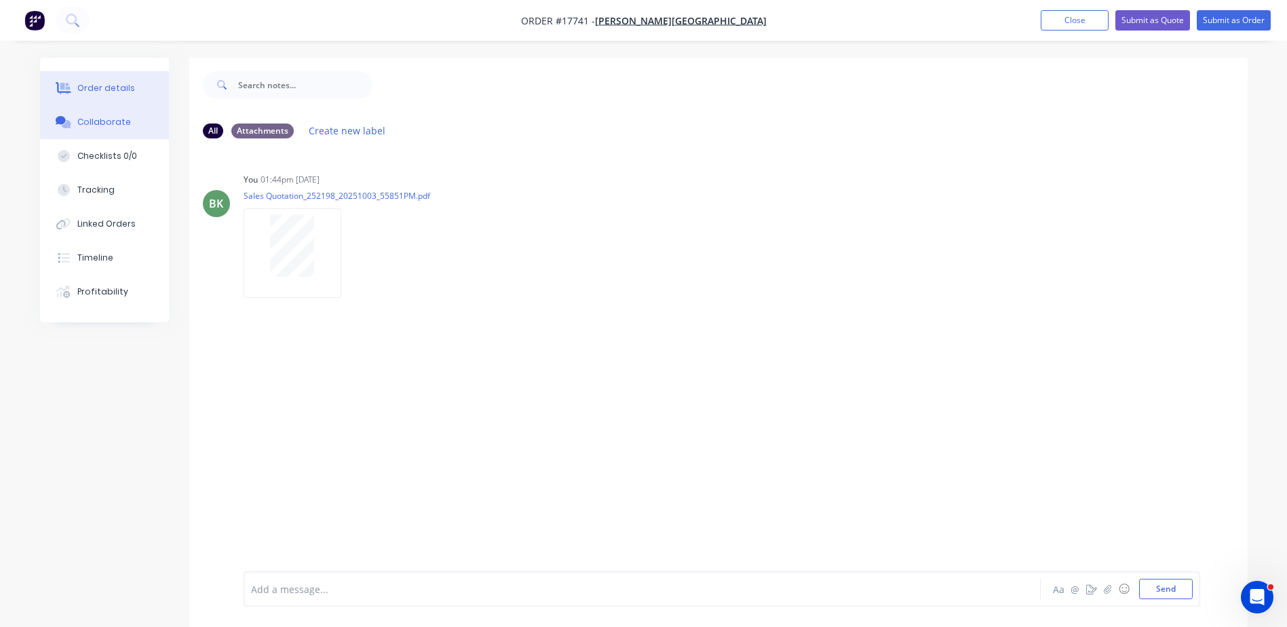
click at [130, 86] on div "Order details" at bounding box center [106, 88] width 58 height 12
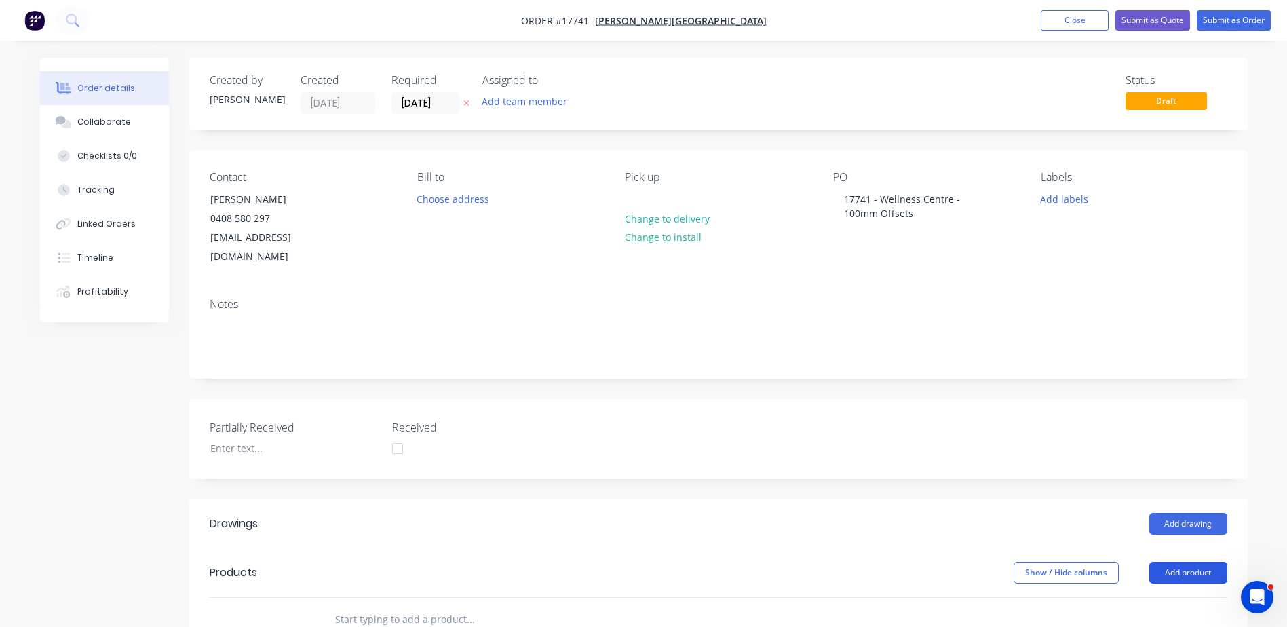
click at [1196, 562] on button "Add product" at bounding box center [1188, 573] width 78 height 22
click at [1145, 624] on div "Basic product" at bounding box center [1163, 634] width 104 height 20
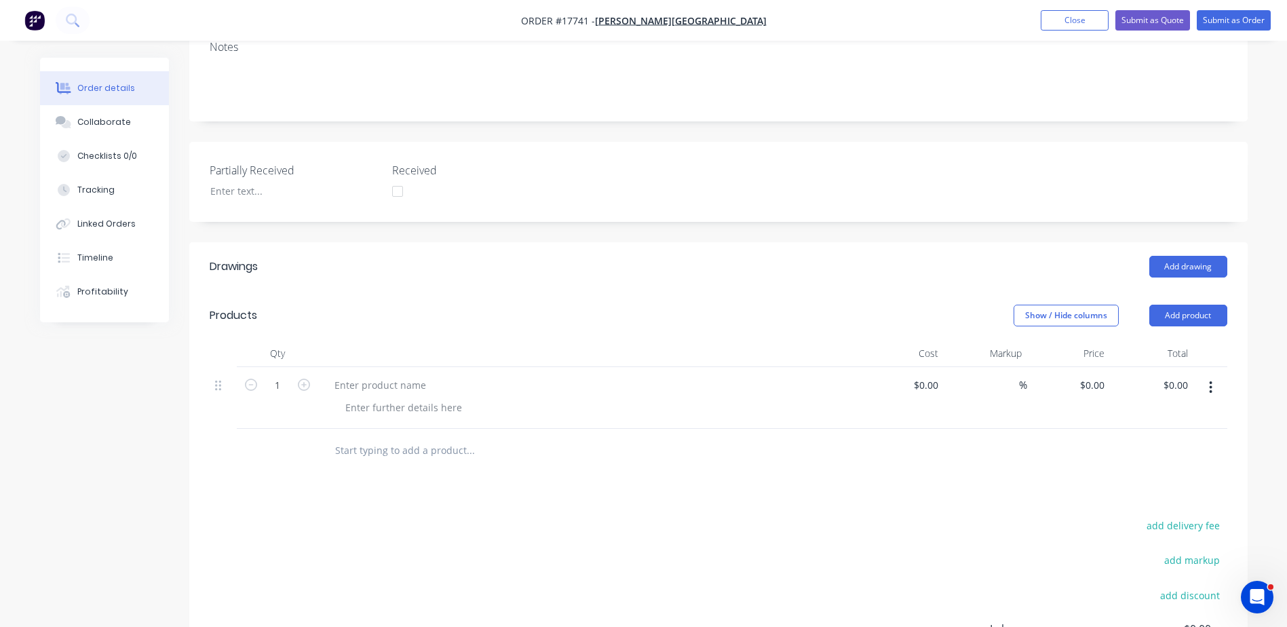
scroll to position [339, 0]
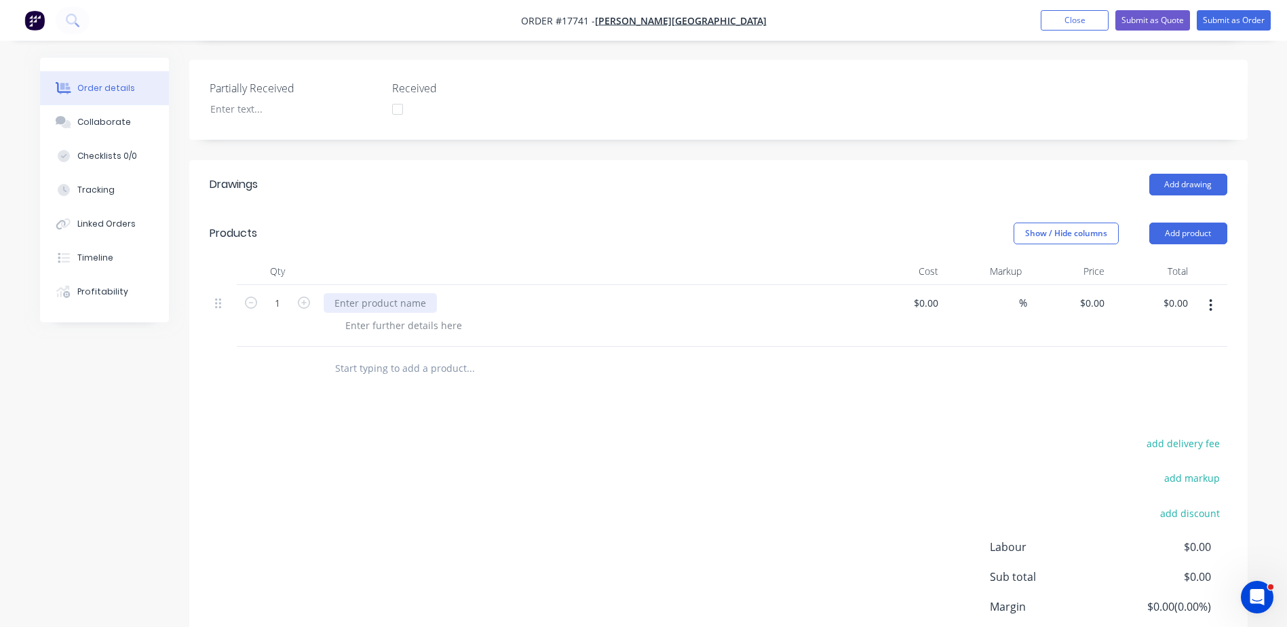
click at [378, 293] on div at bounding box center [380, 303] width 113 height 20
click at [419, 316] on div at bounding box center [404, 326] width 138 height 20
click at [392, 316] on div at bounding box center [404, 326] width 138 height 20
click at [939, 293] on input at bounding box center [928, 303] width 31 height 20
type input "$25.80"
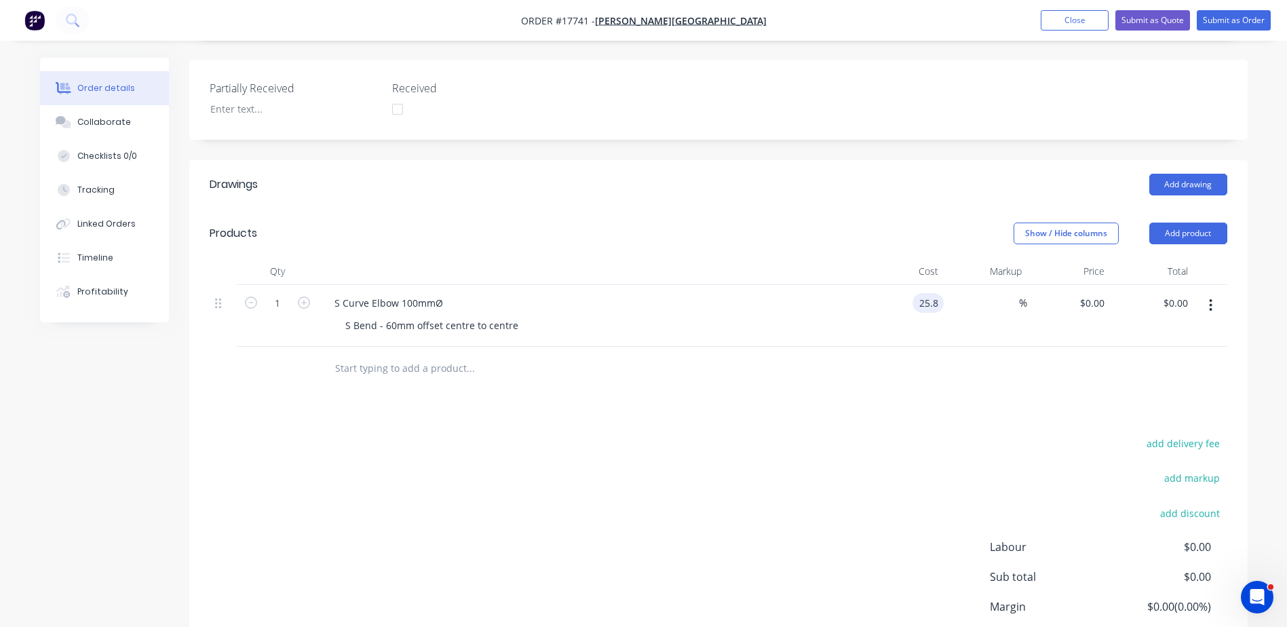
type input "$25.80"
click at [976, 309] on div "%" at bounding box center [985, 316] width 83 height 62
click at [1005, 293] on input at bounding box center [1012, 303] width 16 height 20
type input "40"
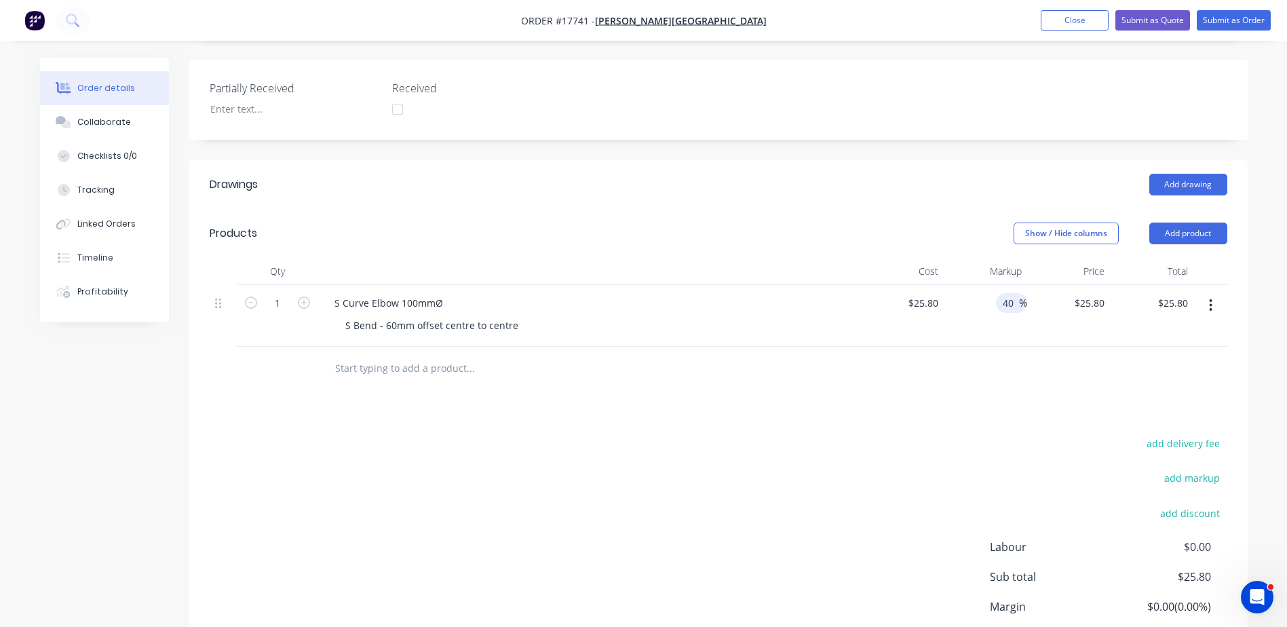
type input "$36.12"
click at [1037, 312] on div "$36.12 $25.80" at bounding box center [1068, 316] width 83 height 62
click at [1187, 223] on button "Add product" at bounding box center [1188, 234] width 78 height 22
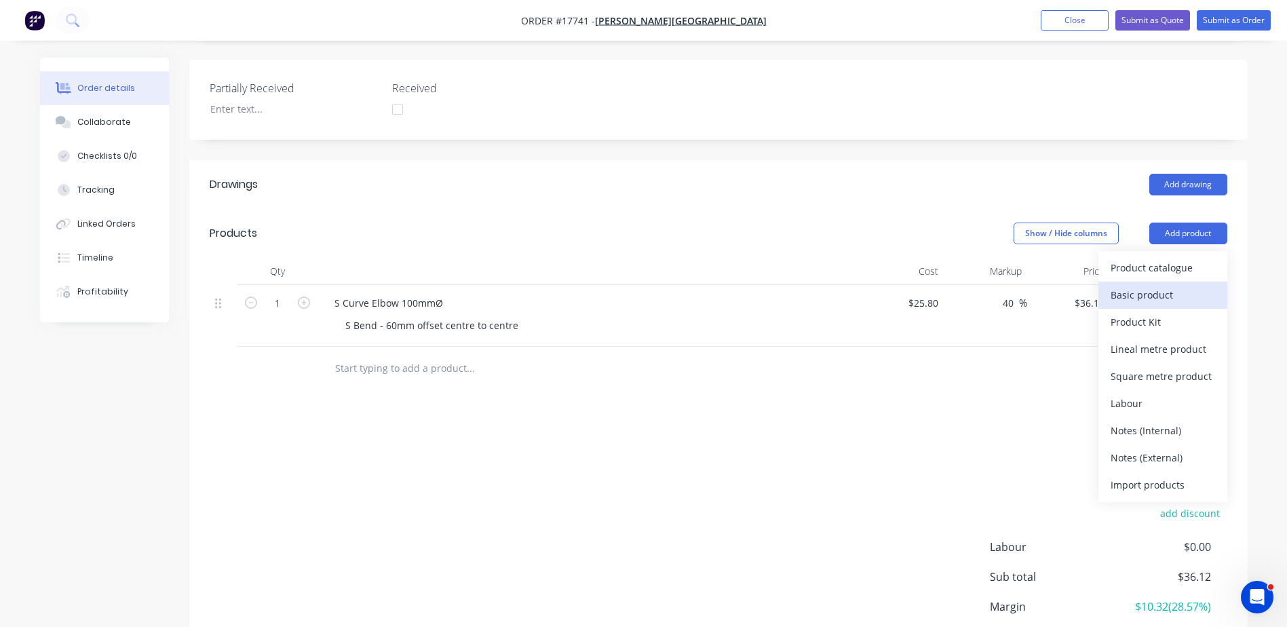
click at [1135, 285] on div "Basic product" at bounding box center [1163, 295] width 104 height 20
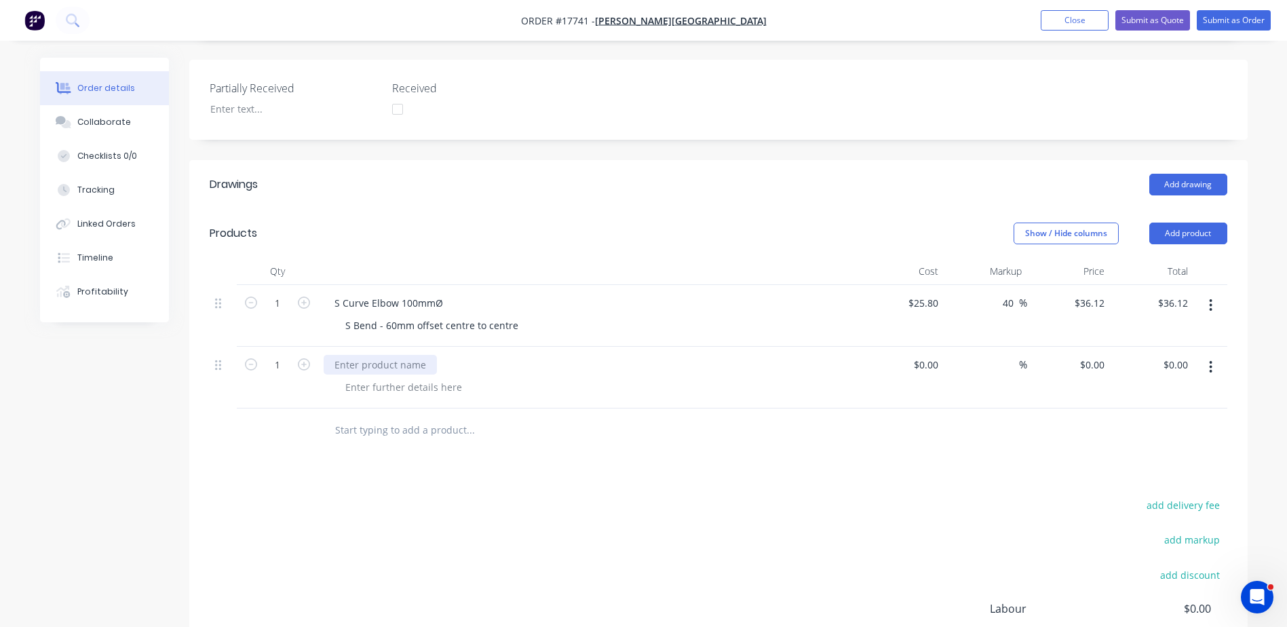
click at [356, 355] on div at bounding box center [380, 365] width 113 height 20
paste div
drag, startPoint x: 405, startPoint y: 345, endPoint x: 544, endPoint y: 342, distance: 139.1
click at [544, 355] on div "Elbow 100mmø 40° Aluminium Powder Coated" at bounding box center [440, 365] width 233 height 20
click at [352, 377] on div at bounding box center [404, 387] width 138 height 20
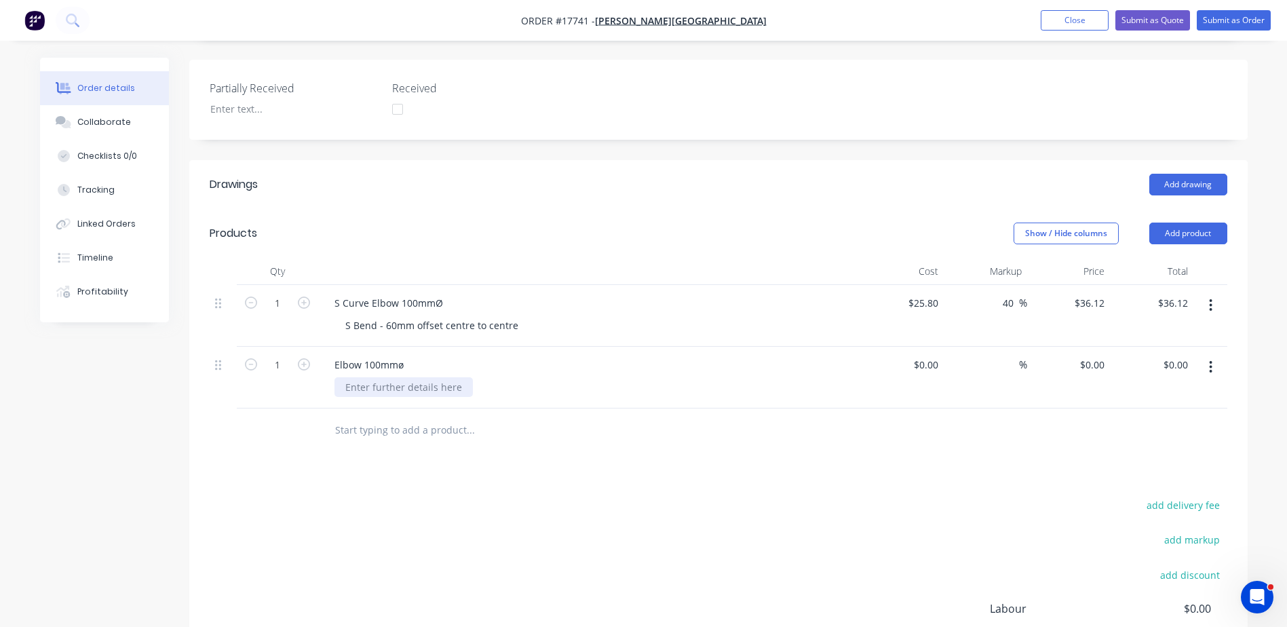
click at [375, 377] on div at bounding box center [404, 387] width 138 height 20
paste div
click at [930, 355] on input at bounding box center [928, 365] width 31 height 20
type input "$19.99"
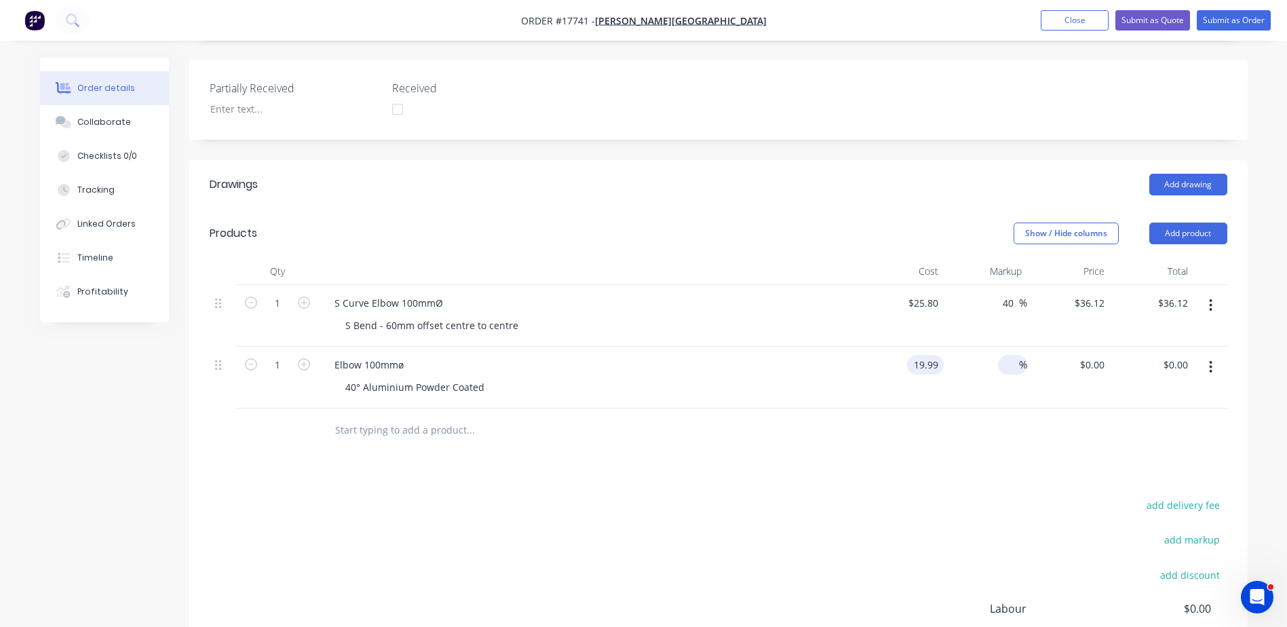
type input "$19.99"
click at [1008, 355] on input at bounding box center [1012, 365] width 16 height 20
type input "40"
type input "$27.986"
type input "$27.99"
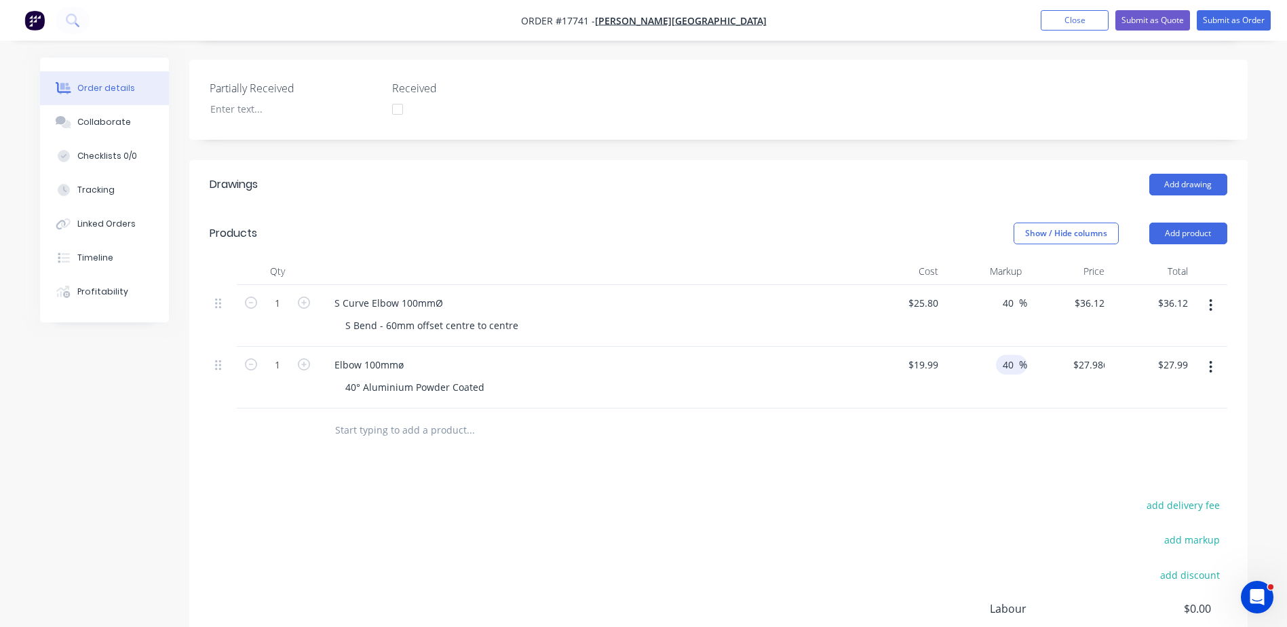
click at [941, 448] on div "Drawings Add drawing Products Show / Hide columns Add product Qty Cost Markup P…" at bounding box center [718, 469] width 1058 height 618
click at [1190, 223] on button "Add product" at bounding box center [1188, 234] width 78 height 22
drag, startPoint x: 1153, startPoint y: 275, endPoint x: 1146, endPoint y: 278, distance: 7.9
click at [1153, 285] on div "Basic product" at bounding box center [1163, 295] width 104 height 20
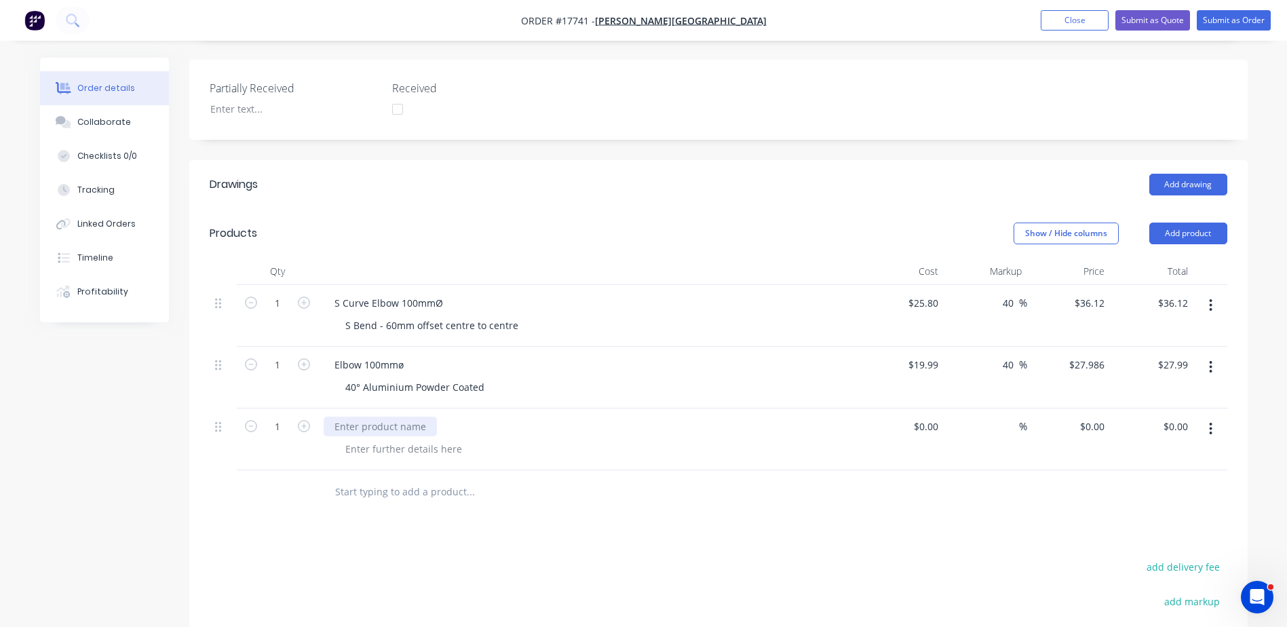
click at [380, 417] on div at bounding box center [380, 427] width 113 height 20
paste div
click at [1182, 223] on button "Add product" at bounding box center [1188, 234] width 78 height 22
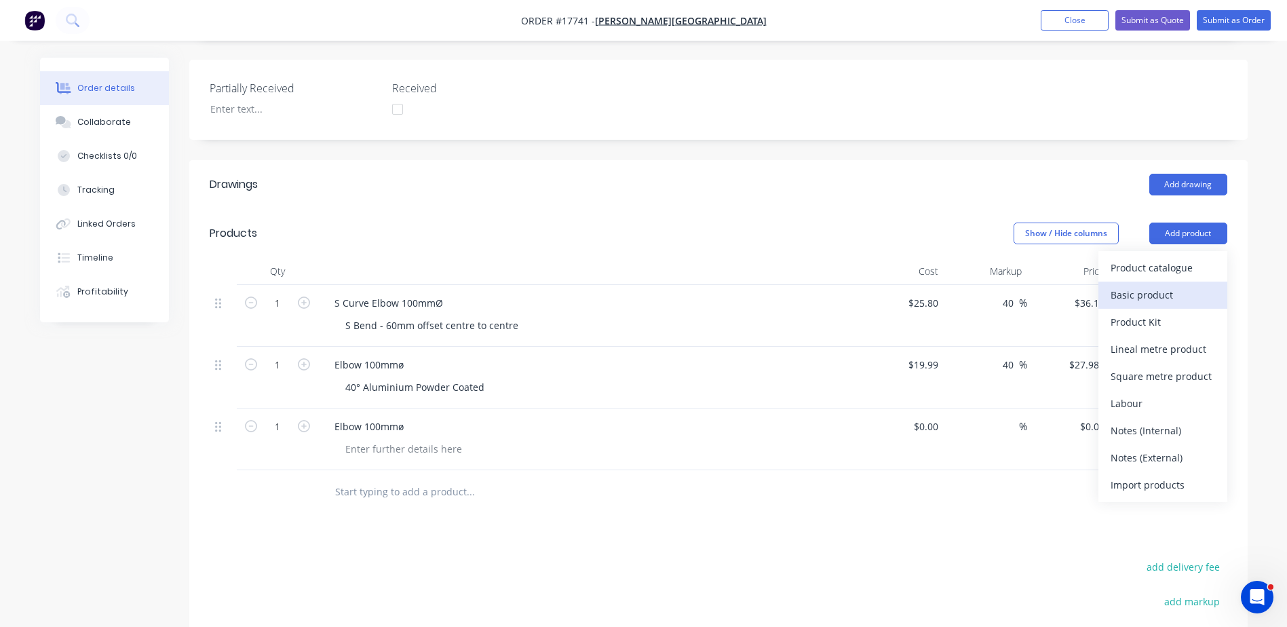
click at [1142, 285] on div "Basic product" at bounding box center [1163, 295] width 104 height 20
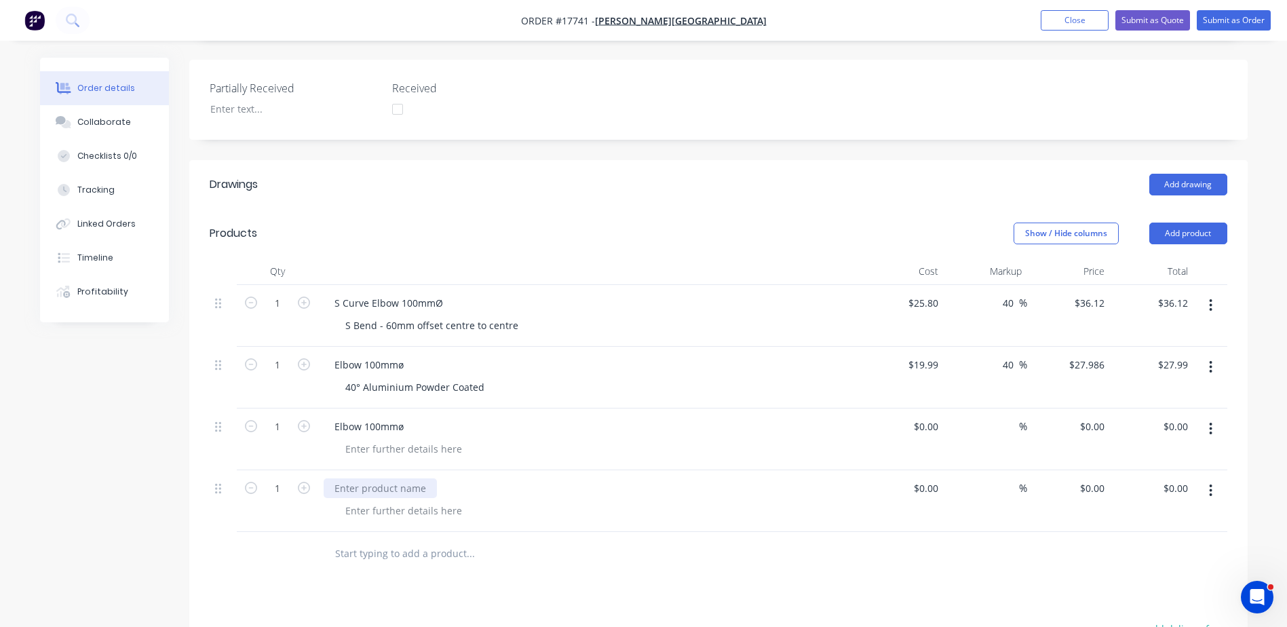
click at [384, 478] on div at bounding box center [380, 488] width 113 height 20
paste div
drag, startPoint x: 361, startPoint y: 367, endPoint x: 505, endPoint y: 374, distance: 144.0
click at [505, 377] on div "40° Aluminium Powder Coated" at bounding box center [595, 387] width 521 height 20
click at [398, 377] on div "40° Aluminium Powder Coated" at bounding box center [415, 387] width 161 height 20
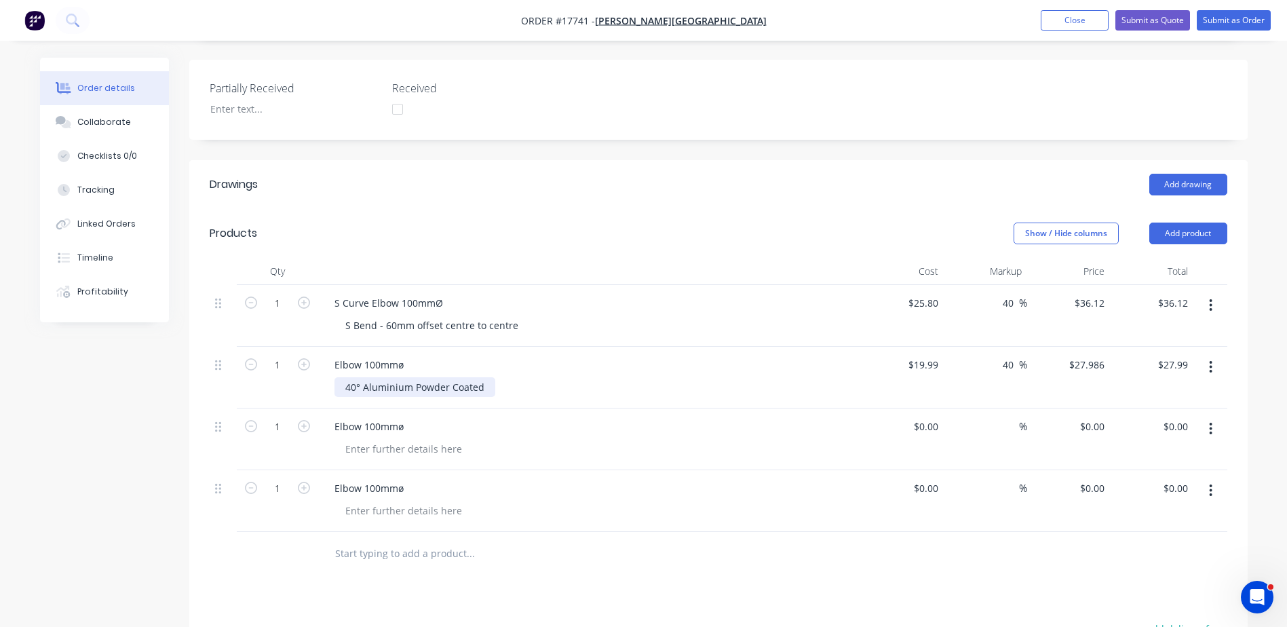
click at [363, 377] on div "40° Aluminium Powder Coated" at bounding box center [415, 387] width 161 height 20
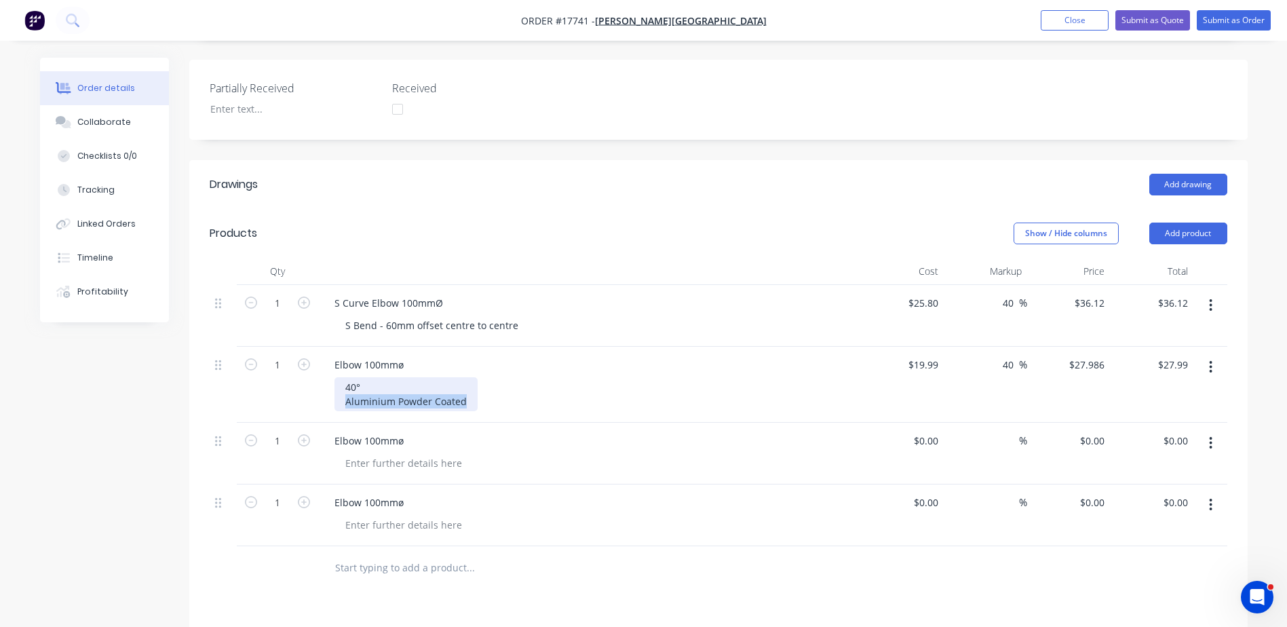
drag, startPoint x: 345, startPoint y: 385, endPoint x: 465, endPoint y: 382, distance: 120.8
click at [465, 382] on div "40° Aluminium Powder Coated" at bounding box center [406, 394] width 143 height 34
copy div "Aluminium Powder Coated"
click at [369, 453] on div at bounding box center [404, 463] width 138 height 20
paste div
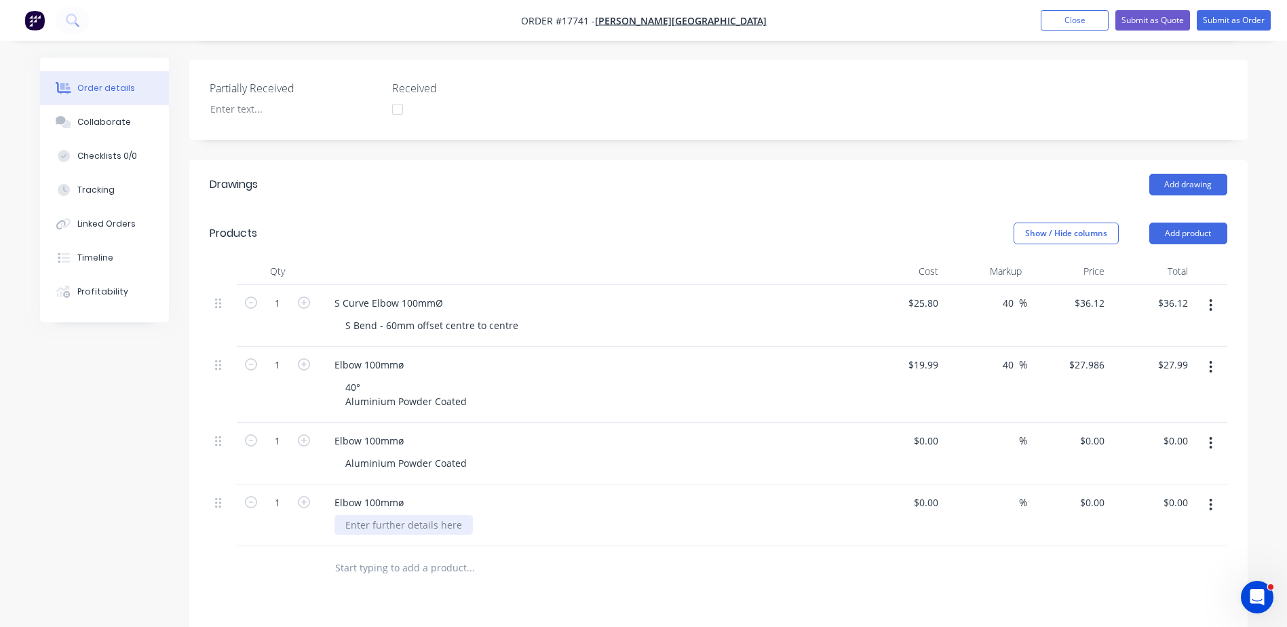
click at [356, 515] on div at bounding box center [404, 525] width 138 height 20
paste div
click at [342, 377] on div "40° Aluminium Powder Coated" at bounding box center [406, 394] width 143 height 34
click at [342, 453] on div "Aluminium Powder Coated" at bounding box center [406, 463] width 143 height 20
click at [346, 518] on div "Aluminium Powder Coated" at bounding box center [406, 525] width 143 height 20
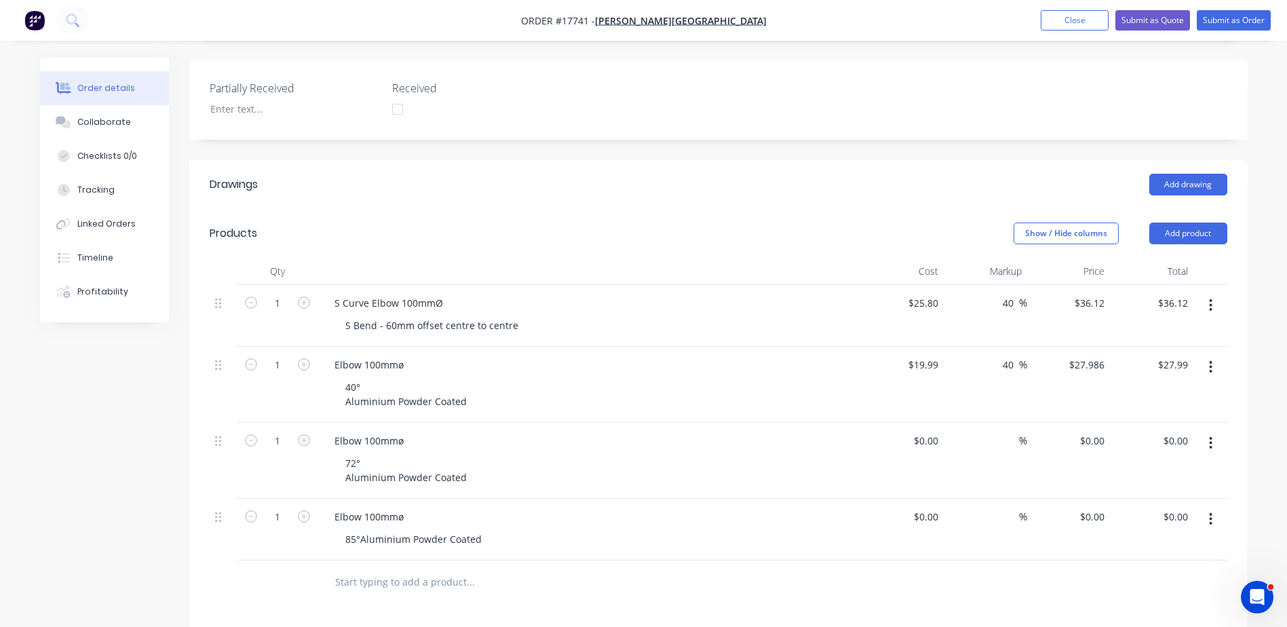
click at [528, 552] on div "Elbow 100mmø 85° Aluminium Powder Coated" at bounding box center [589, 530] width 543 height 62
click at [929, 431] on input at bounding box center [928, 441] width 31 height 20
type input "$19.99"
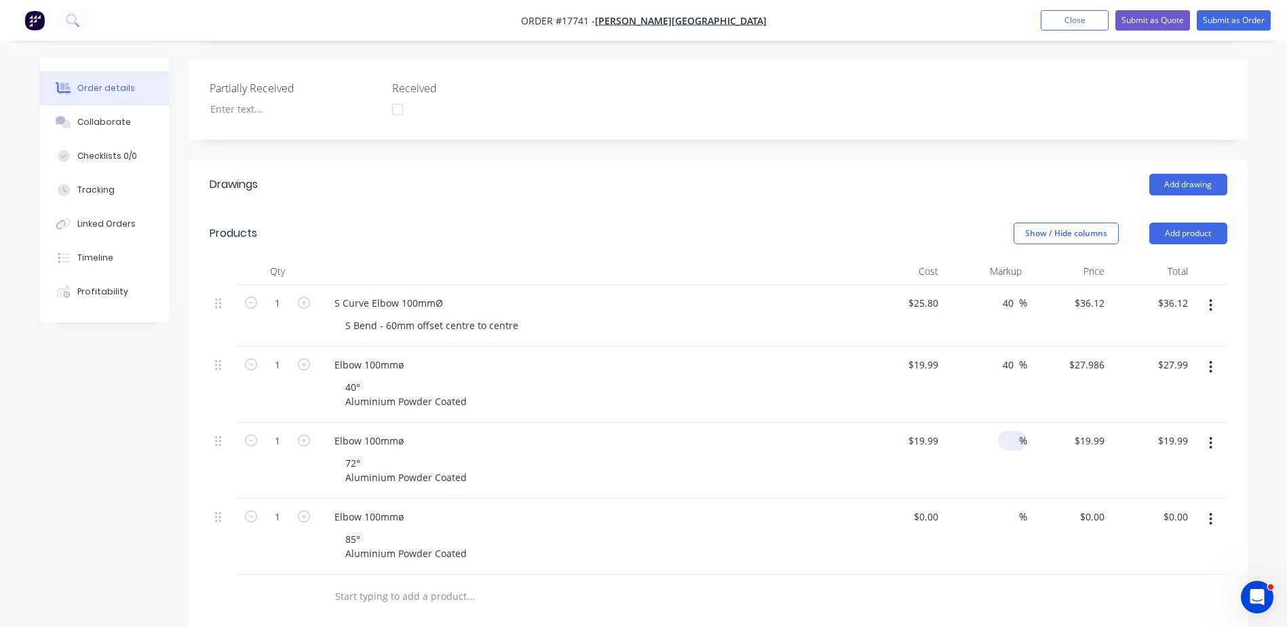
click at [1011, 431] on input at bounding box center [1012, 441] width 16 height 20
type input "40"
type input "$27.986"
type input "$27.99"
click at [938, 507] on input at bounding box center [928, 517] width 31 height 20
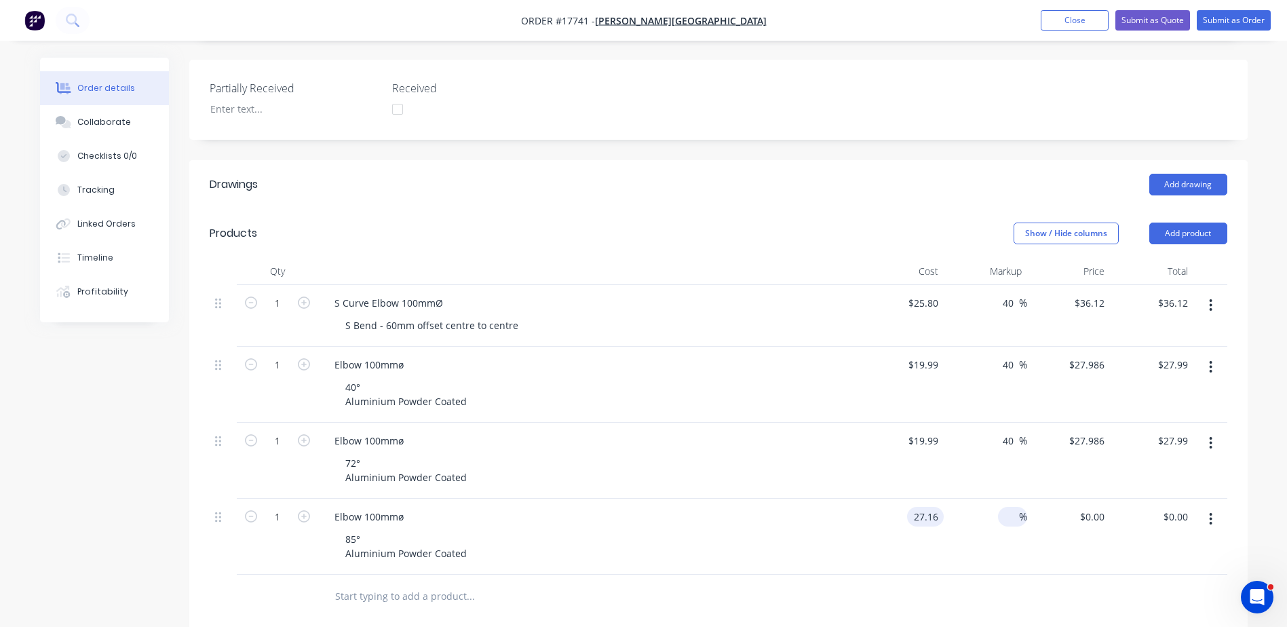
type input "$27.16"
click at [1008, 507] on input at bounding box center [1012, 517] width 16 height 20
type input "42"
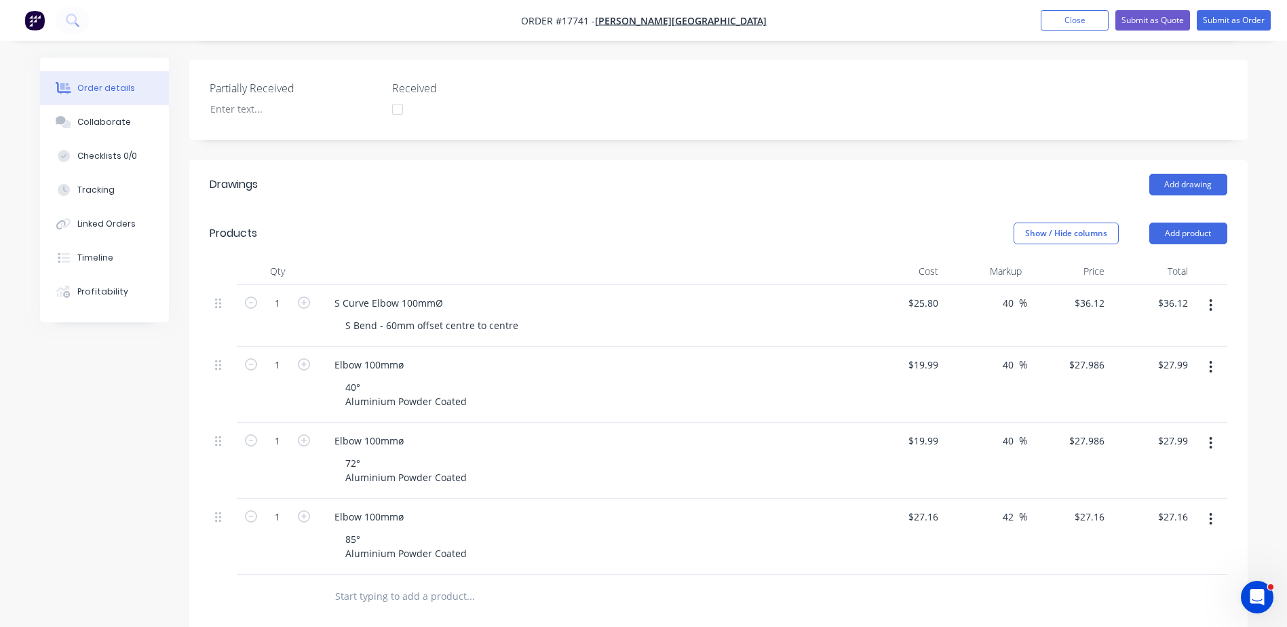
type input "$38.5672"
type input "$38.57"
click at [977, 515] on div "42 42 %" at bounding box center [985, 537] width 83 height 76
click at [1010, 431] on input "40" at bounding box center [1010, 441] width 18 height 20
drag, startPoint x: 1016, startPoint y: 418, endPoint x: 997, endPoint y: 422, distance: 18.8
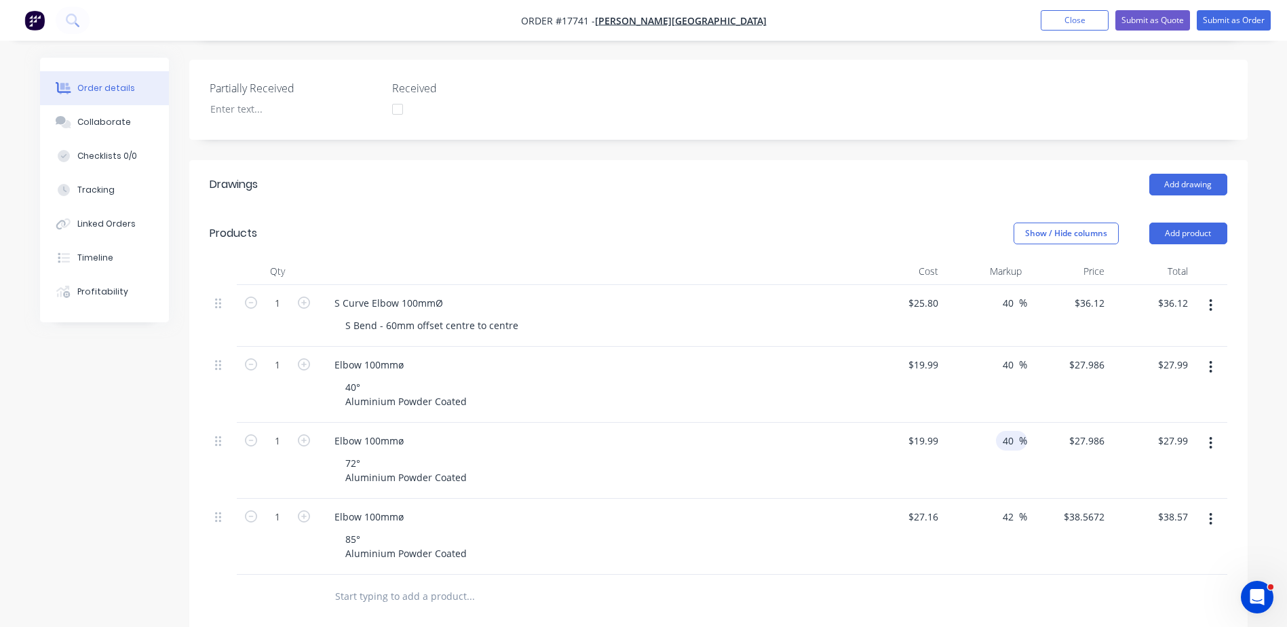
click at [997, 431] on div "40 40 %" at bounding box center [1011, 441] width 31 height 20
type input "42"
type input "$28.3858"
type input "$28.39"
click at [989, 466] on div "42 42 %" at bounding box center [985, 461] width 83 height 76
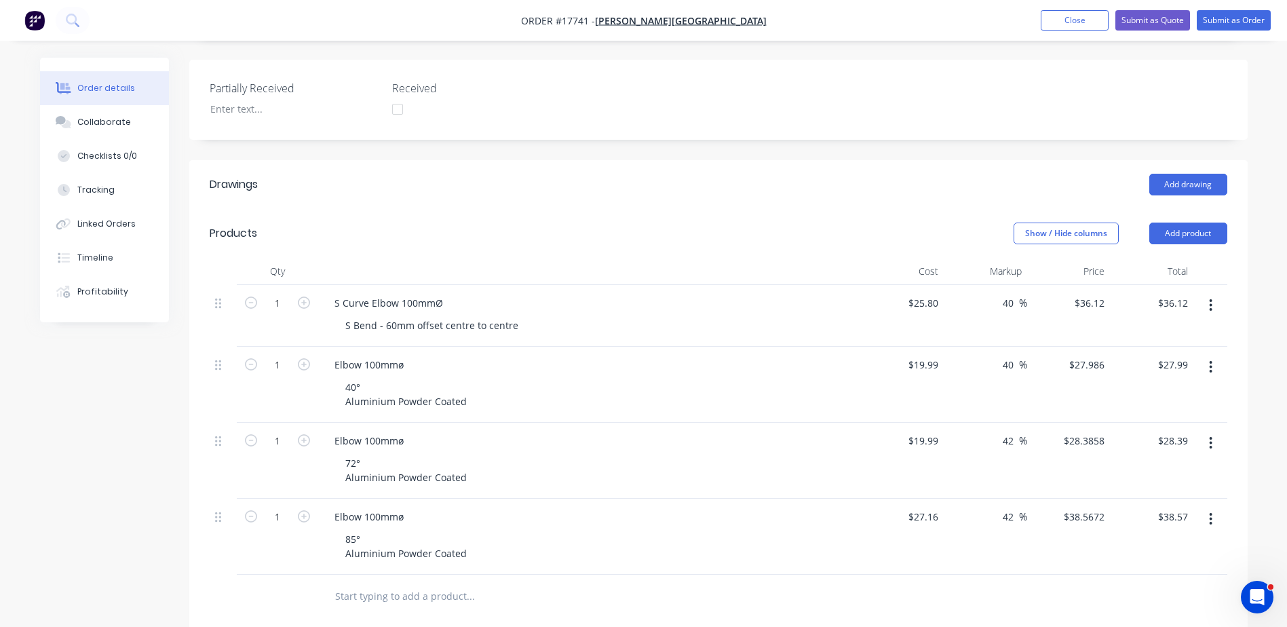
drag, startPoint x: 1016, startPoint y: 345, endPoint x: 995, endPoint y: 347, distance: 21.1
click at [995, 347] on div "40 40 %" at bounding box center [985, 385] width 83 height 76
type input "42"
type input "$28.3858"
type input "$28.39"
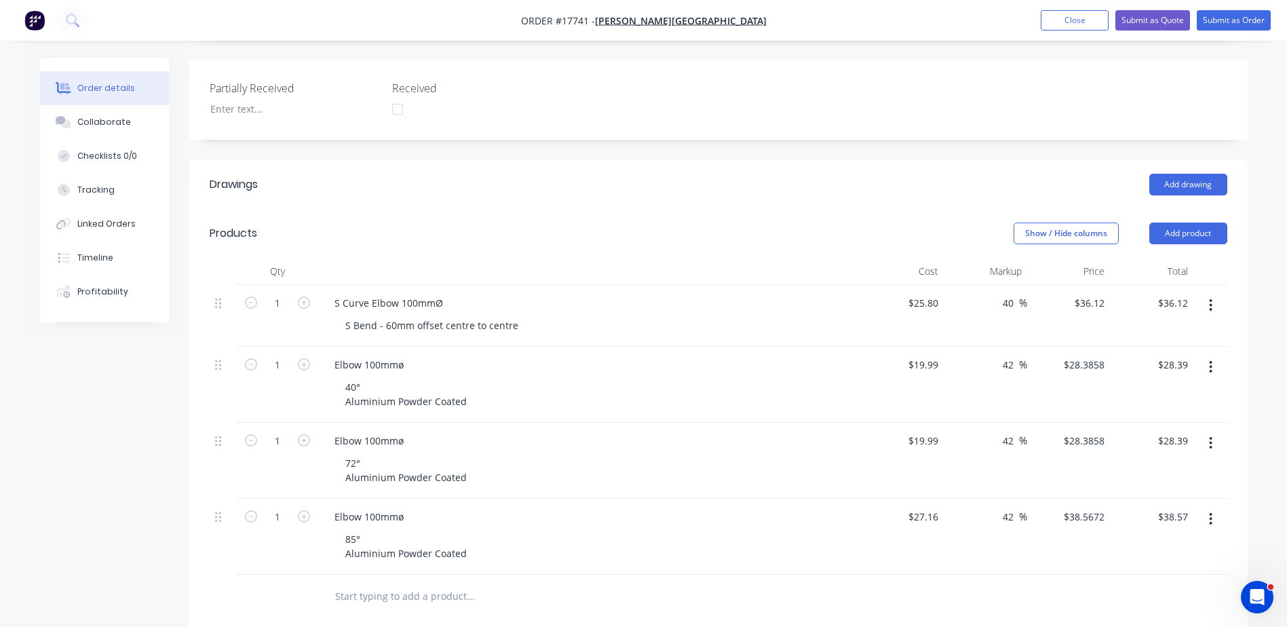
click at [1045, 358] on div "$28.3858 $28.3858" at bounding box center [1068, 385] width 83 height 76
drag, startPoint x: 1014, startPoint y: 286, endPoint x: 989, endPoint y: 286, distance: 25.8
click at [989, 286] on div "40 40 %" at bounding box center [985, 316] width 83 height 62
type input "42"
type input "$36.636"
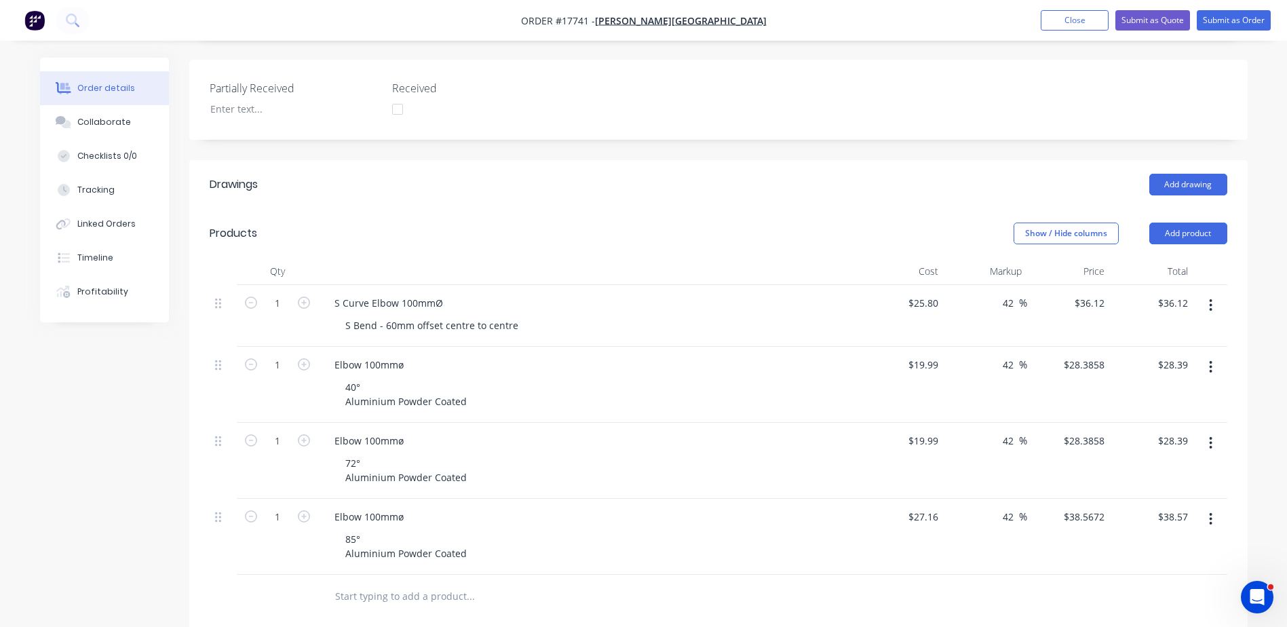
type input "$36.64"
click at [1010, 320] on div "42 42 %" at bounding box center [985, 316] width 83 height 62
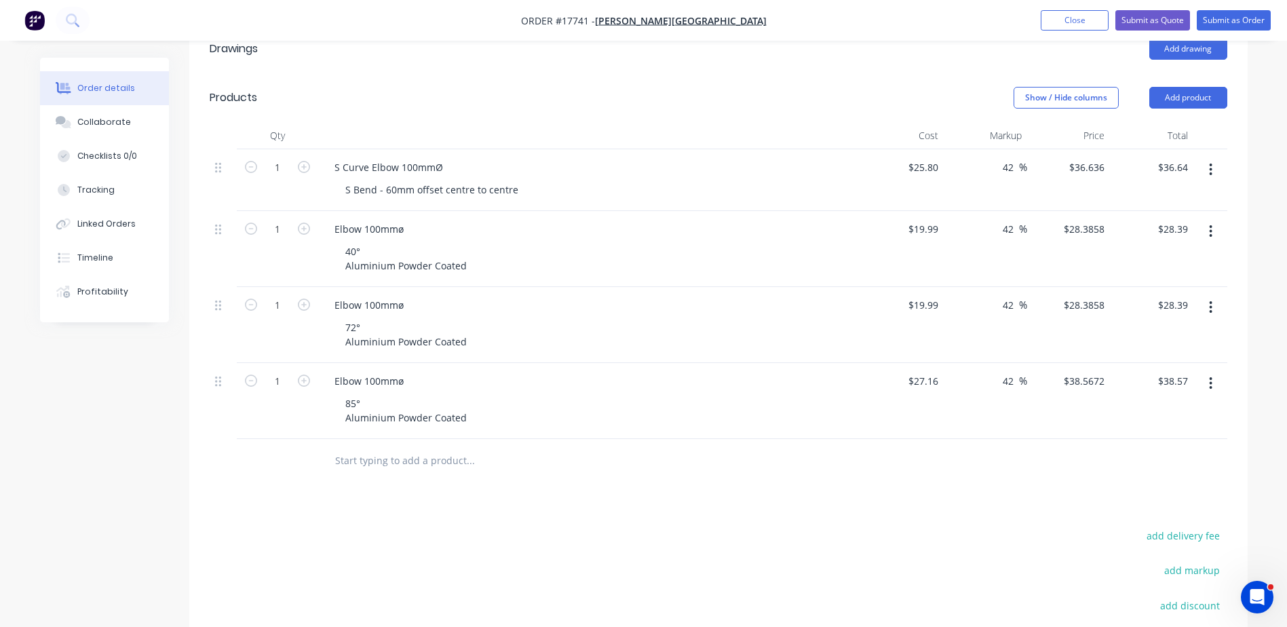
scroll to position [204, 0]
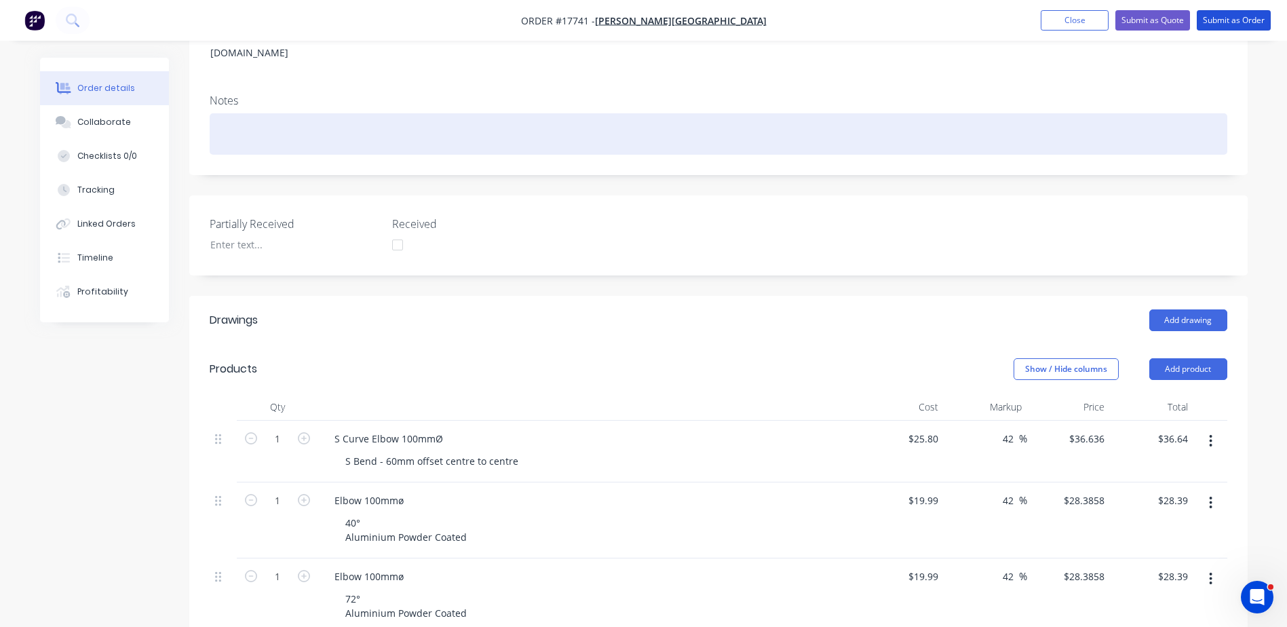
drag, startPoint x: 1227, startPoint y: 21, endPoint x: 1124, endPoint y: 100, distance: 130.1
click at [1132, 104] on div "Order #17741 - Glenn Walsh Building Add product Close Submit as Quote Submit as…" at bounding box center [643, 448] width 1287 height 1304
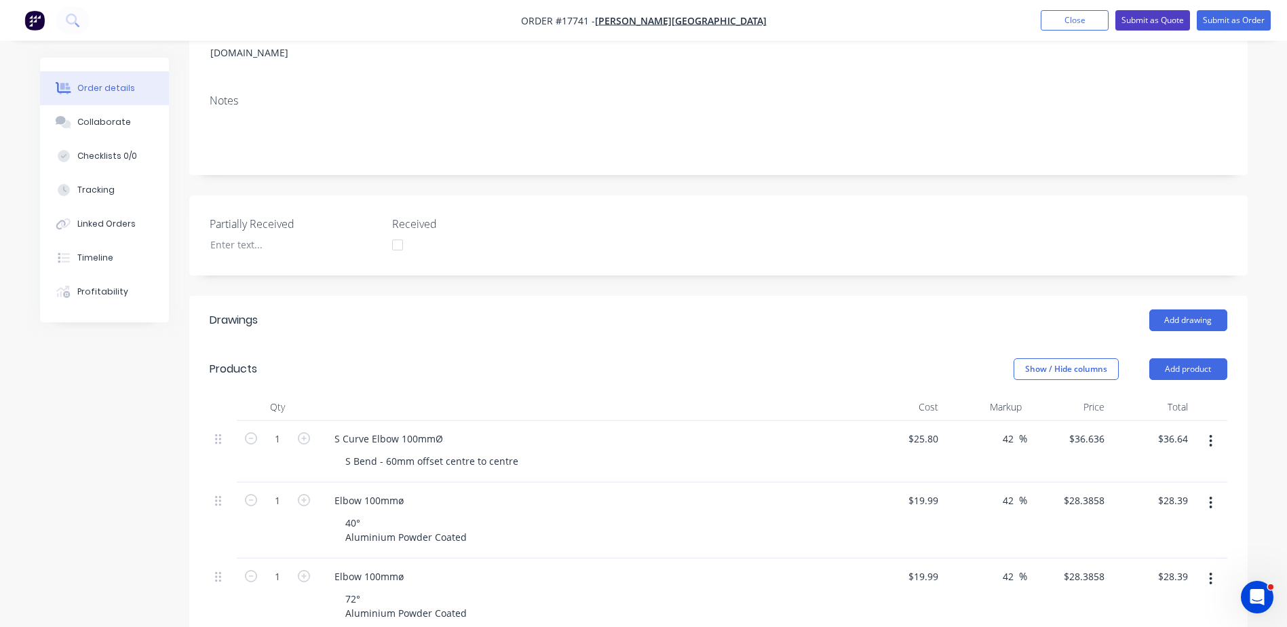
click at [1158, 26] on button "Submit as Quote" at bounding box center [1152, 20] width 75 height 20
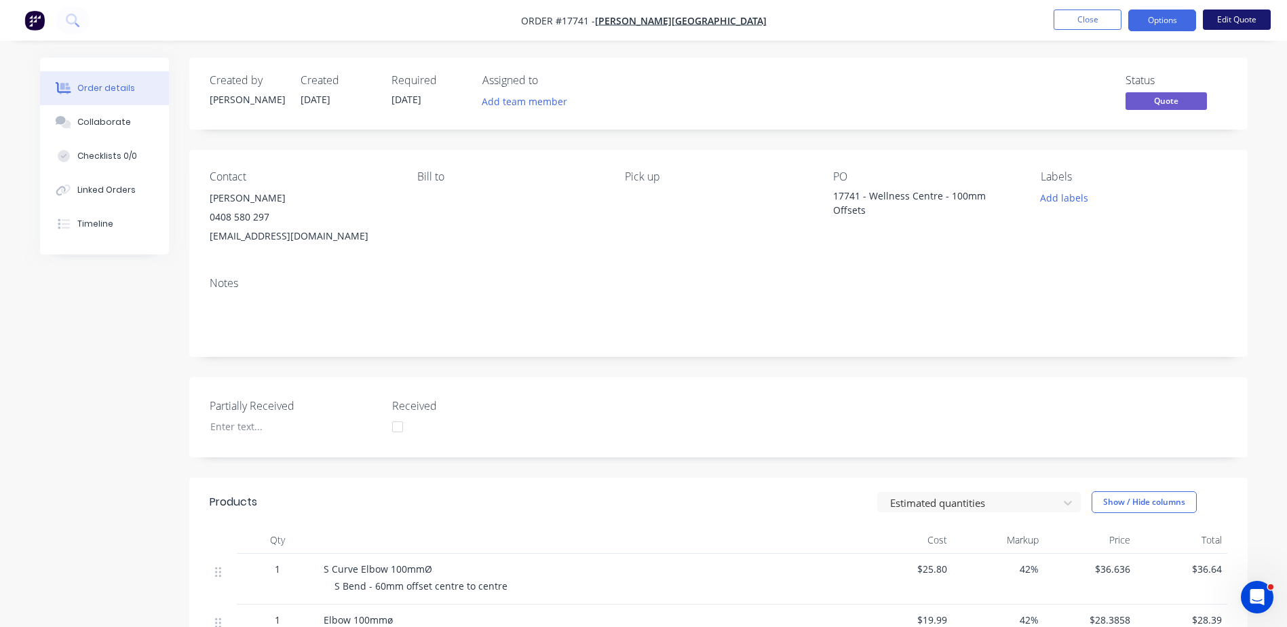
click at [1220, 21] on button "Edit Quote" at bounding box center [1237, 19] width 68 height 20
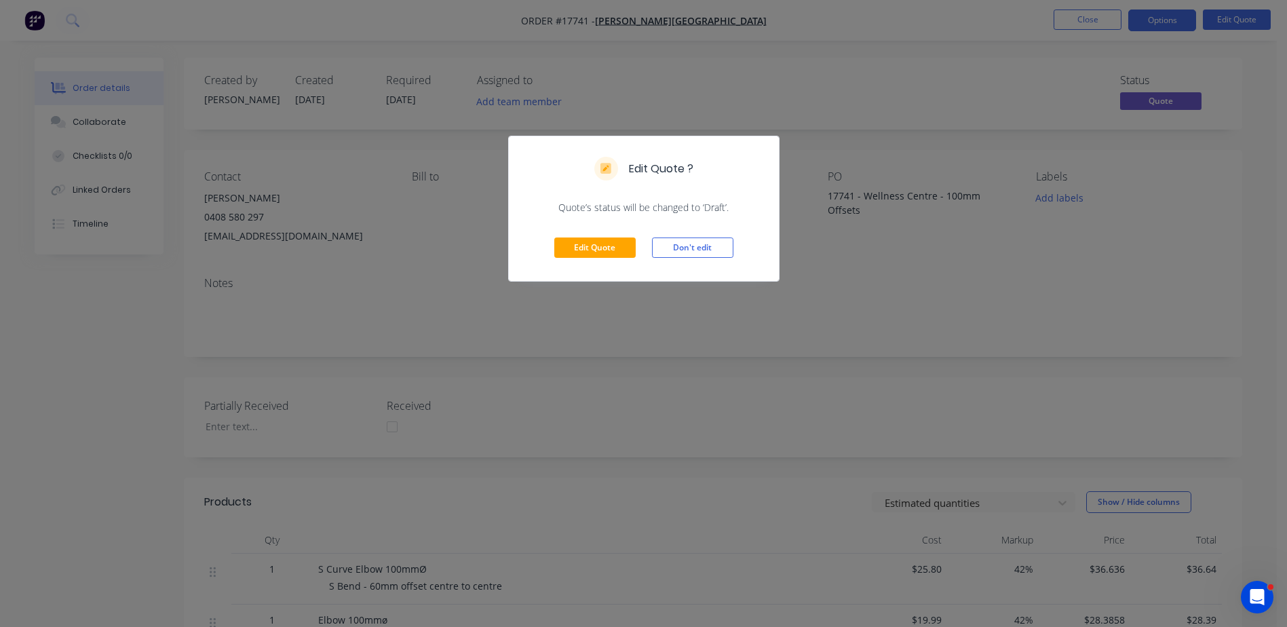
click at [1012, 242] on div "Edit Quote ? Quote’s status will be changed to ‘Draft’. Edit Quote Don't edit" at bounding box center [643, 313] width 1287 height 627
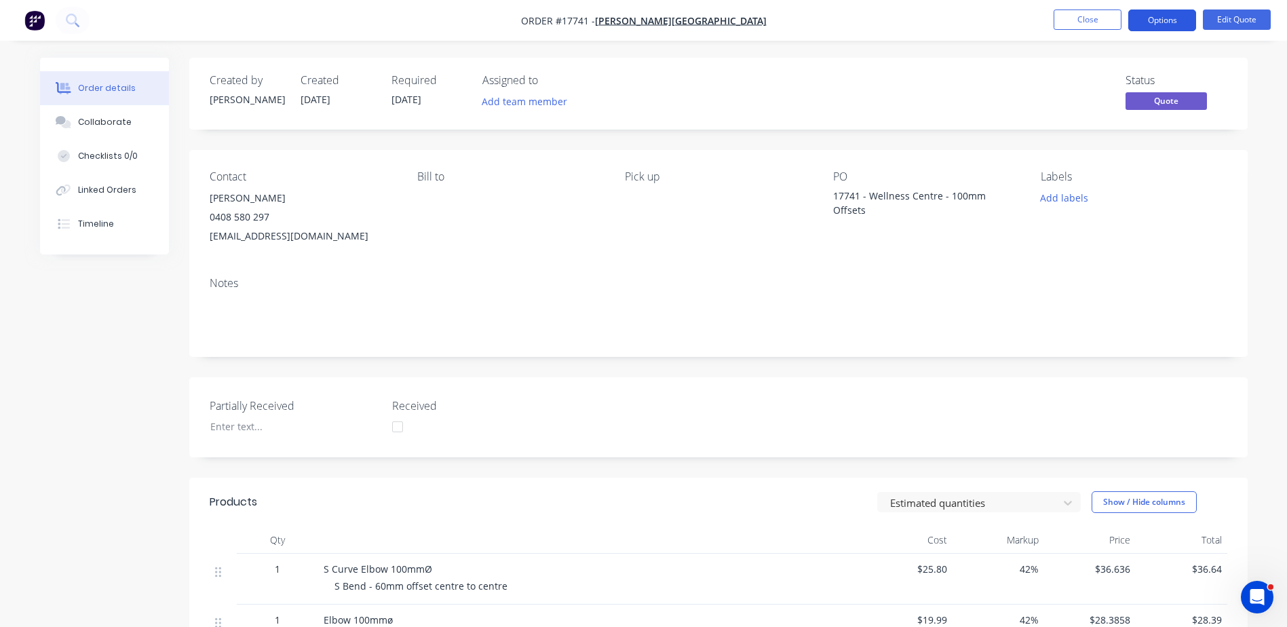
click at [1154, 22] on button "Options" at bounding box center [1162, 20] width 68 height 22
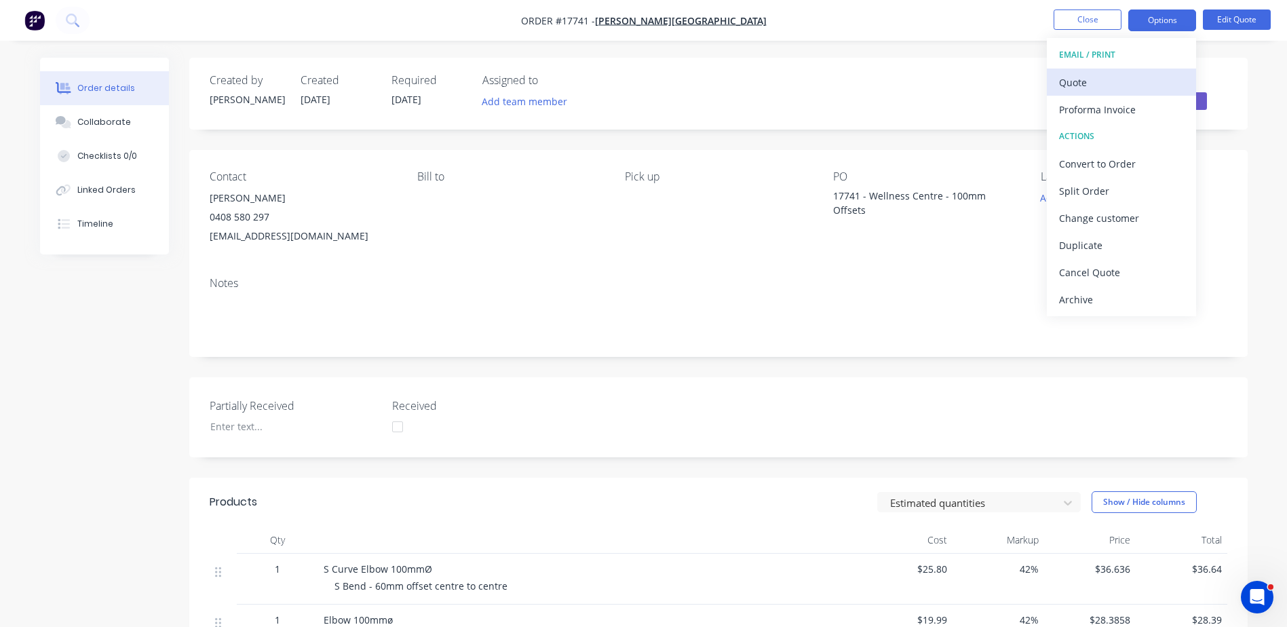
click at [1078, 87] on div "Quote" at bounding box center [1121, 83] width 125 height 20
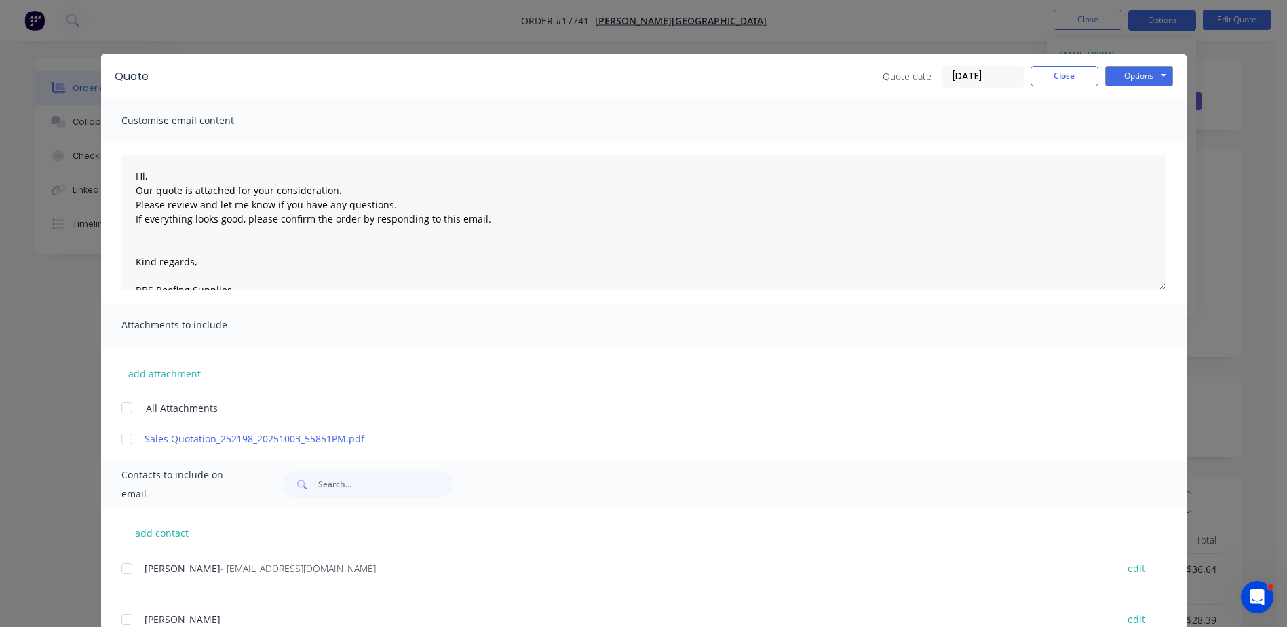
click at [117, 567] on div at bounding box center [126, 568] width 27 height 27
click at [1141, 75] on button "Options" at bounding box center [1139, 76] width 68 height 20
click at [1134, 145] on button "Email" at bounding box center [1148, 145] width 87 height 22
